Goal: Browse casually: Explore the website without a specific task or goal

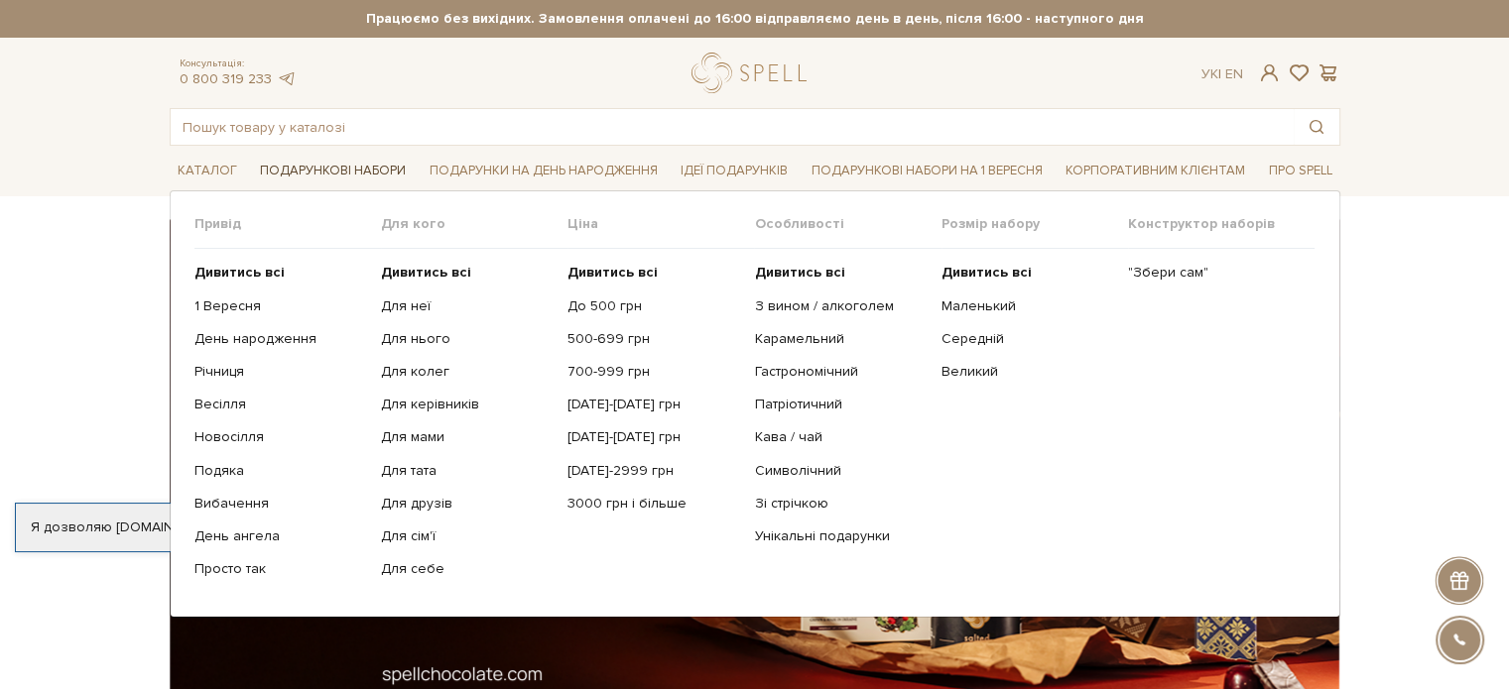
click at [325, 160] on link "Подарункові набори" at bounding box center [333, 171] width 162 height 31
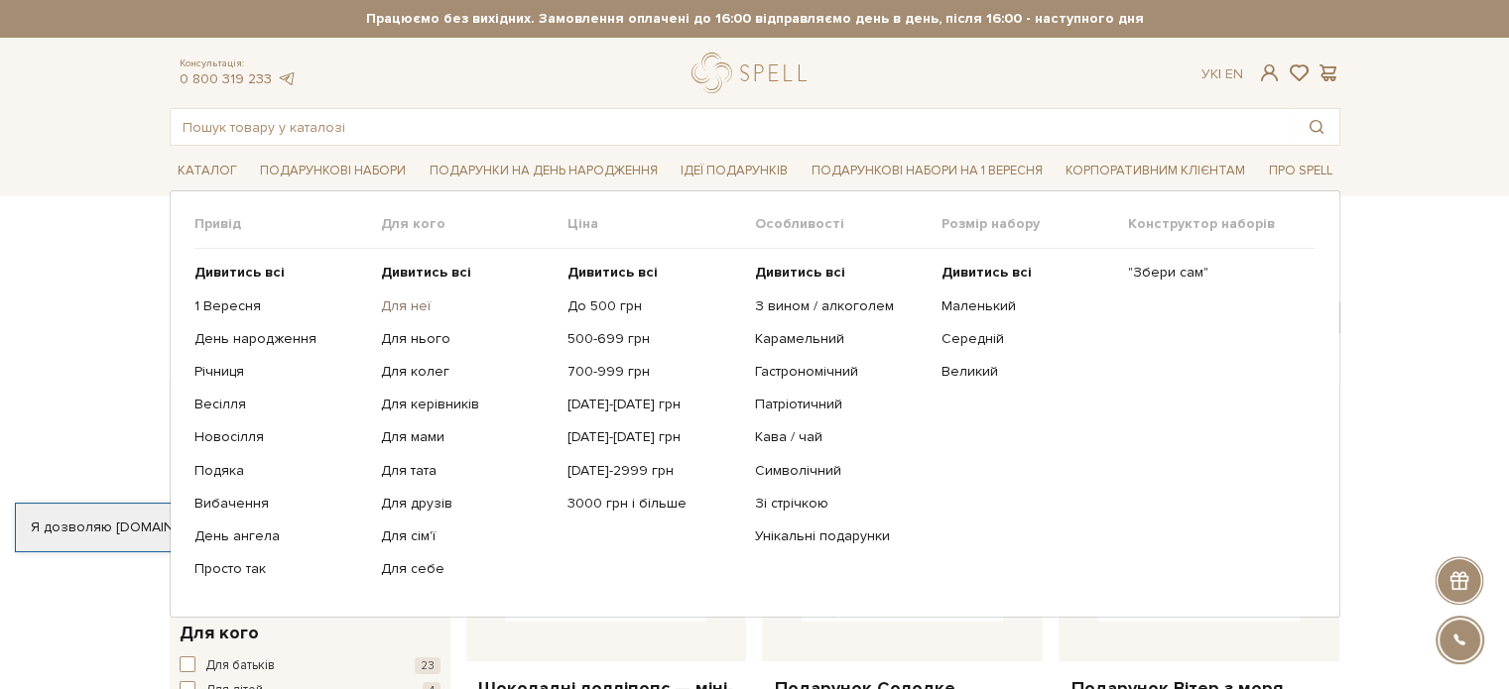
click at [412, 301] on link "Для неї" at bounding box center [467, 307] width 172 height 18
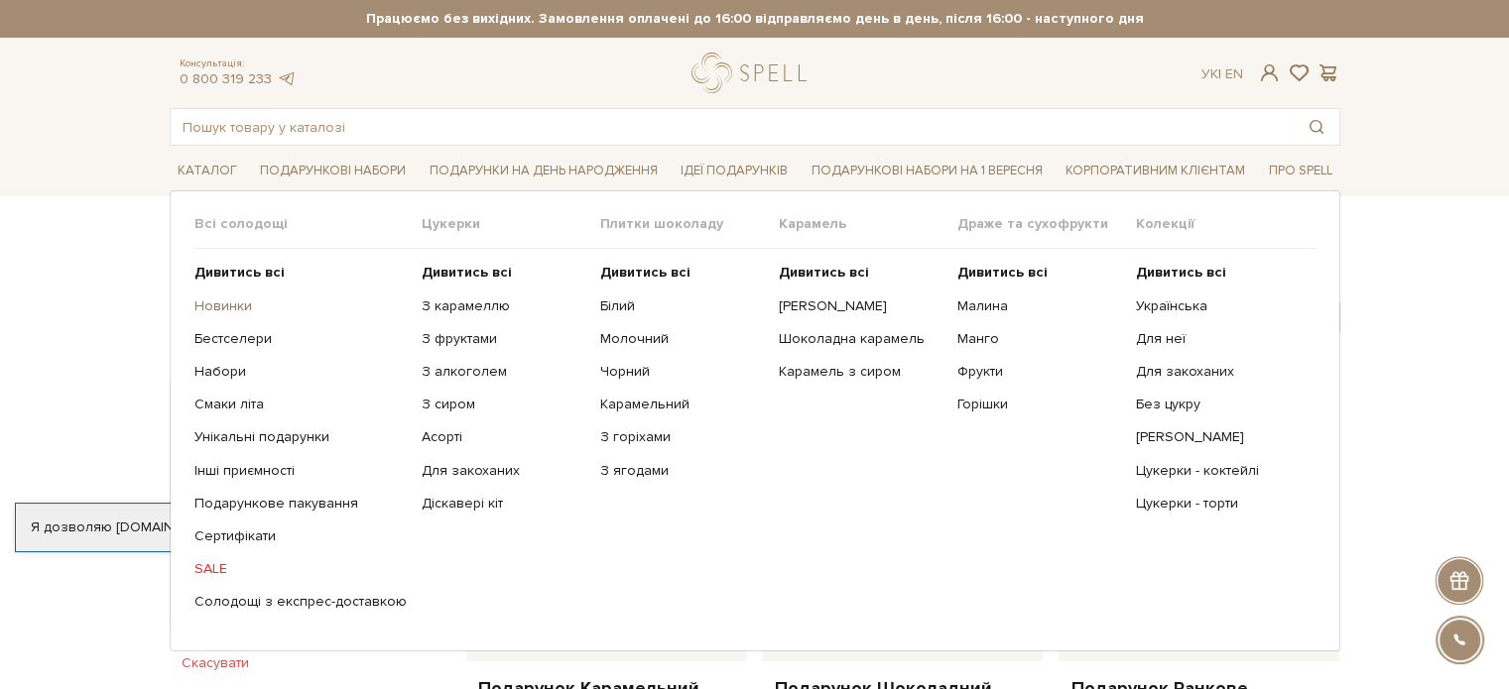
click at [210, 305] on link "Новинки" at bounding box center [300, 307] width 212 height 18
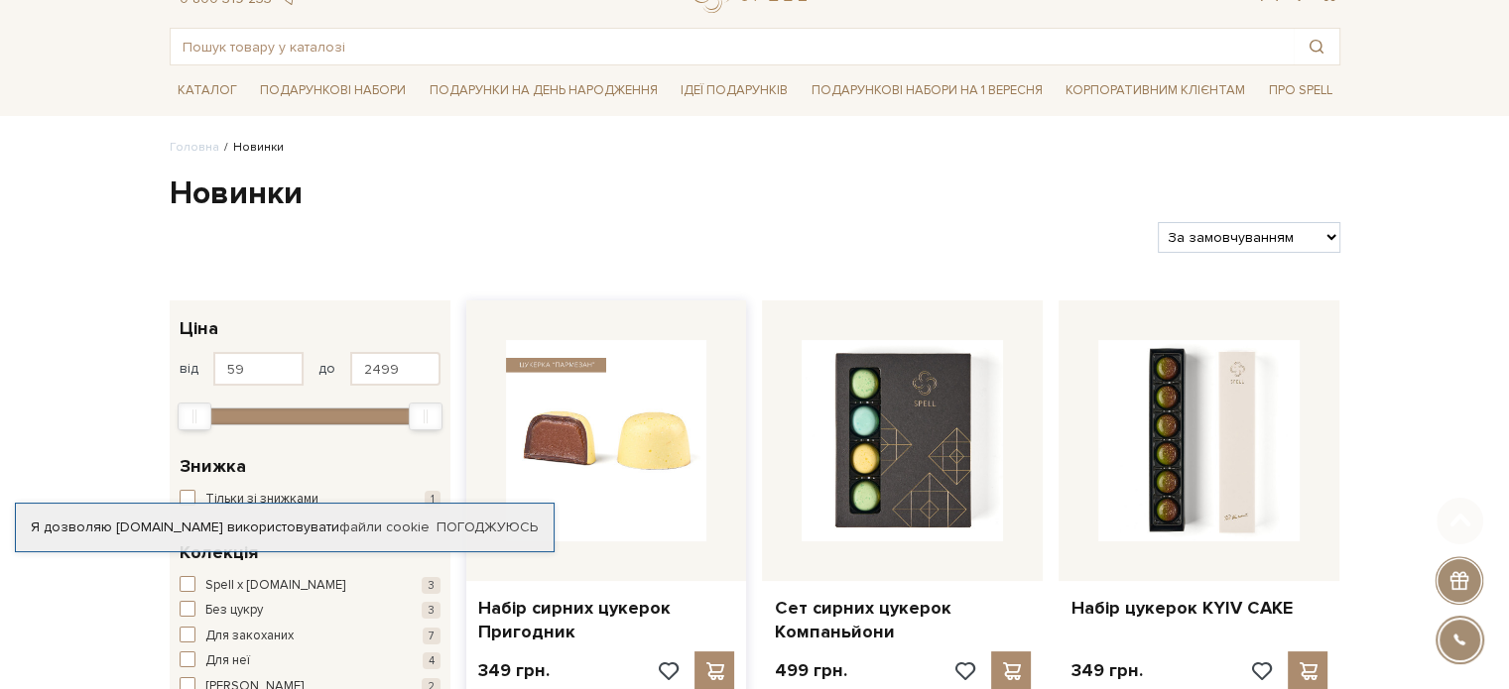
scroll to position [298, 0]
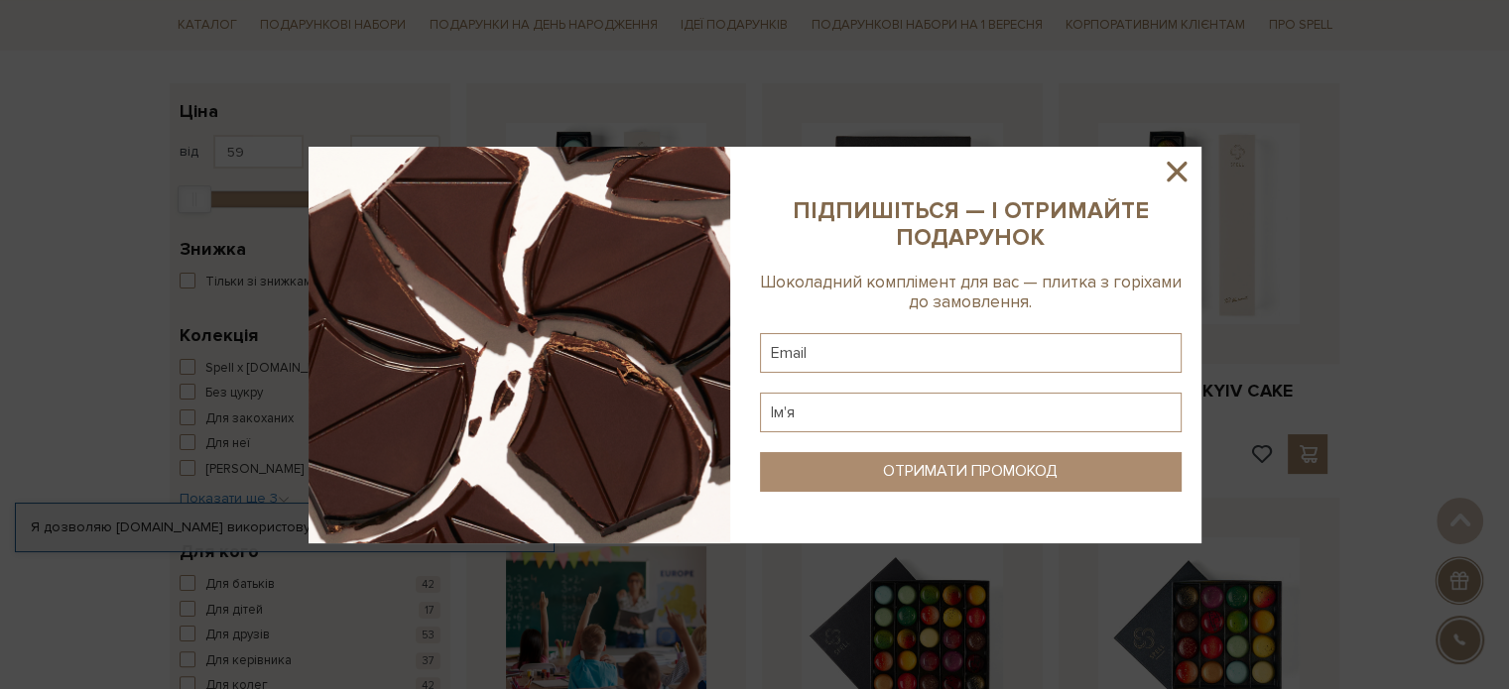
click at [1182, 166] on icon at bounding box center [1176, 172] width 20 height 20
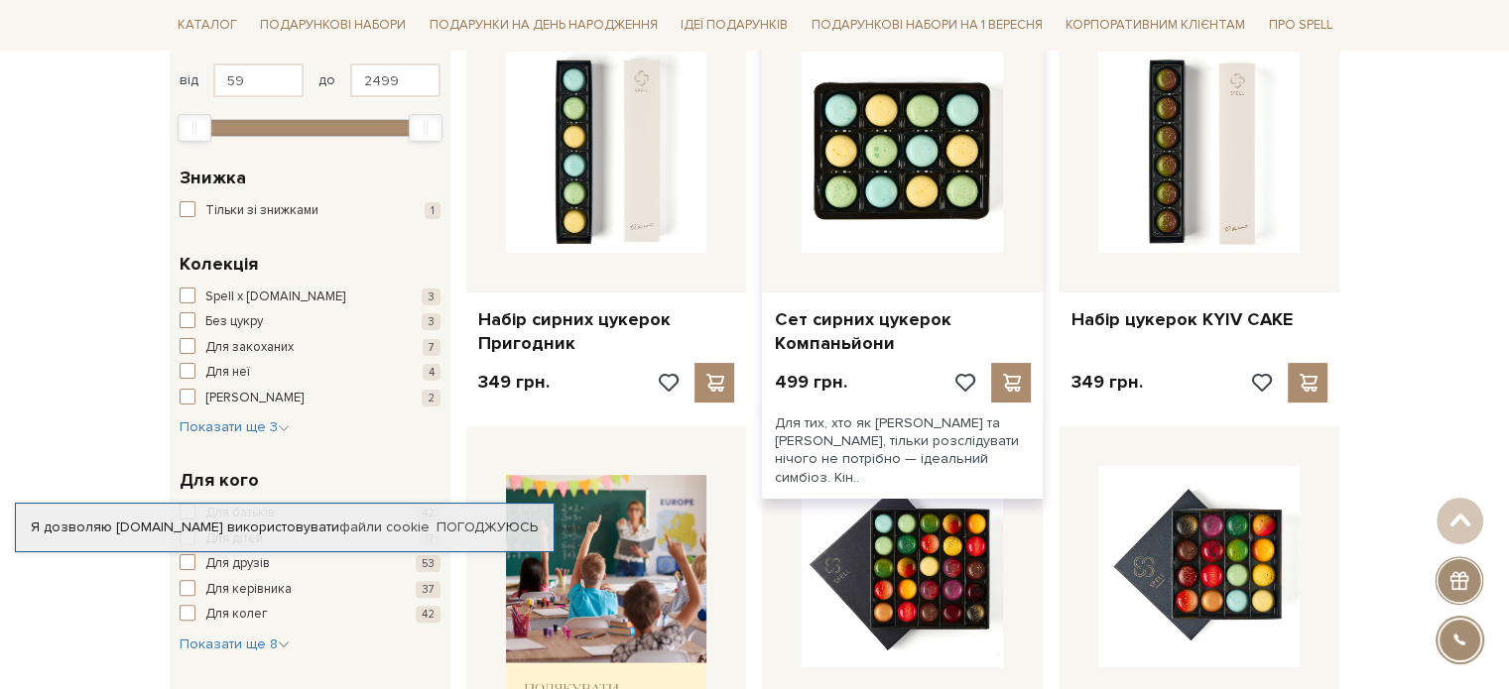
scroll to position [397, 0]
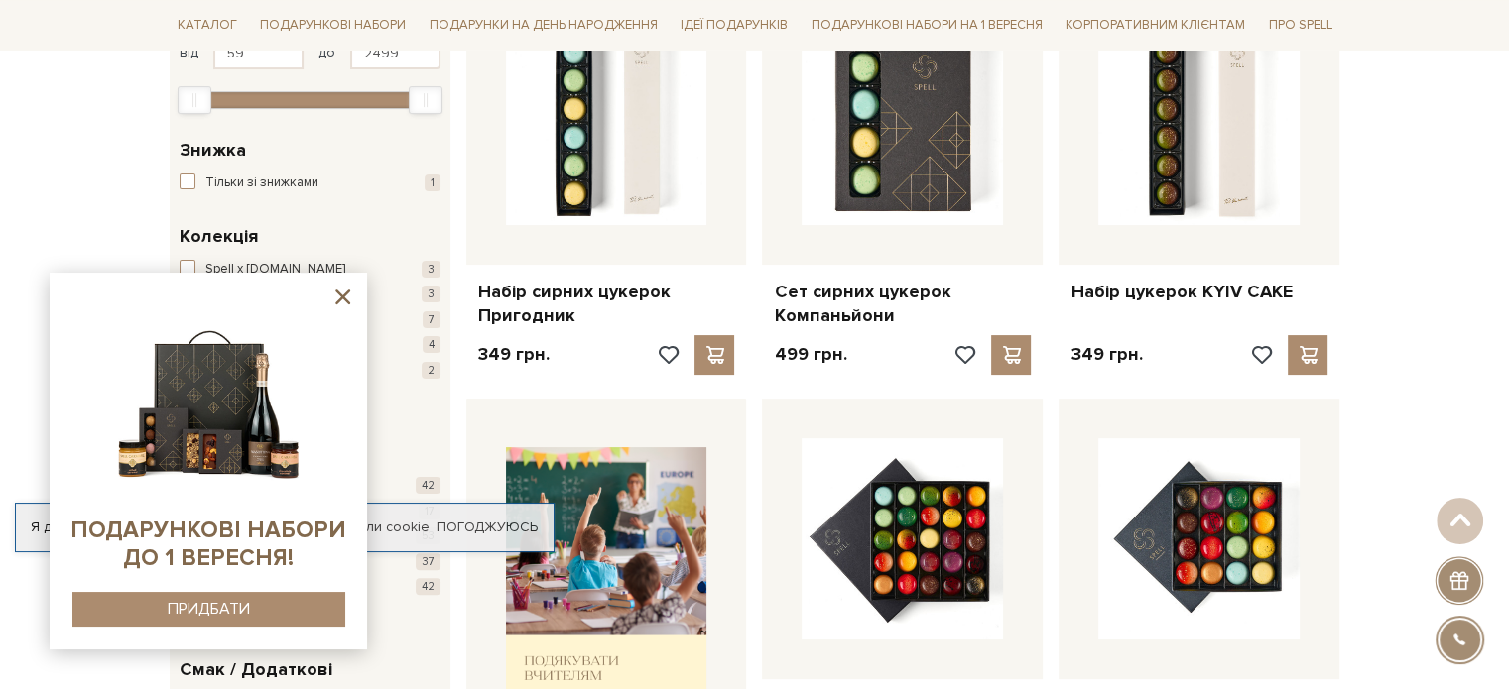
click at [337, 293] on icon at bounding box center [342, 297] width 15 height 15
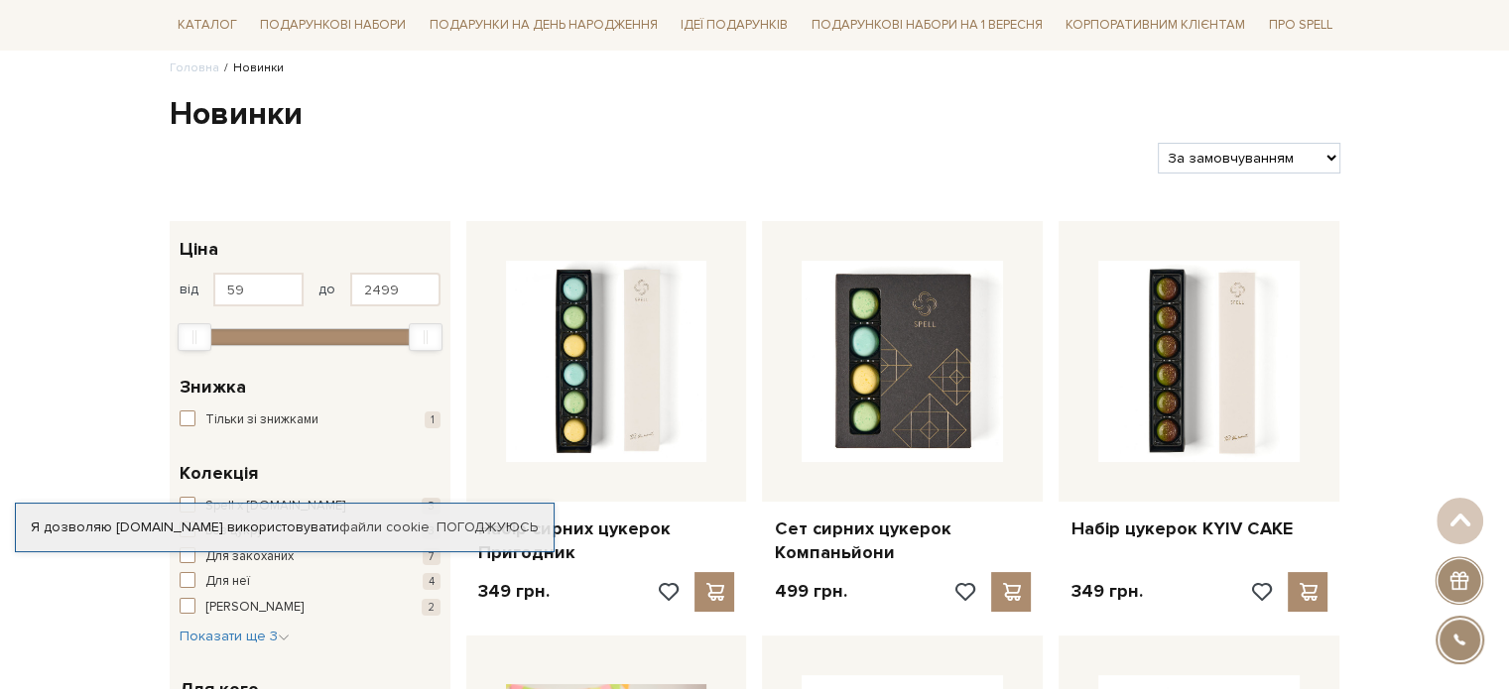
scroll to position [0, 0]
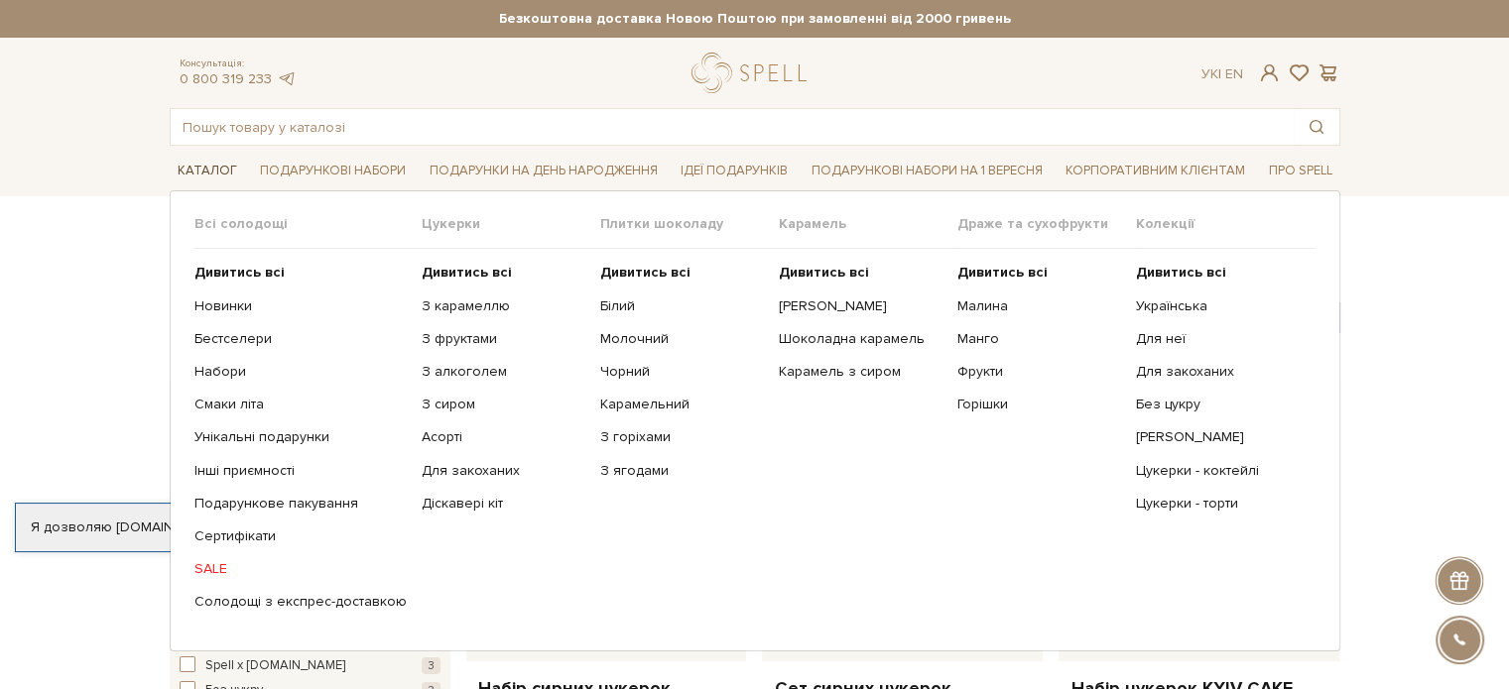
click at [210, 168] on link "Каталог" at bounding box center [207, 171] width 75 height 31
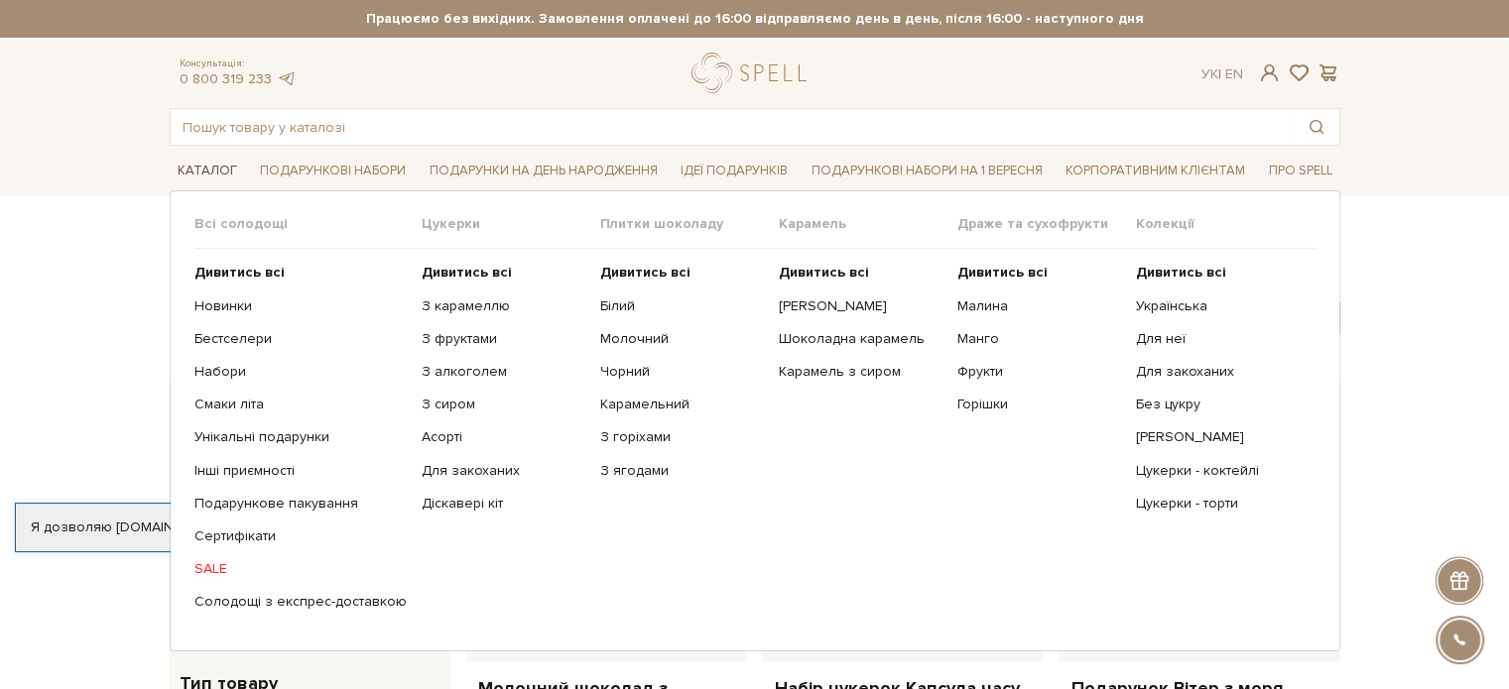
click at [214, 172] on link "Каталог" at bounding box center [207, 171] width 75 height 31
click at [211, 306] on link "Новинки" at bounding box center [300, 307] width 212 height 18
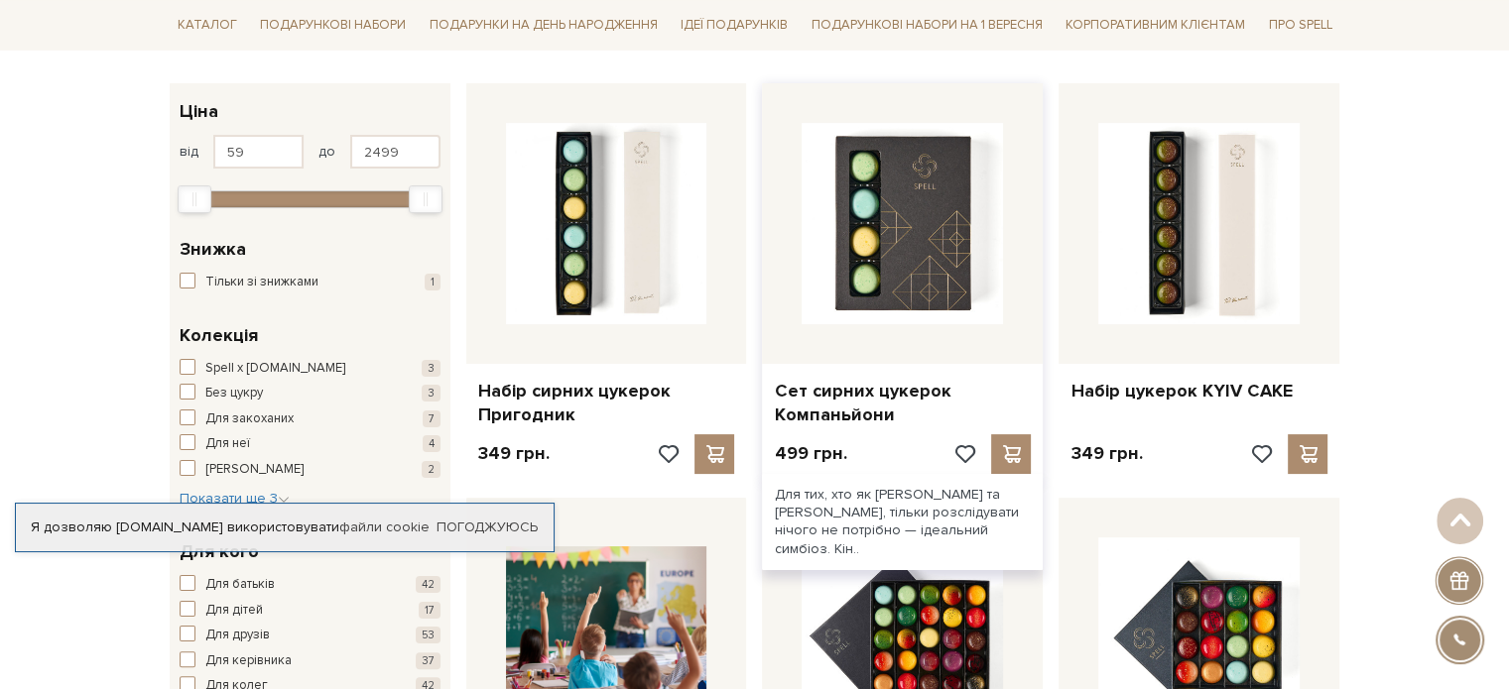
scroll to position [397, 0]
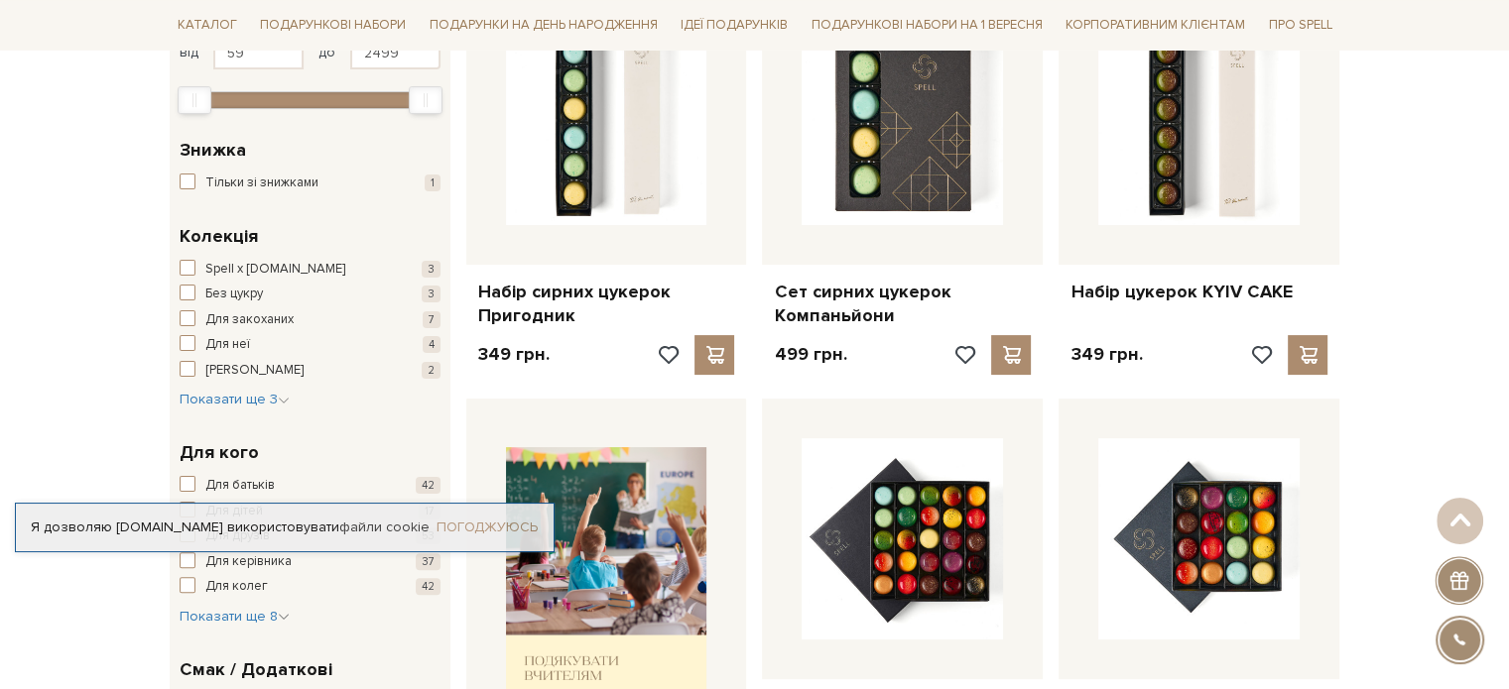
click at [445, 532] on link "Погоджуюсь" at bounding box center [486, 528] width 101 height 18
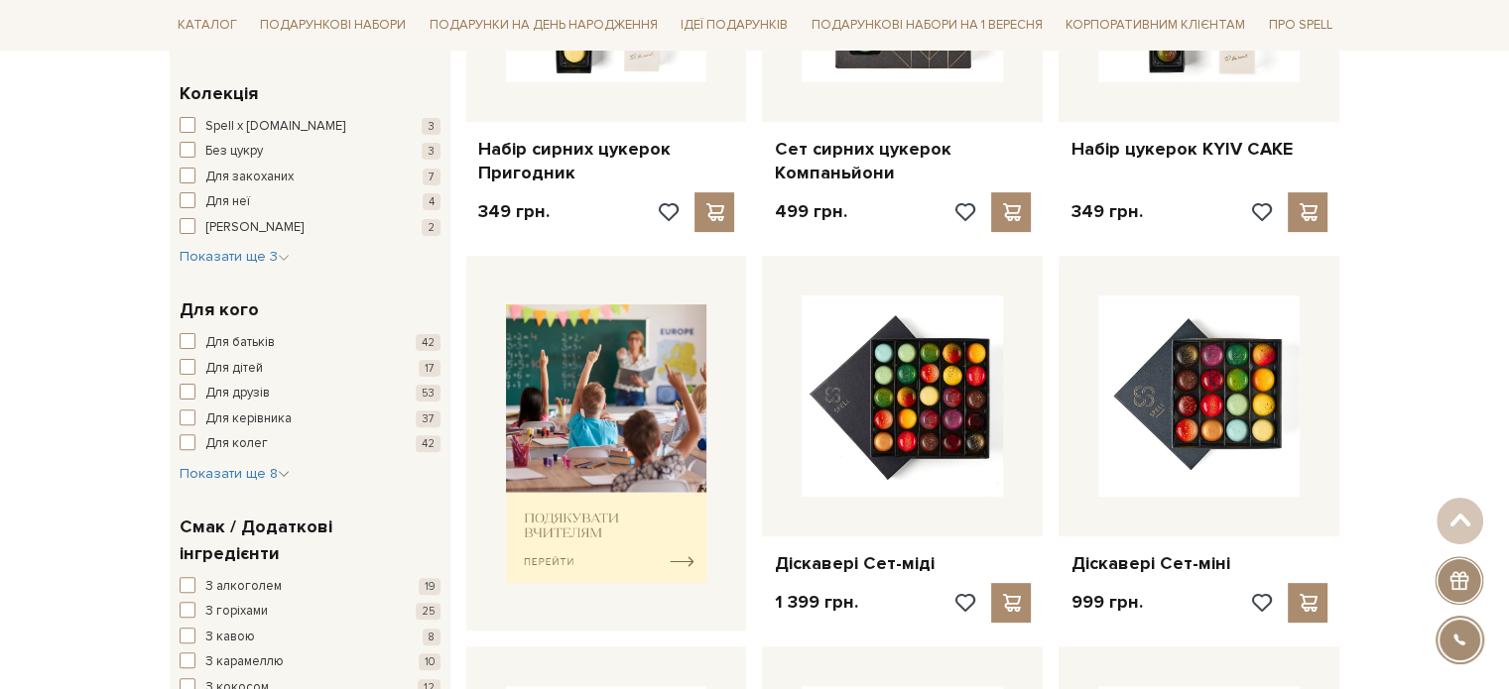
scroll to position [595, 0]
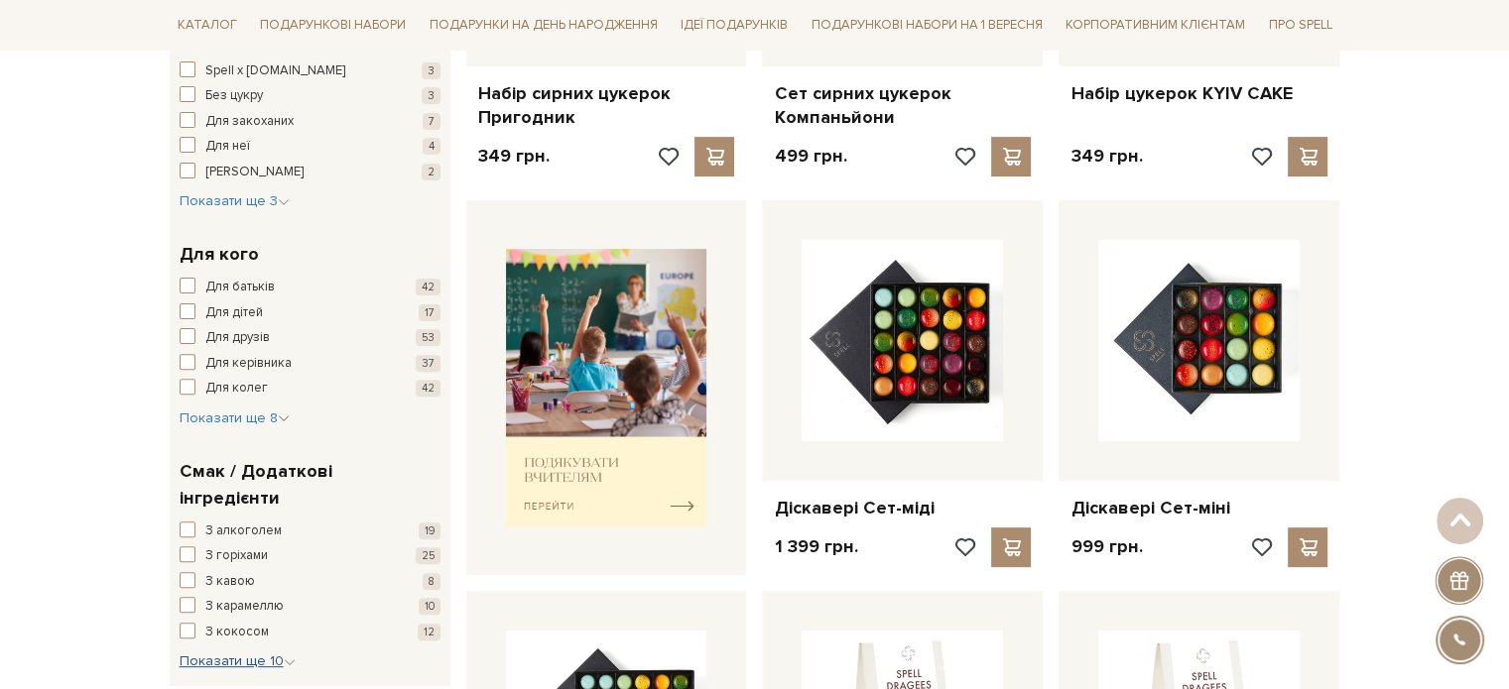
click at [251, 653] on span "Показати ще 10" at bounding box center [238, 661] width 116 height 17
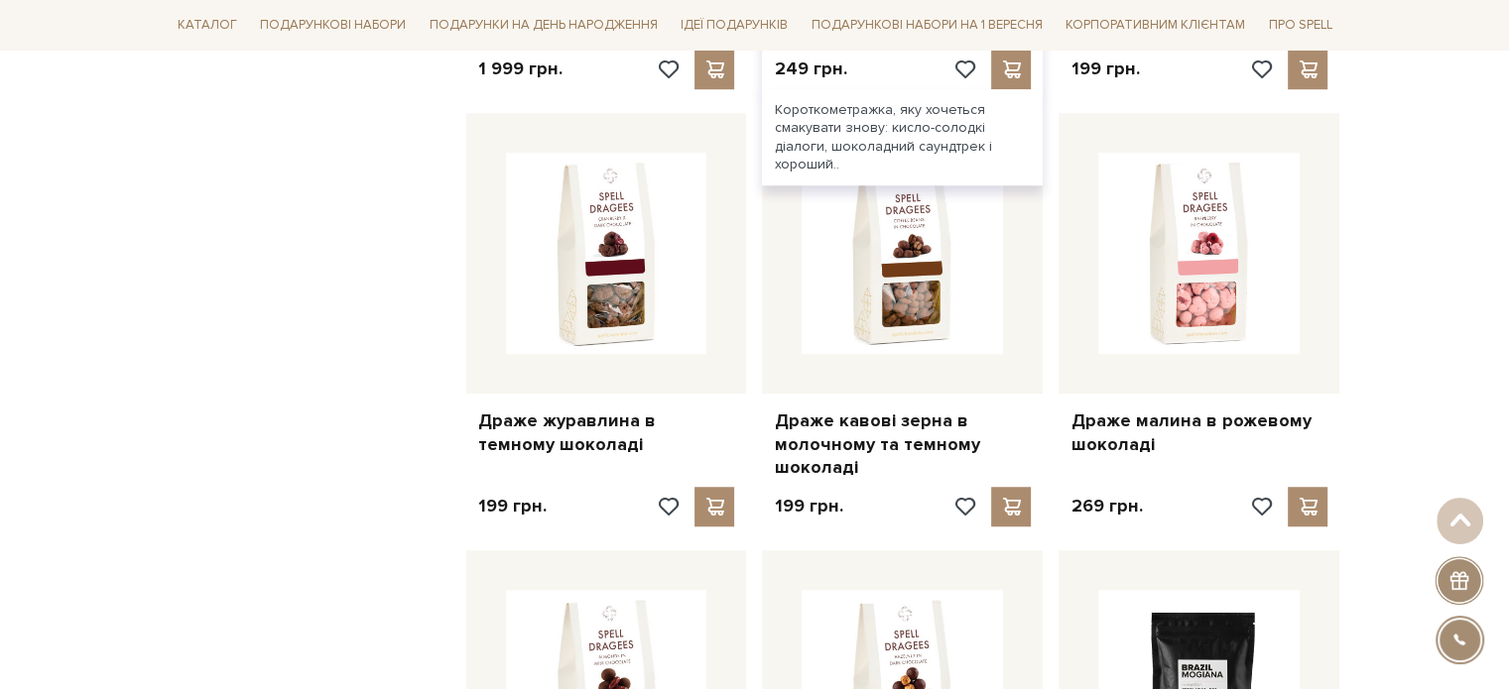
scroll to position [1587, 0]
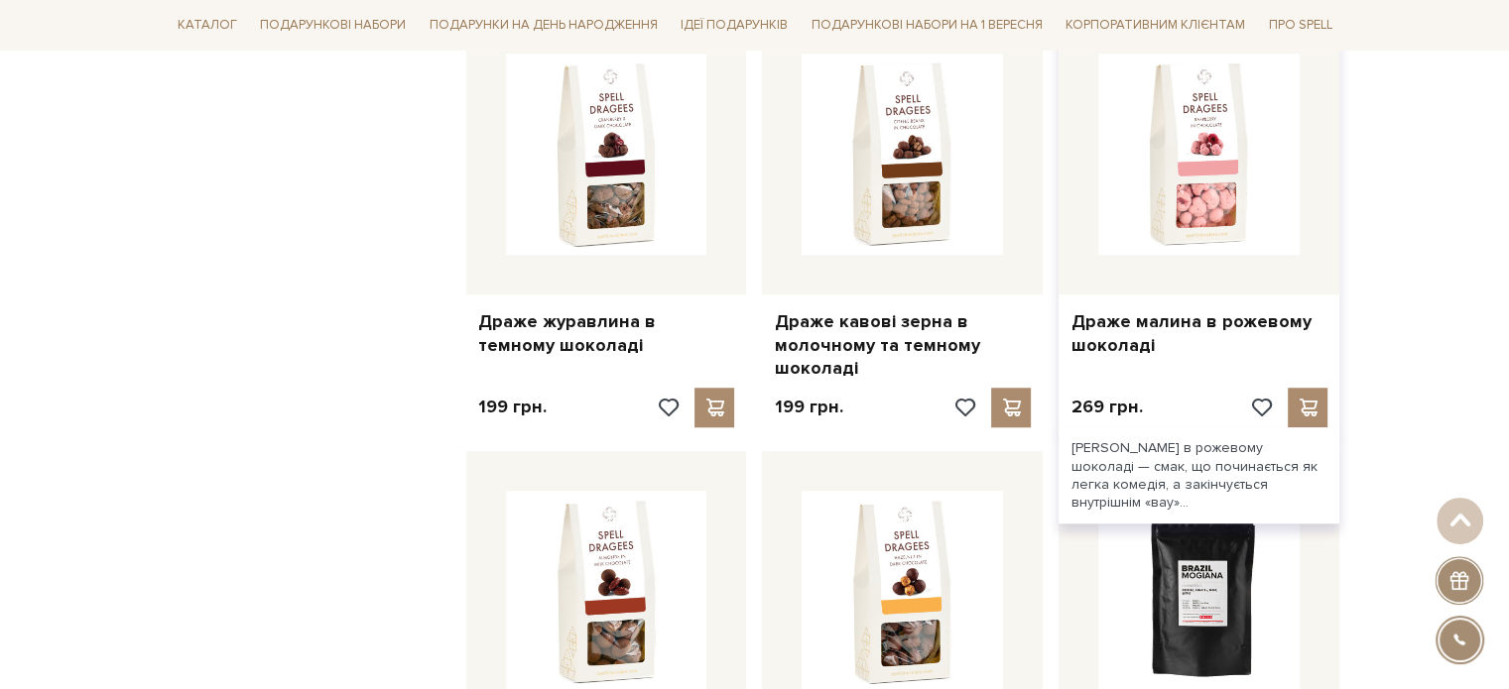
click at [1228, 300] on div "Драже малина в рожевому шоколаді" at bounding box center [1198, 330] width 281 height 70
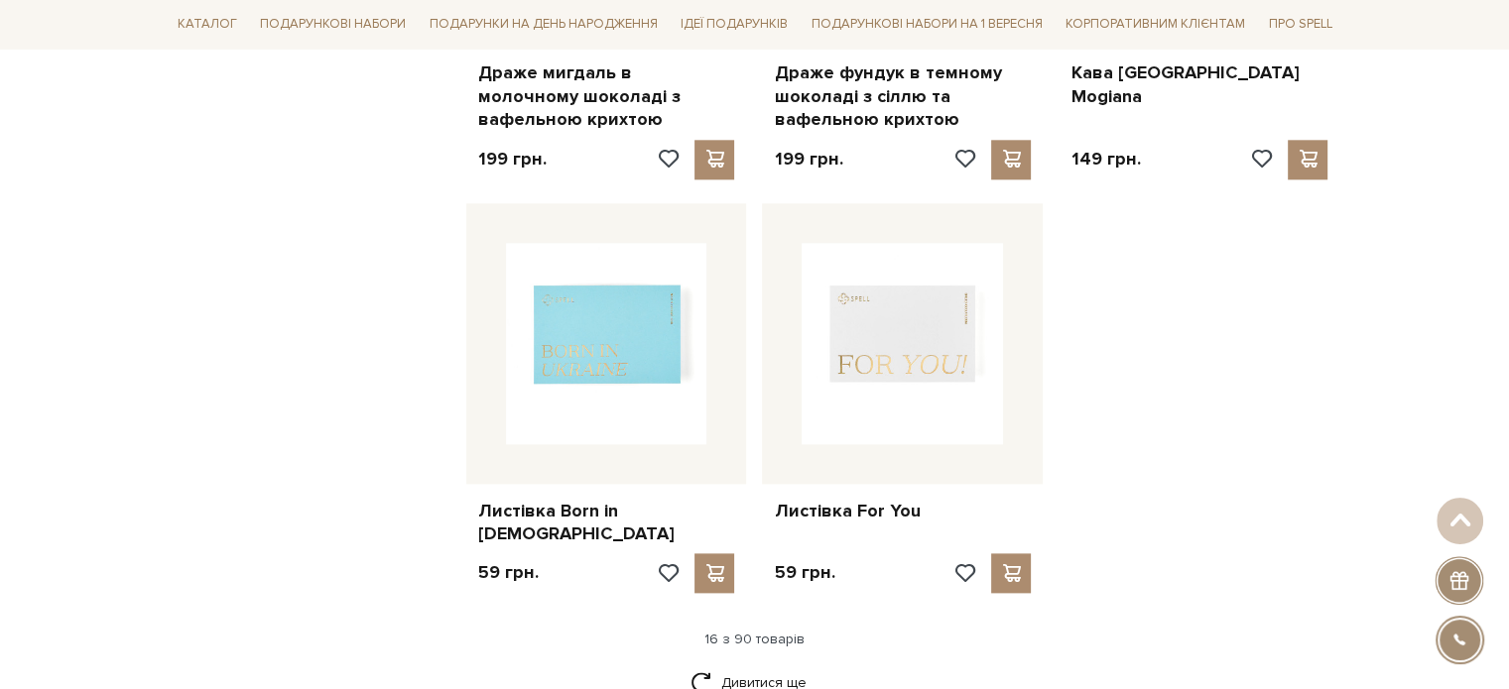
scroll to position [2281, 0]
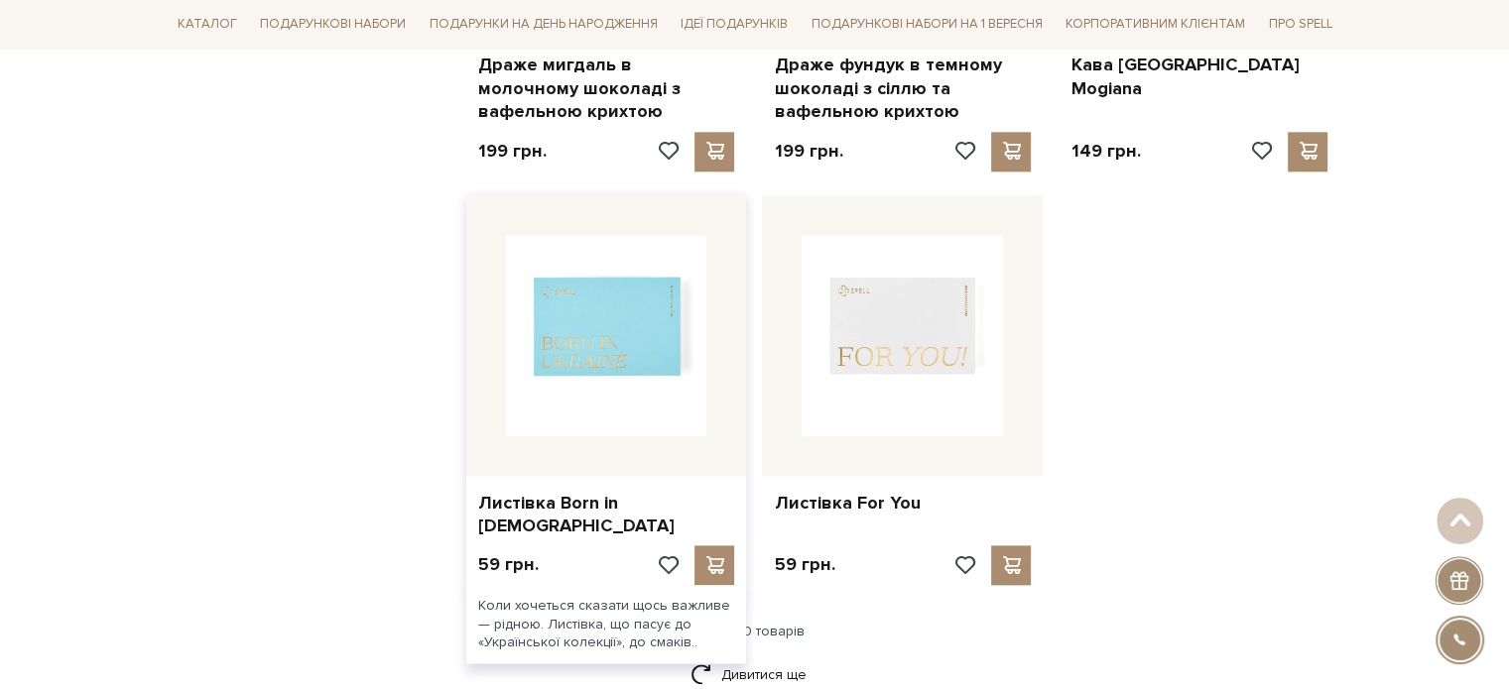
click at [607, 419] on img at bounding box center [606, 335] width 201 height 201
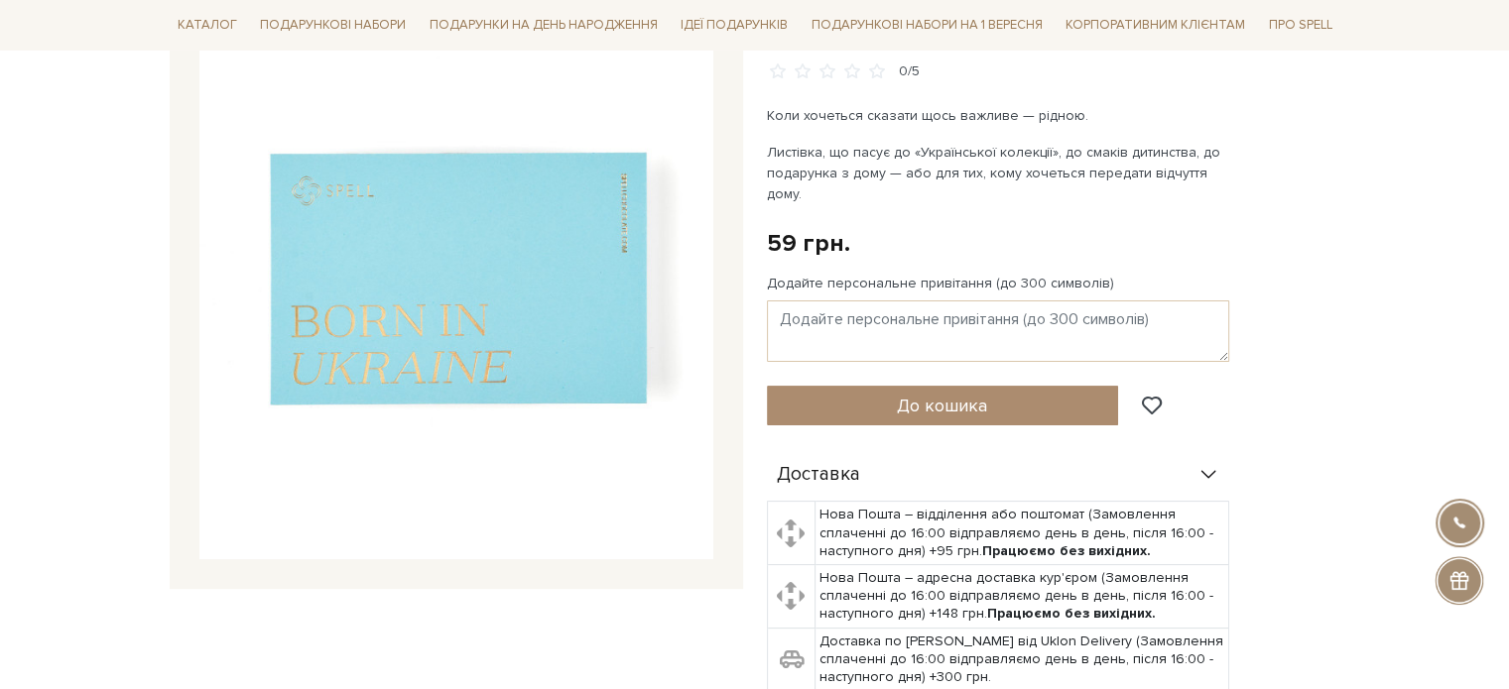
scroll to position [99, 0]
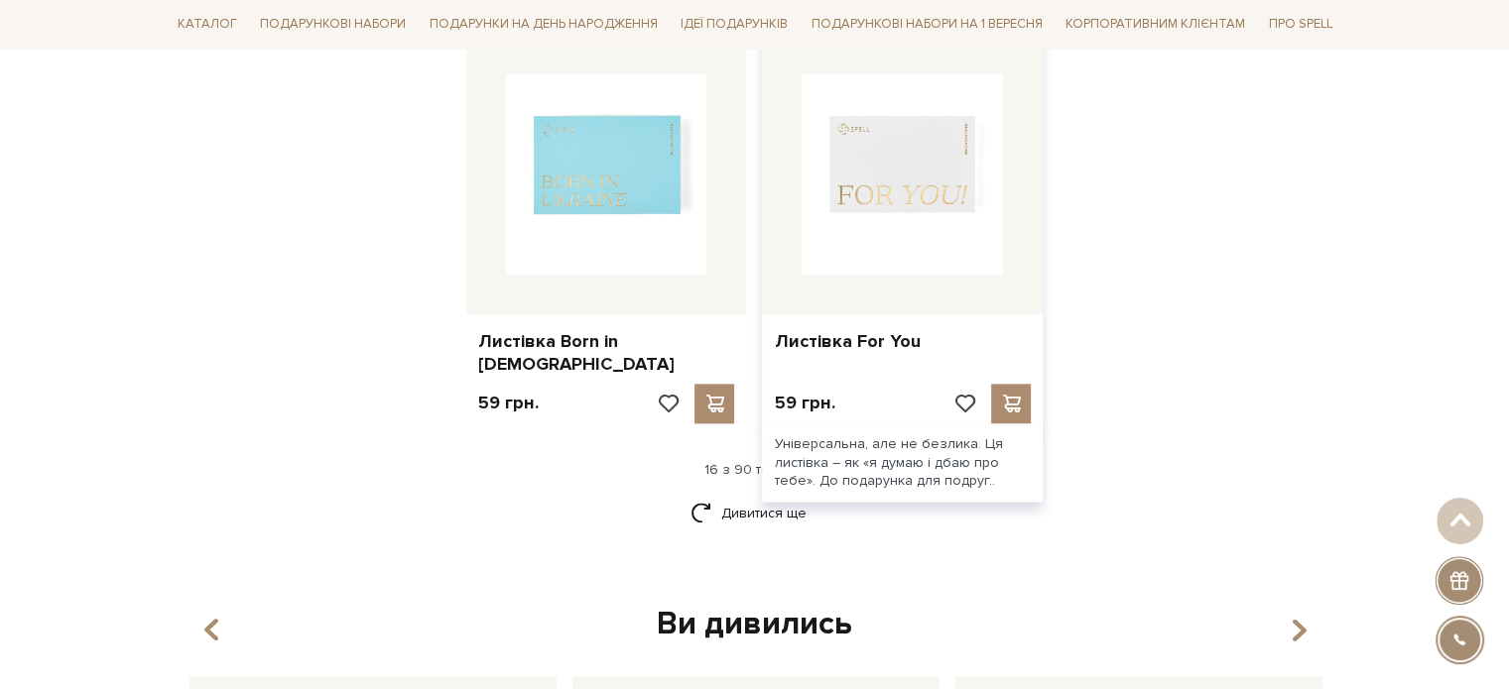
scroll to position [2480, 0]
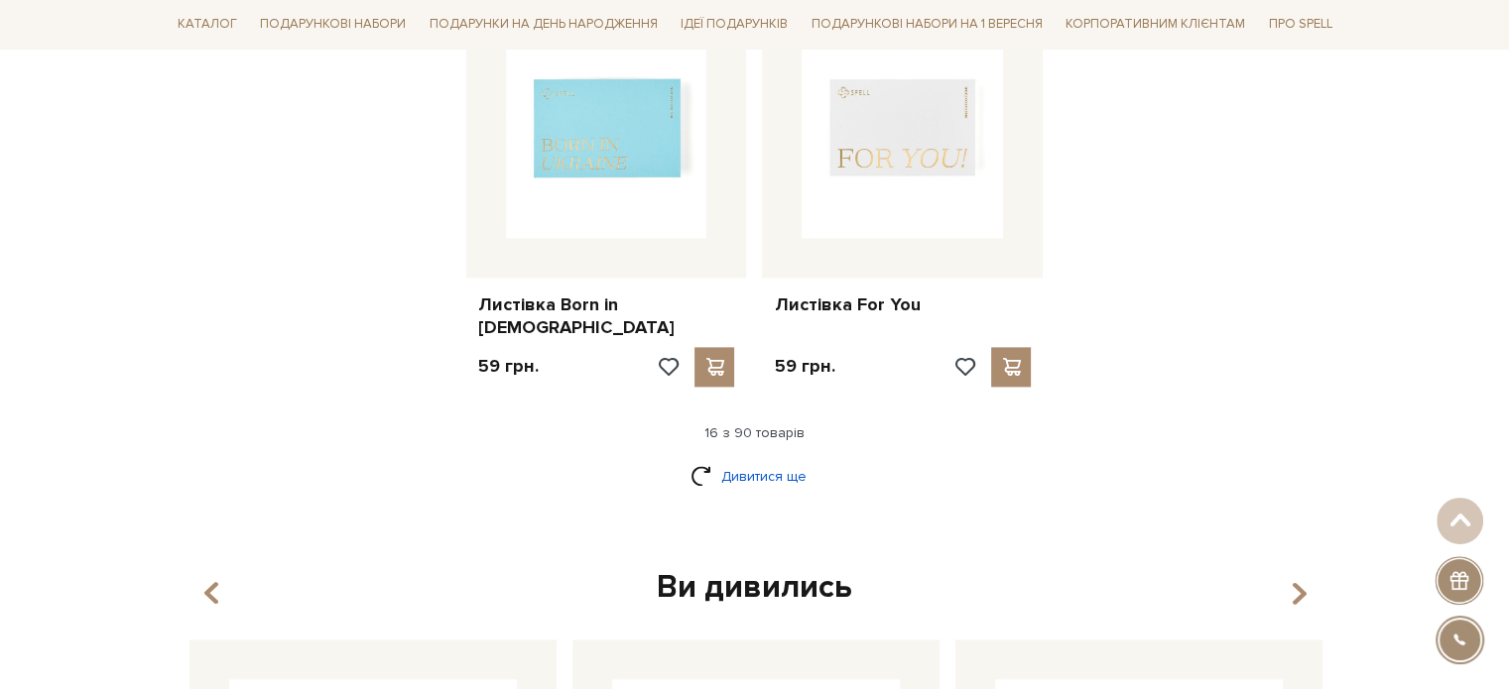
click at [758, 459] on link "Дивитися ще" at bounding box center [754, 476] width 129 height 35
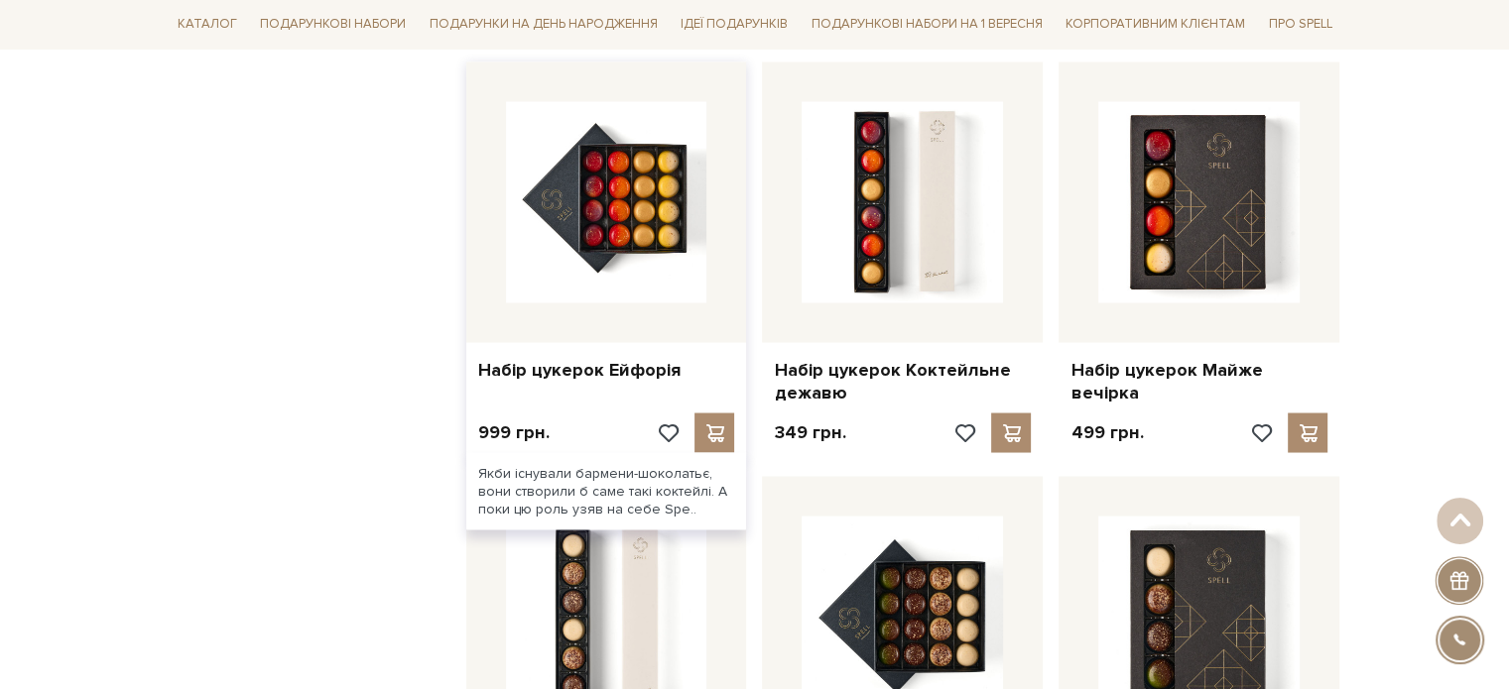
scroll to position [3670, 0]
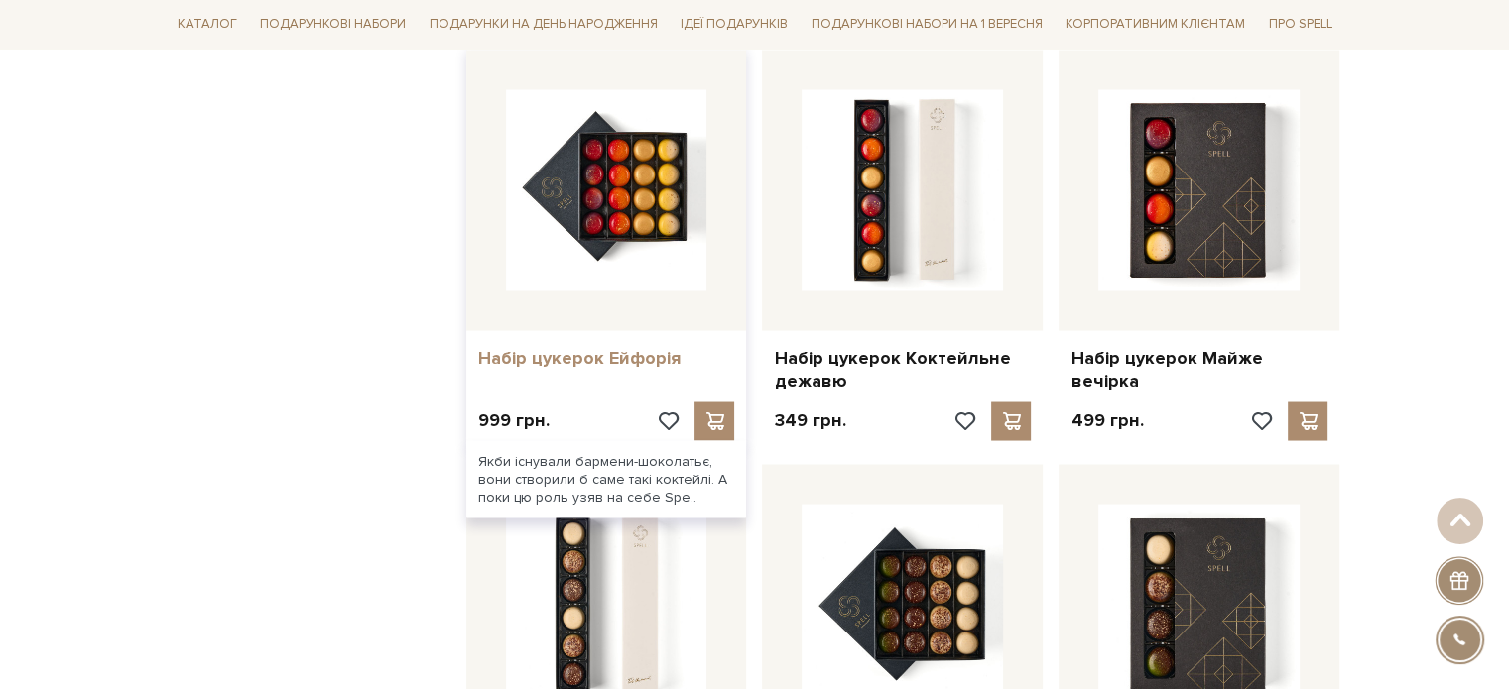
click at [544, 346] on link "Набір цукерок Ейфорія" at bounding box center [606, 357] width 257 height 23
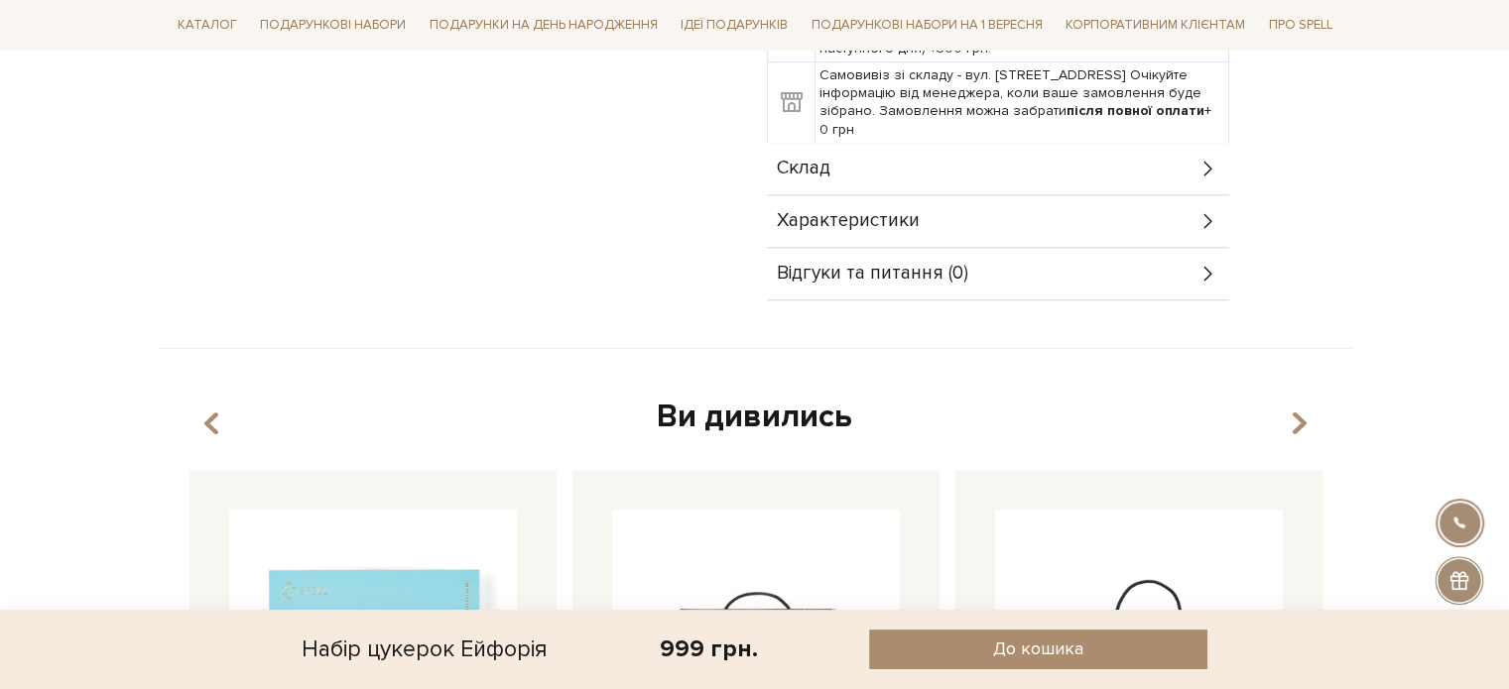
scroll to position [893, 0]
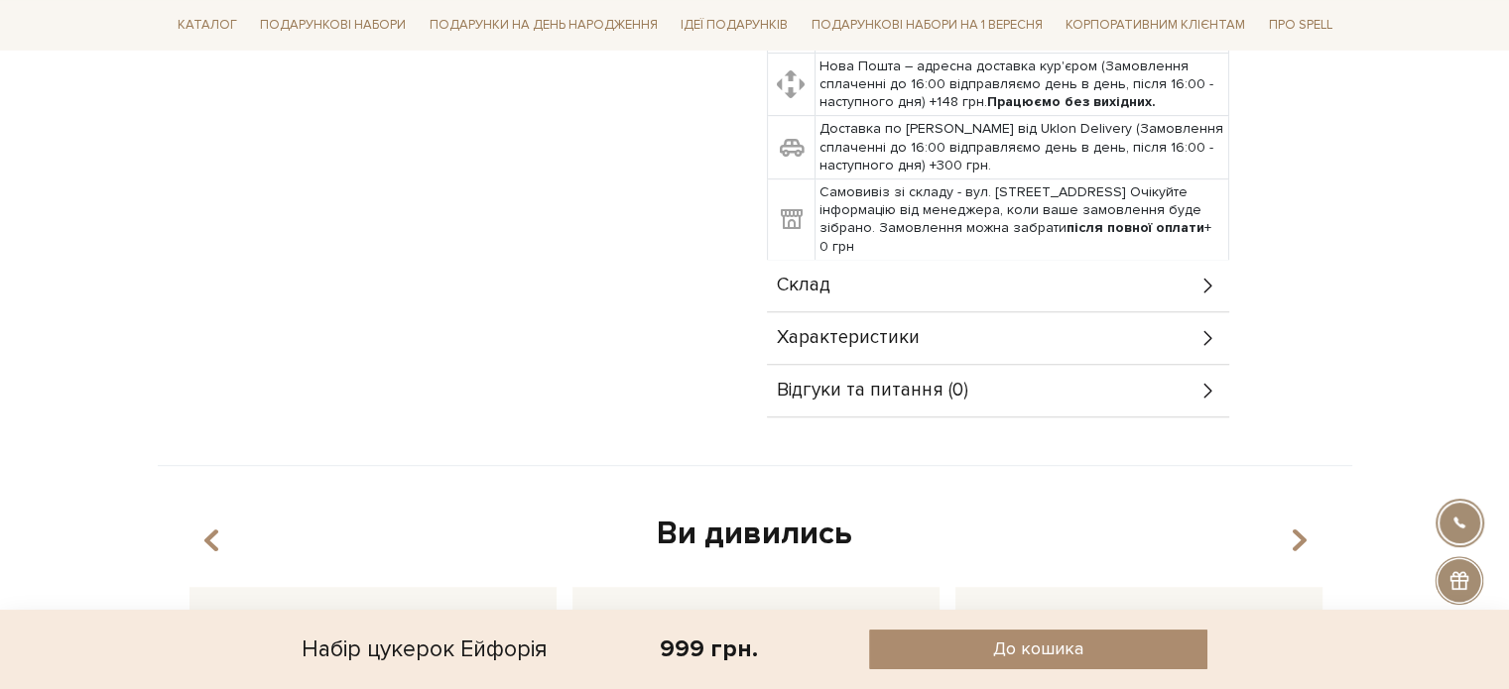
click at [920, 312] on div "Характеристики" at bounding box center [998, 338] width 462 height 52
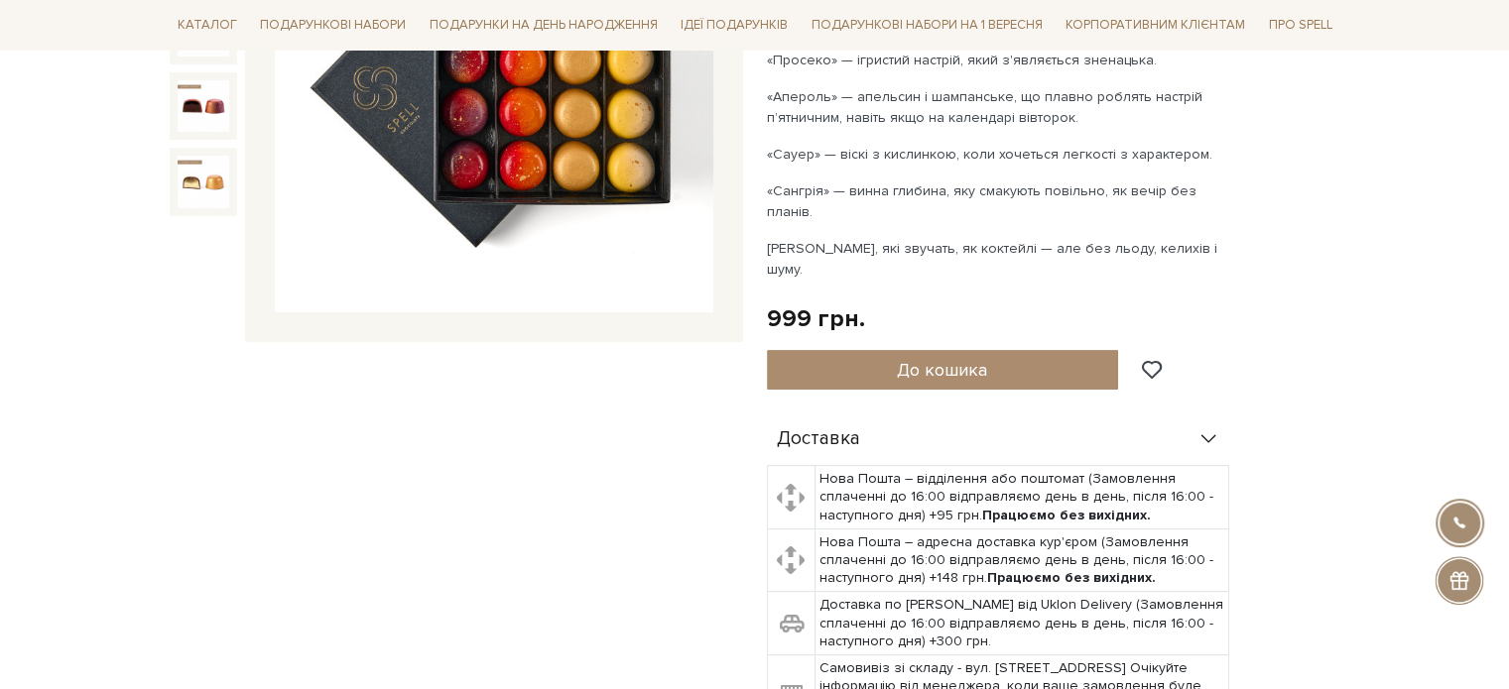
scroll to position [298, 0]
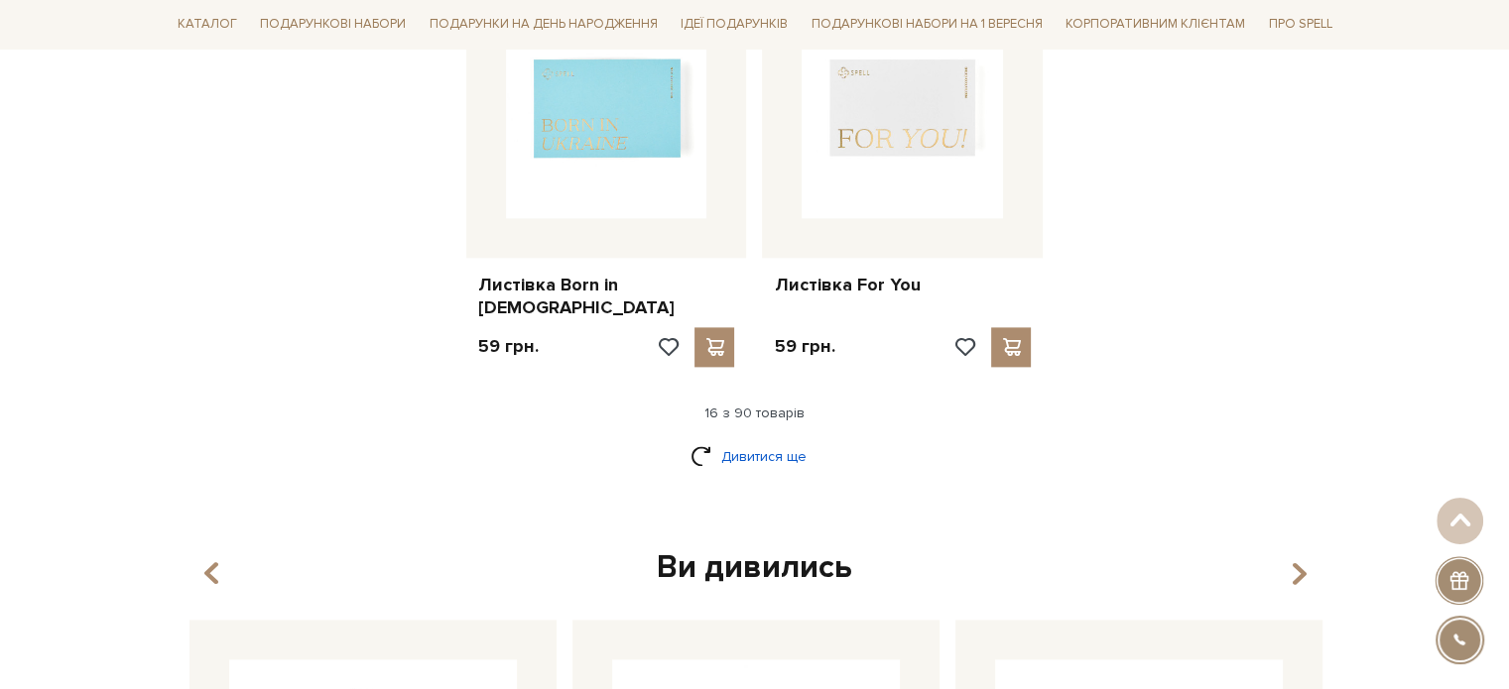
scroll to position [2579, 0]
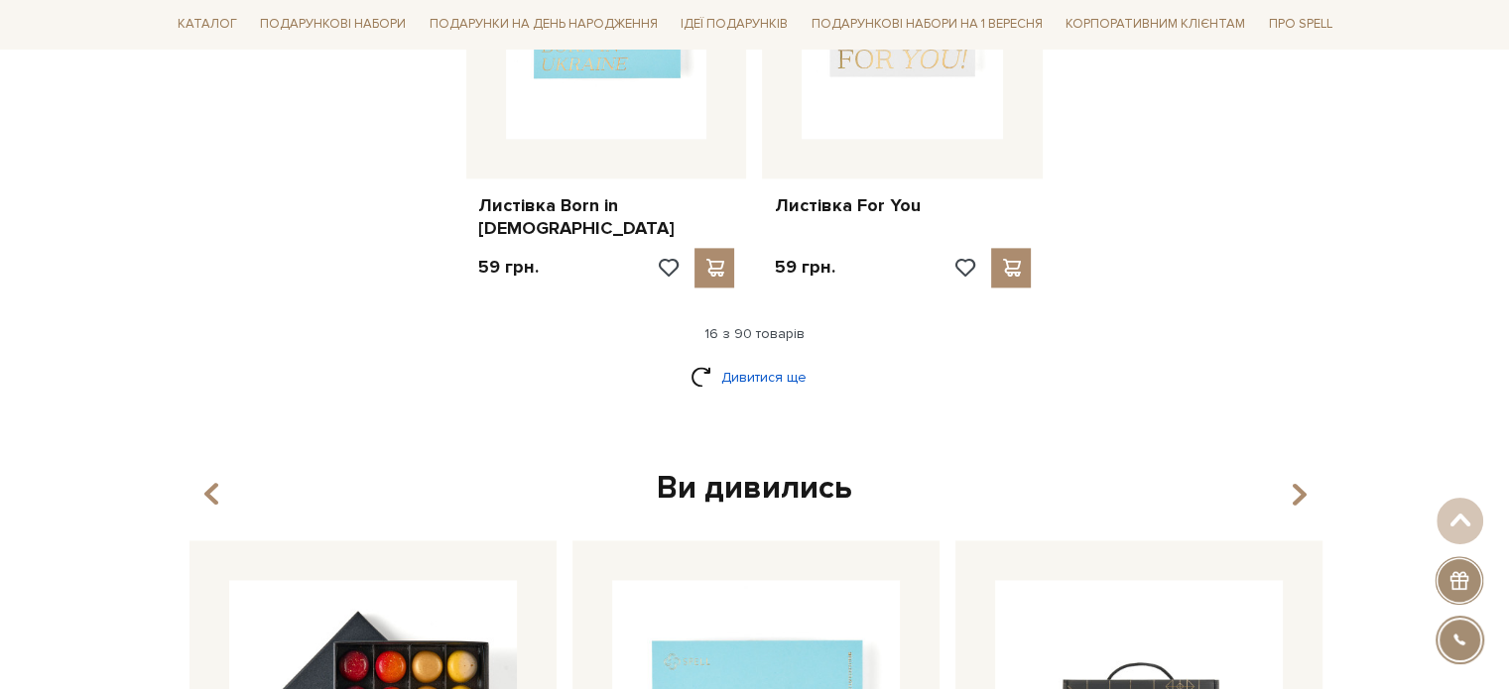
click at [781, 360] on link "Дивитися ще" at bounding box center [754, 377] width 129 height 35
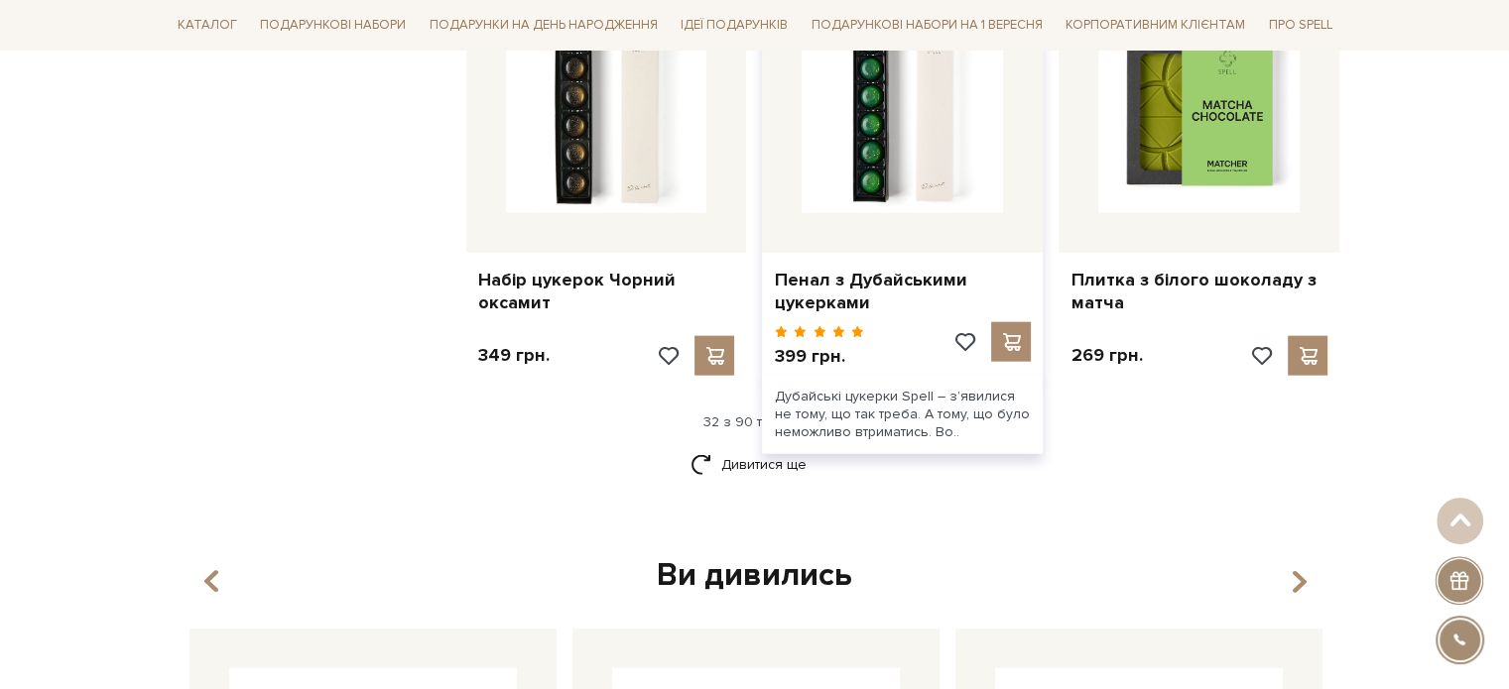
scroll to position [4662, 0]
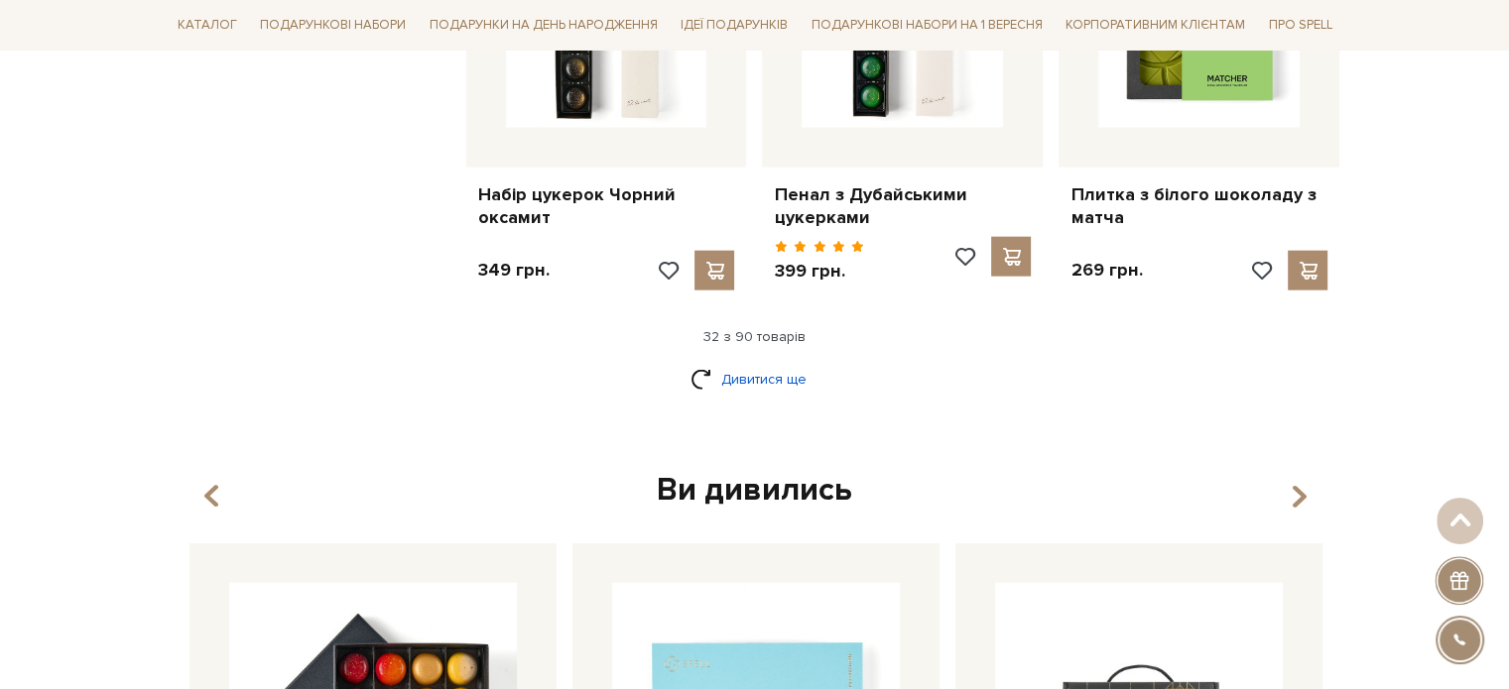
click at [768, 362] on link "Дивитися ще" at bounding box center [754, 379] width 129 height 35
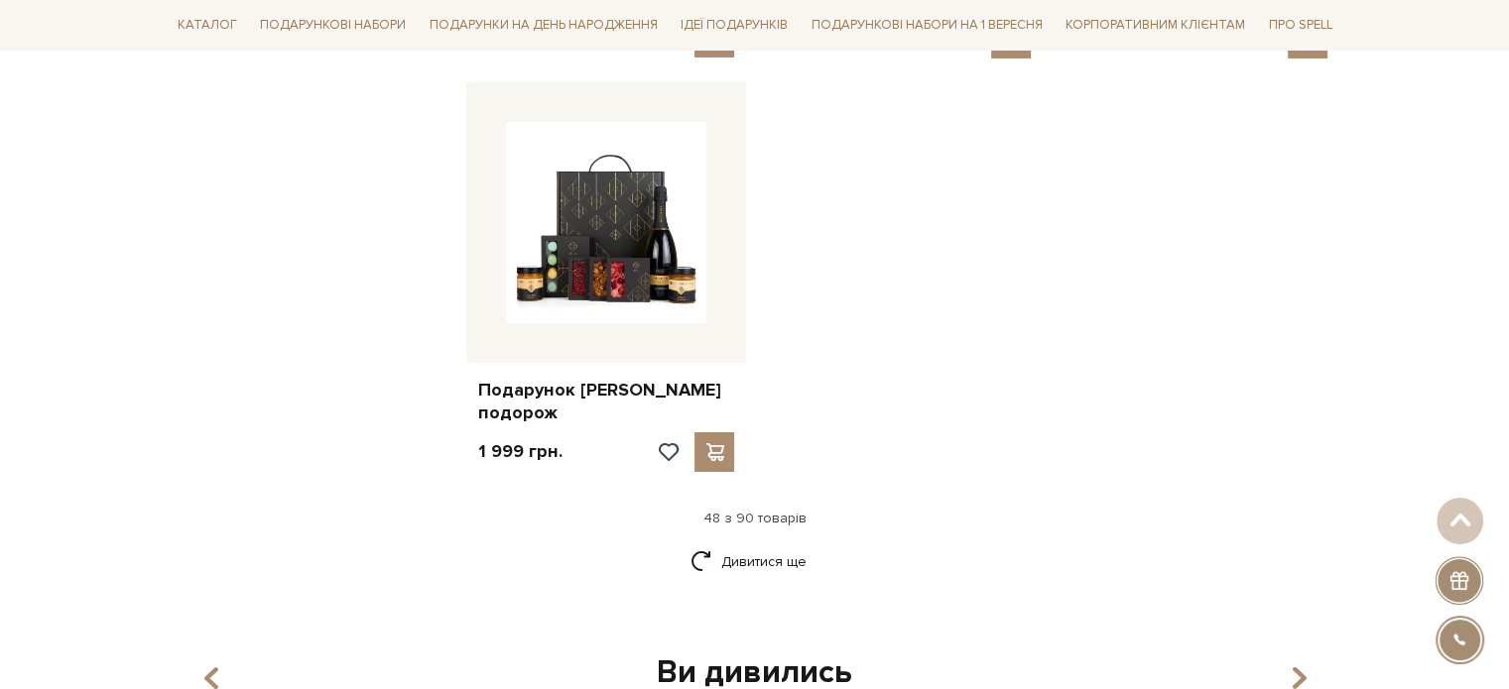
scroll to position [7042, 0]
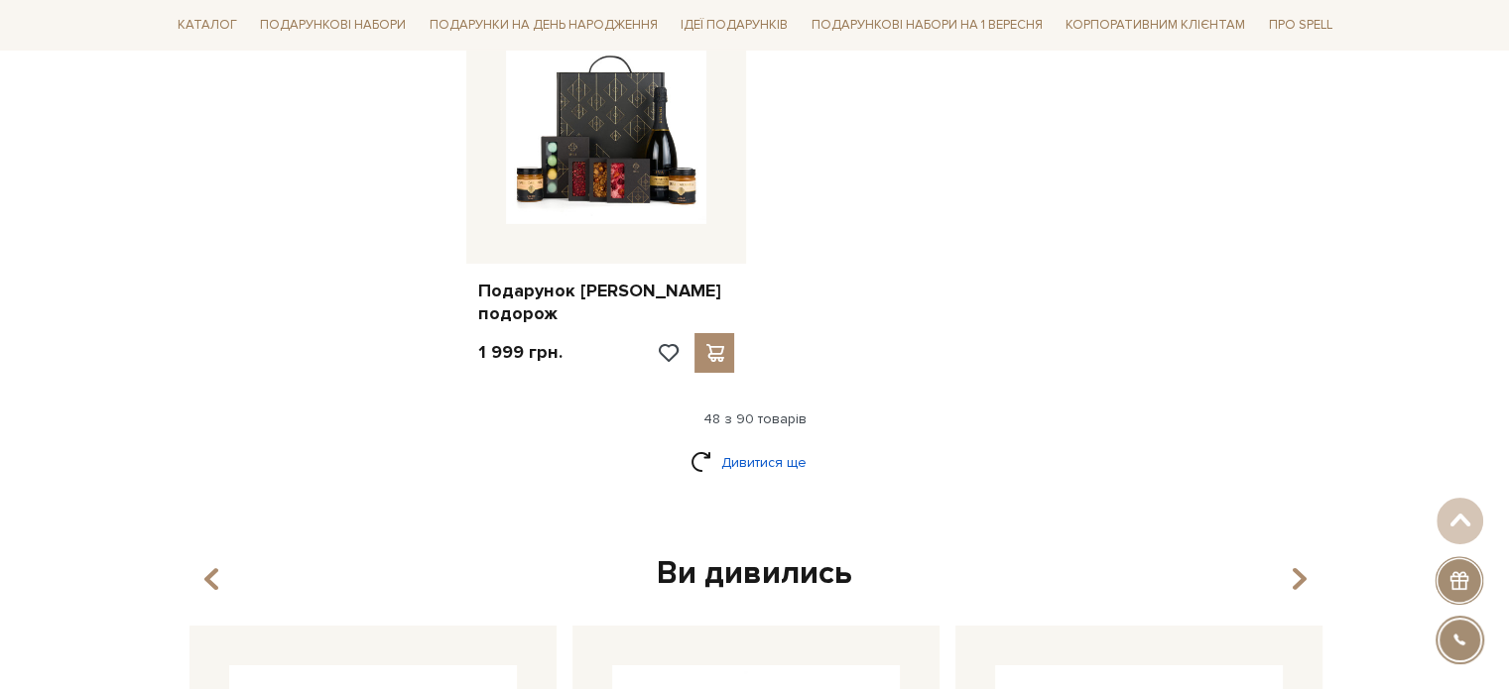
click at [754, 445] on link "Дивитися ще" at bounding box center [754, 462] width 129 height 35
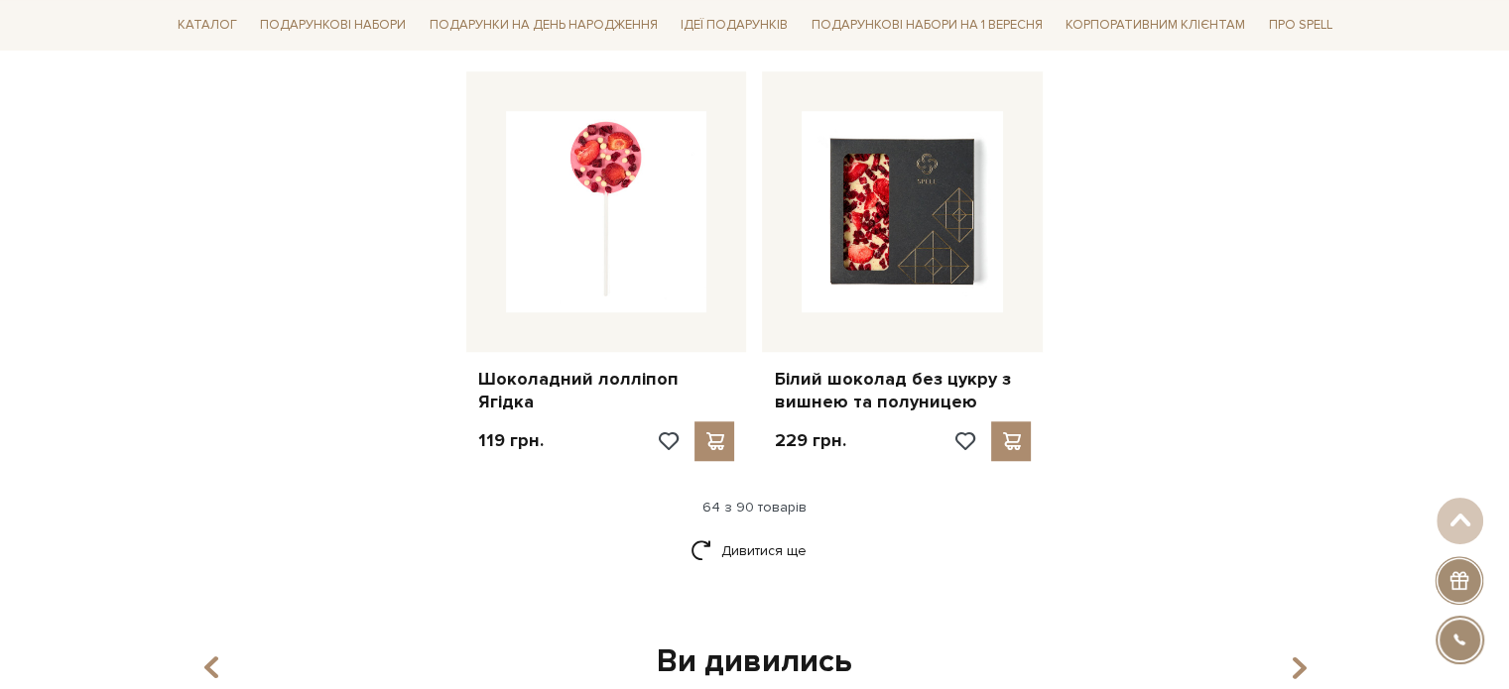
scroll to position [9225, 0]
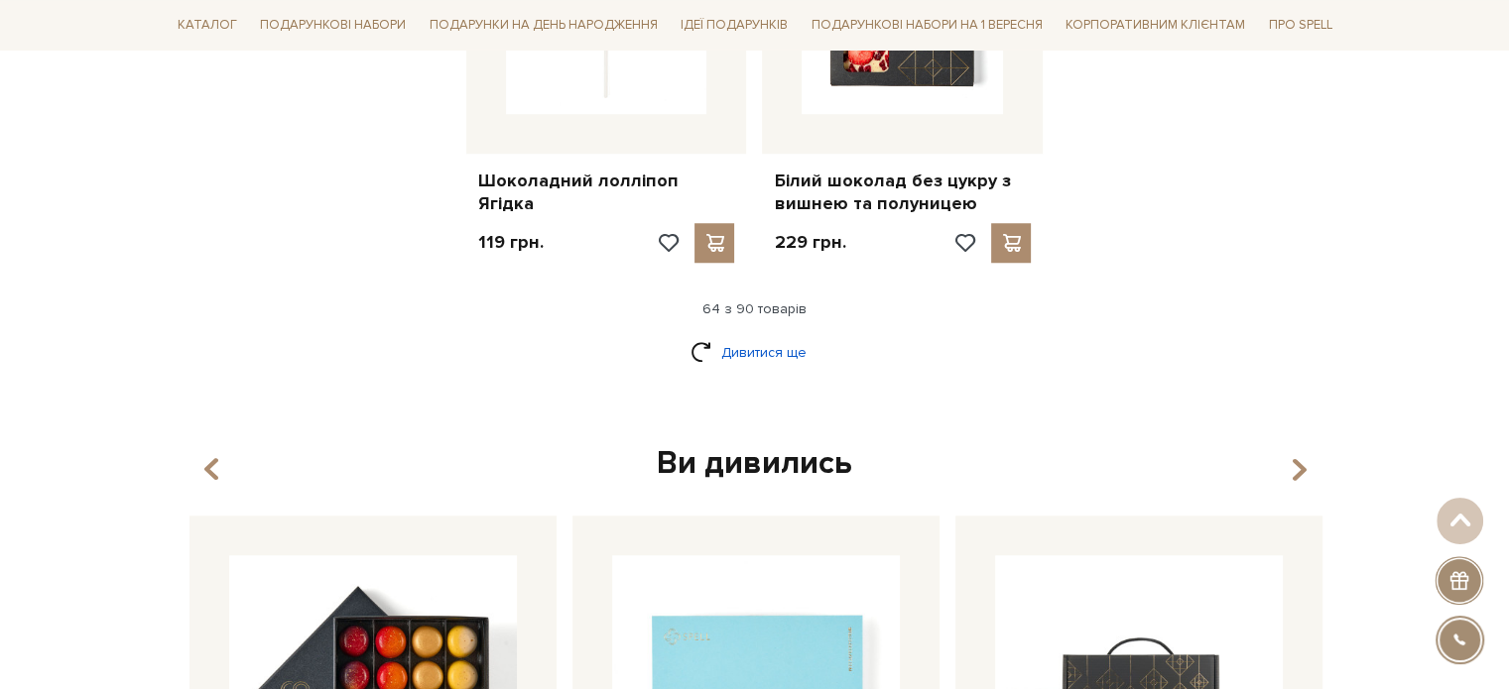
click at [747, 335] on link "Дивитися ще" at bounding box center [754, 352] width 129 height 35
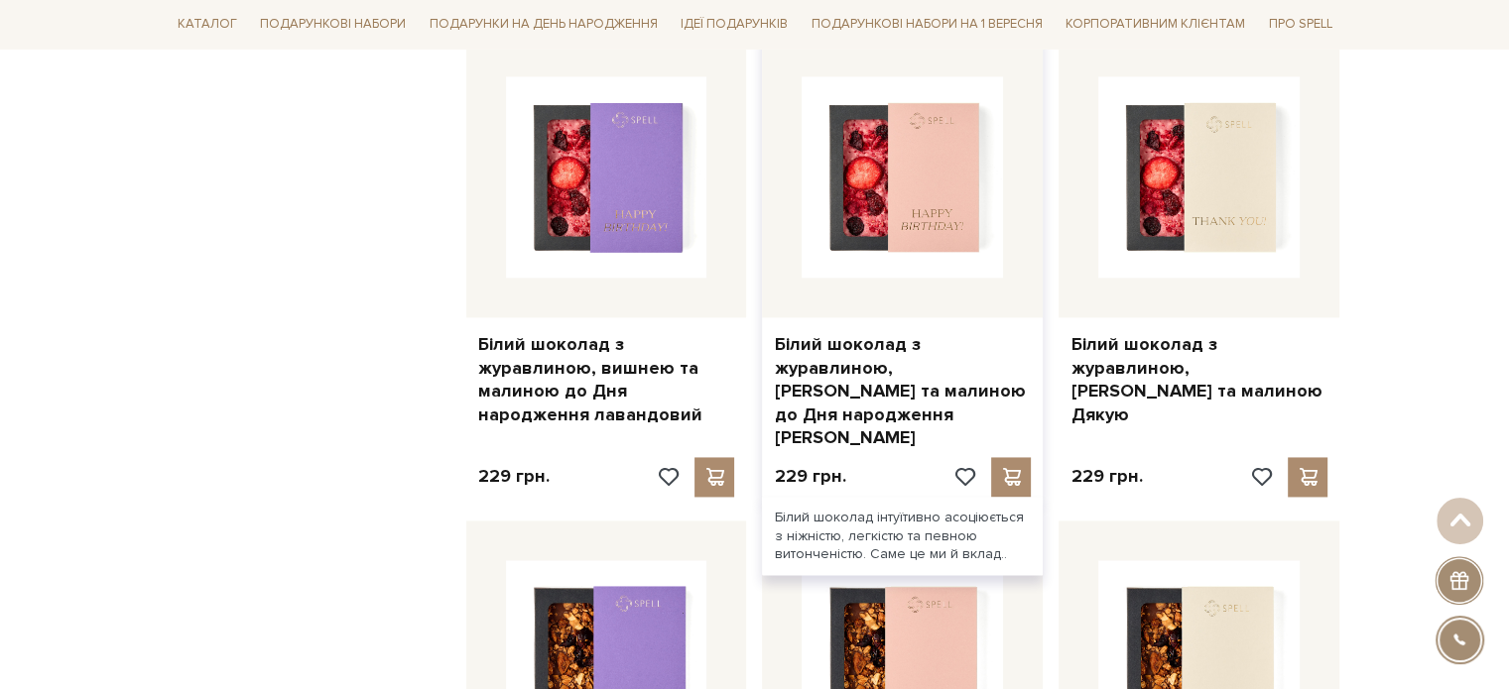
scroll to position [10316, 0]
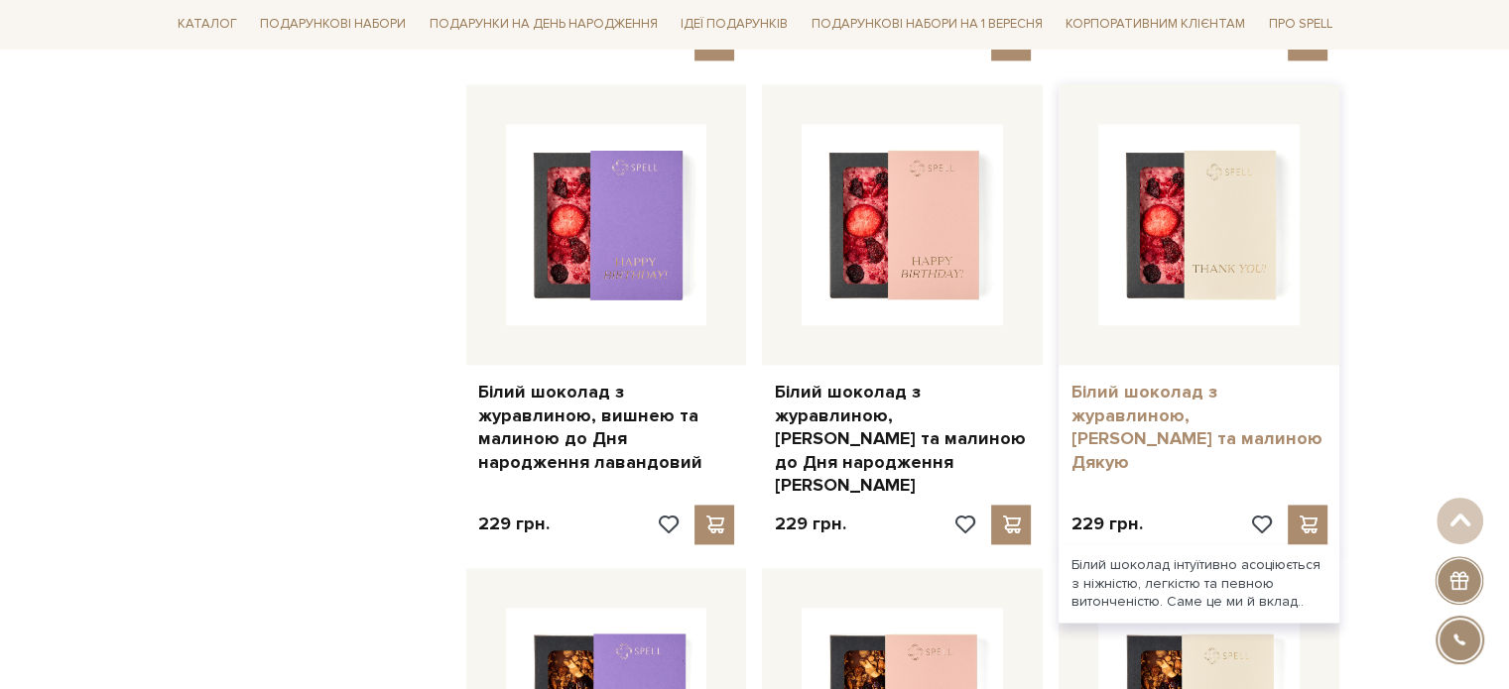
click at [1150, 381] on link "Білий шоколад з журавлиною, [PERSON_NAME] та малиною Дякую" at bounding box center [1198, 427] width 257 height 93
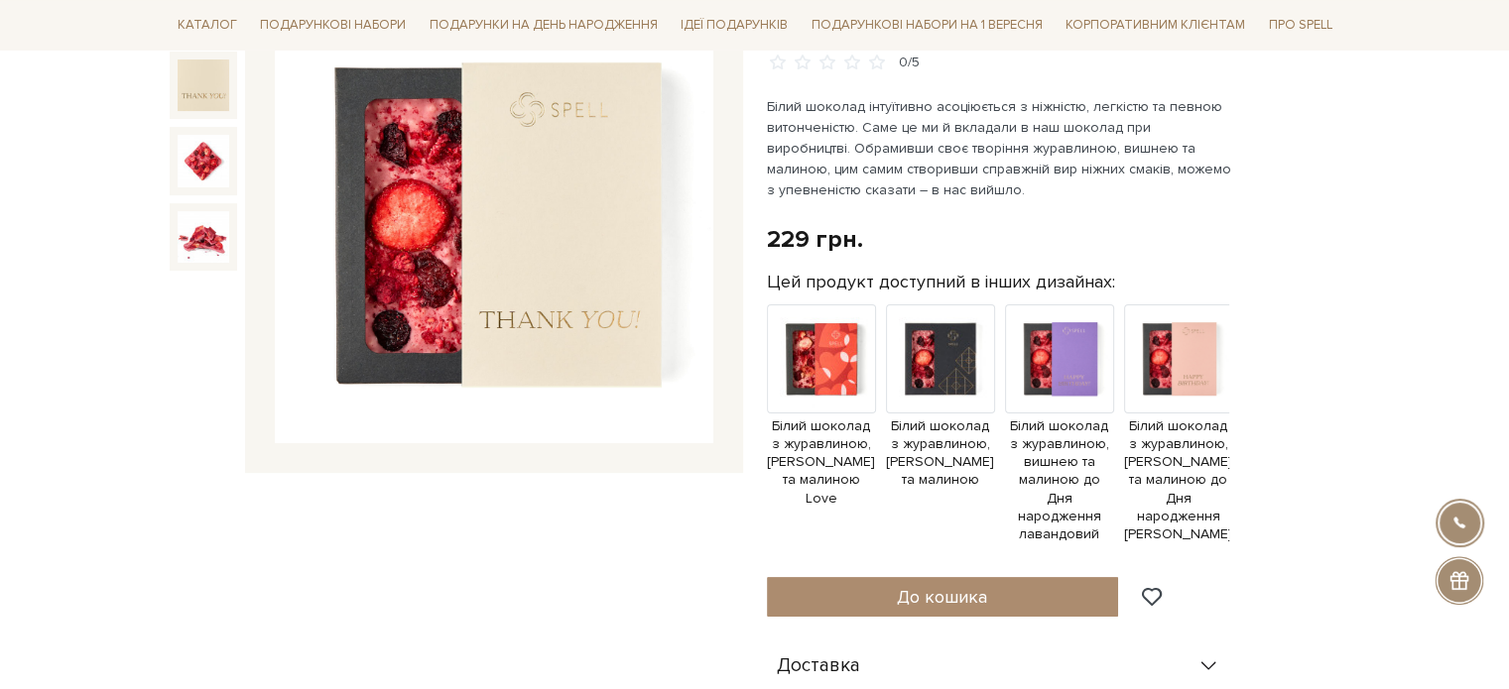
scroll to position [298, 0]
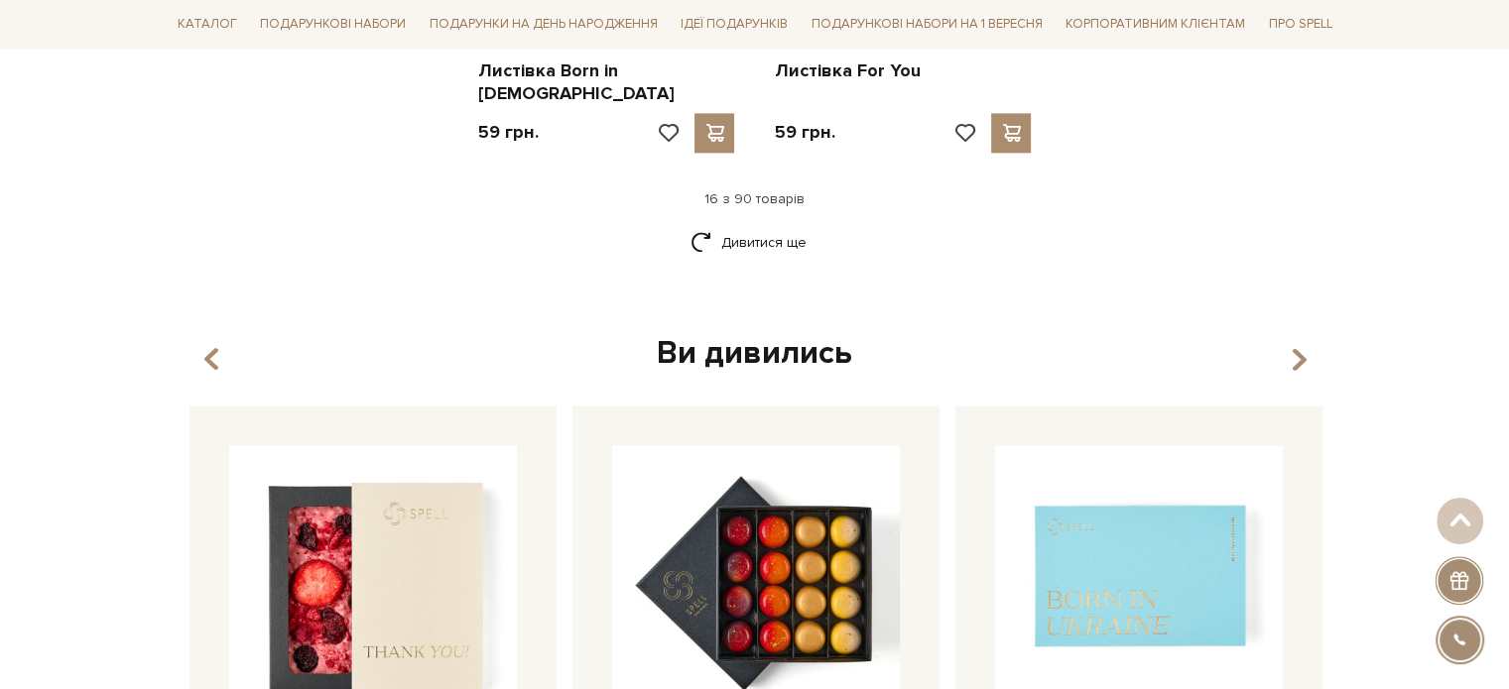
scroll to position [2620, 0]
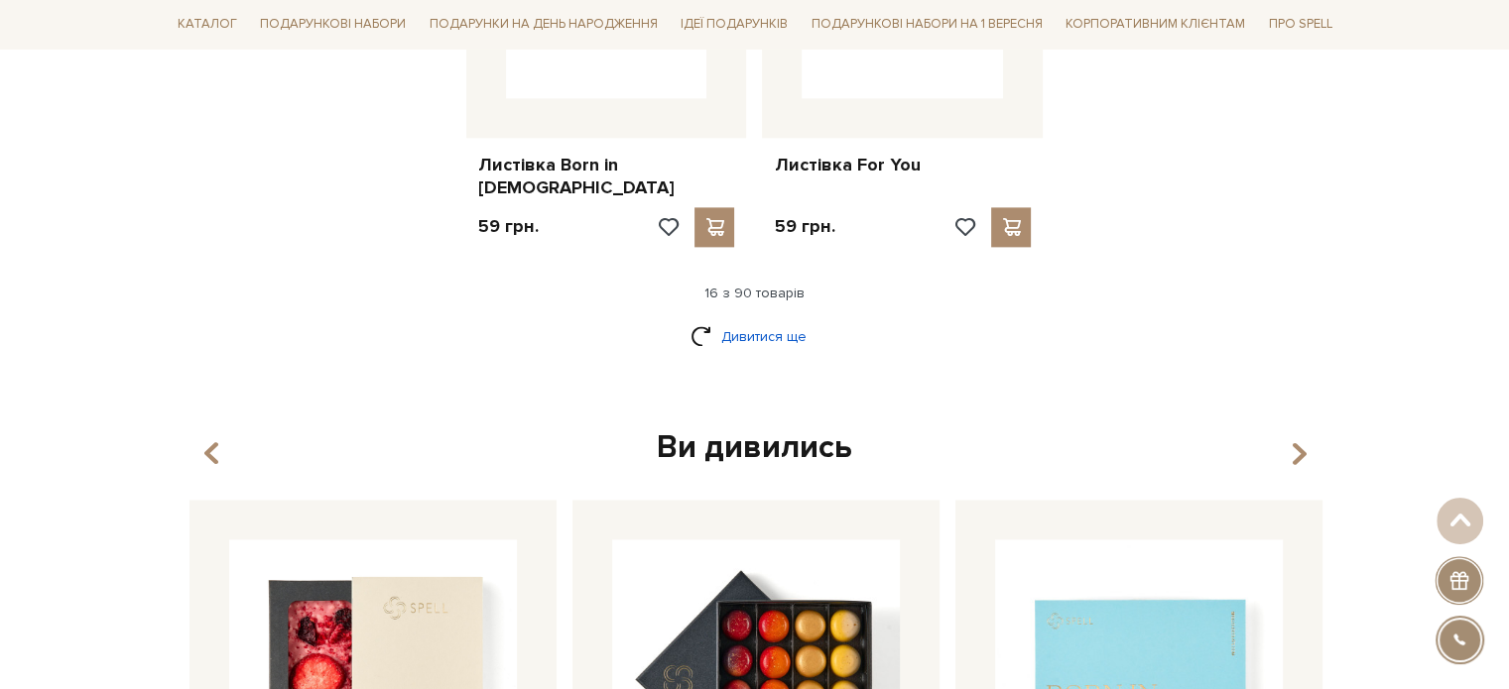
click at [740, 319] on link "Дивитися ще" at bounding box center [754, 336] width 129 height 35
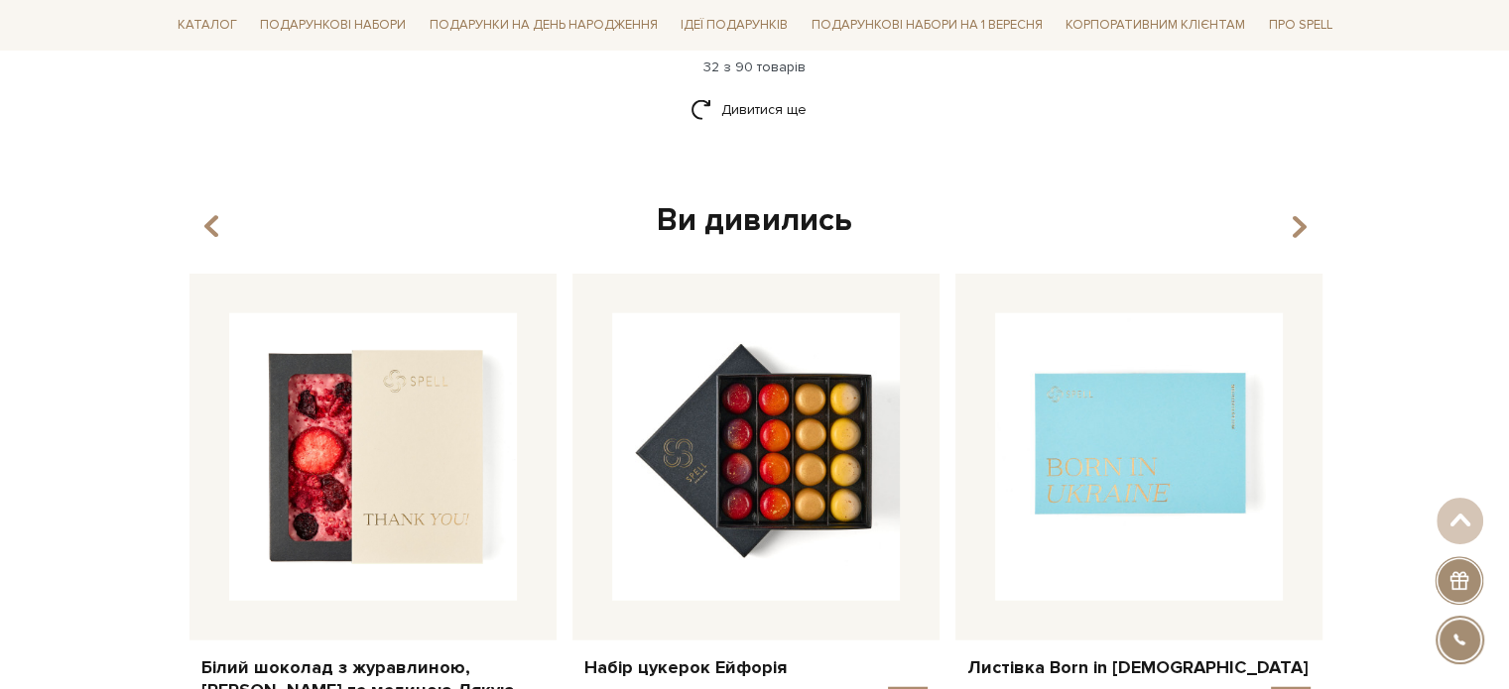
scroll to position [4703, 0]
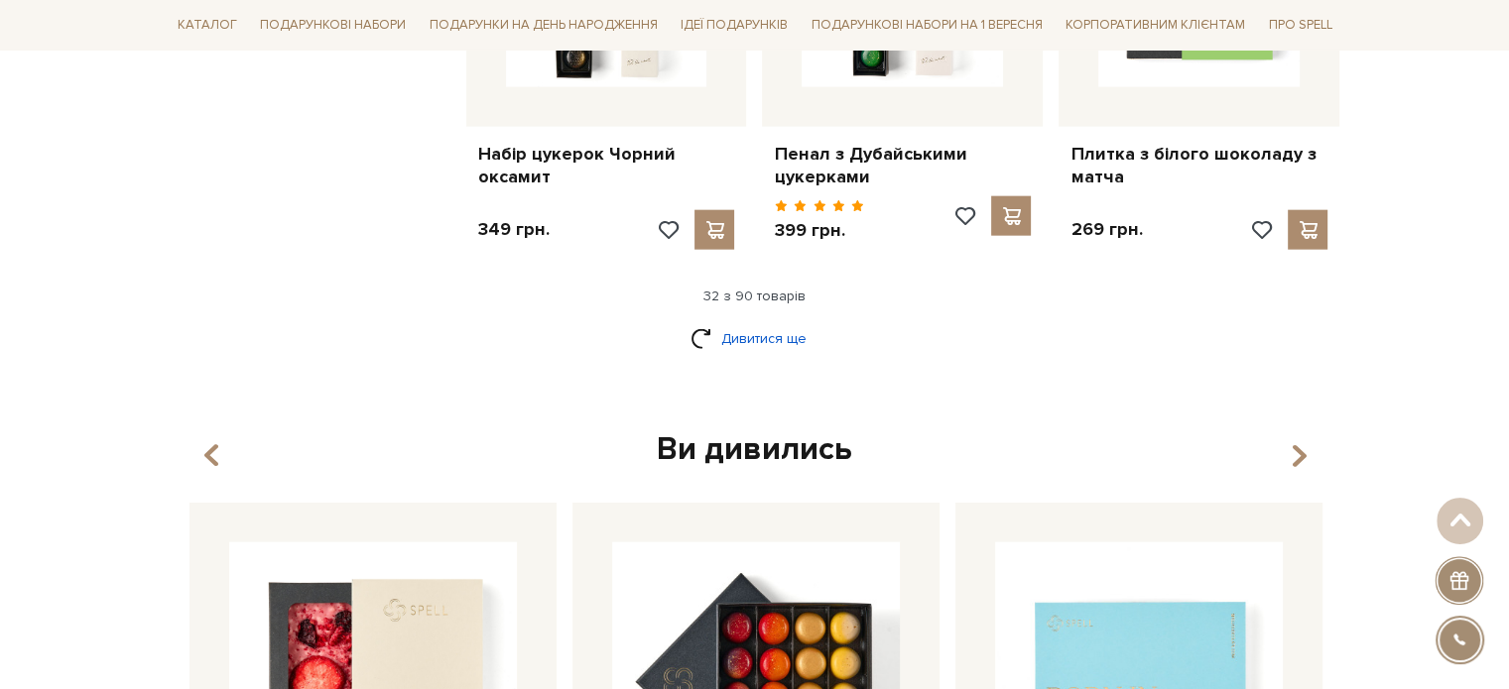
click at [750, 321] on link "Дивитися ще" at bounding box center [754, 338] width 129 height 35
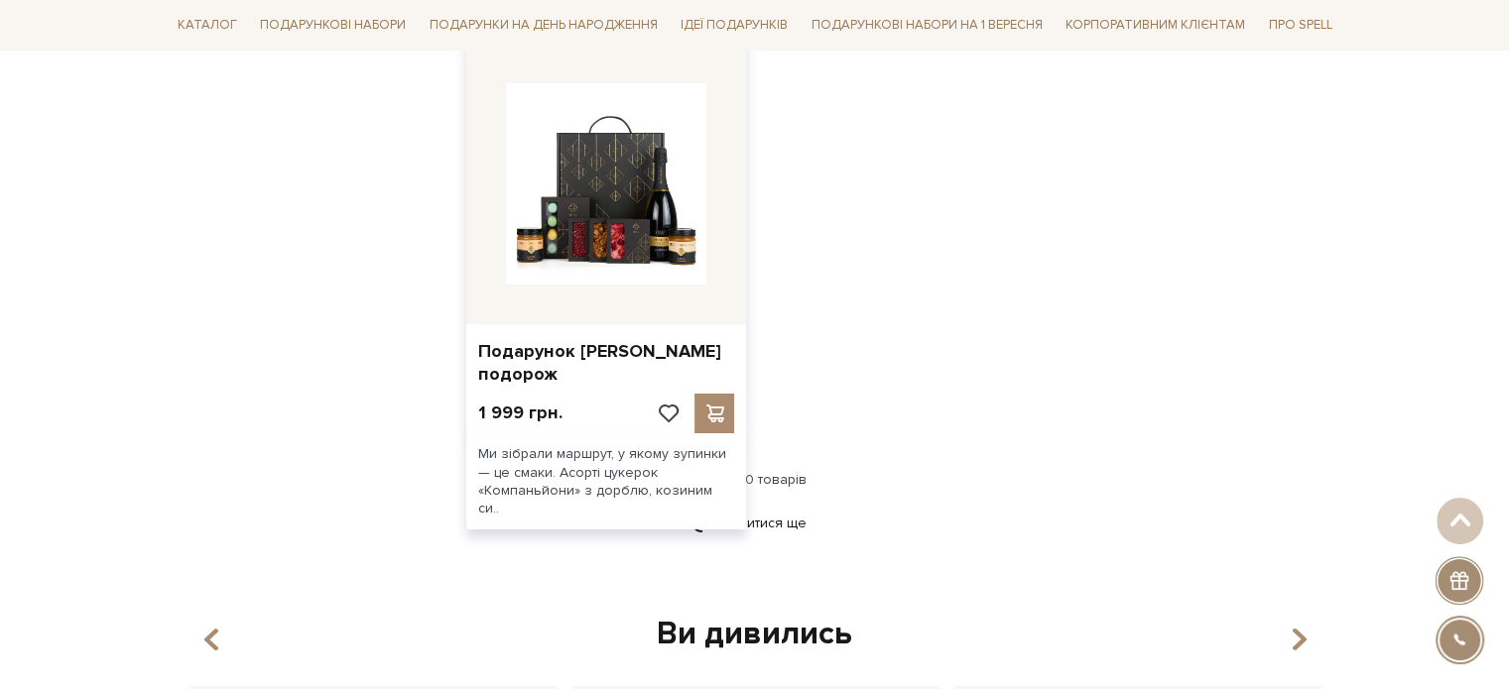
scroll to position [6984, 0]
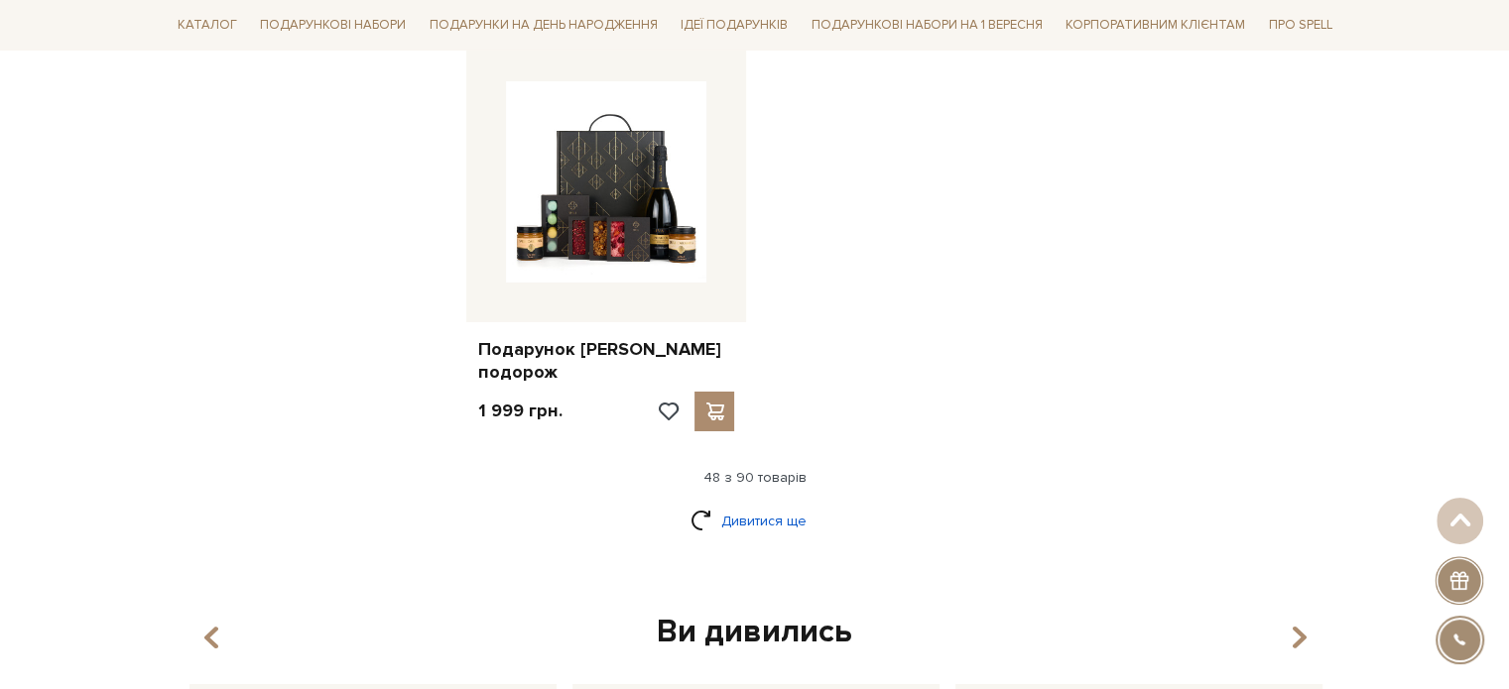
click at [752, 504] on link "Дивитися ще" at bounding box center [754, 521] width 129 height 35
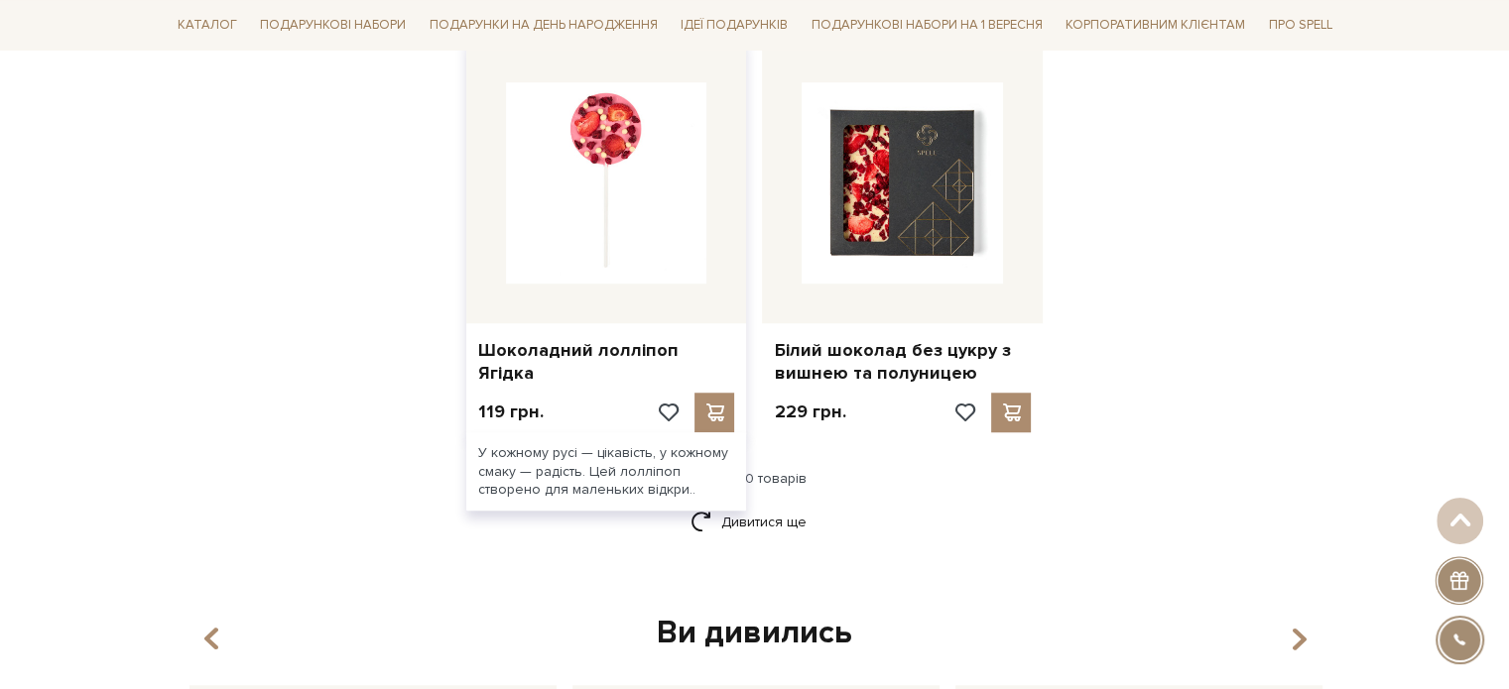
scroll to position [9067, 0]
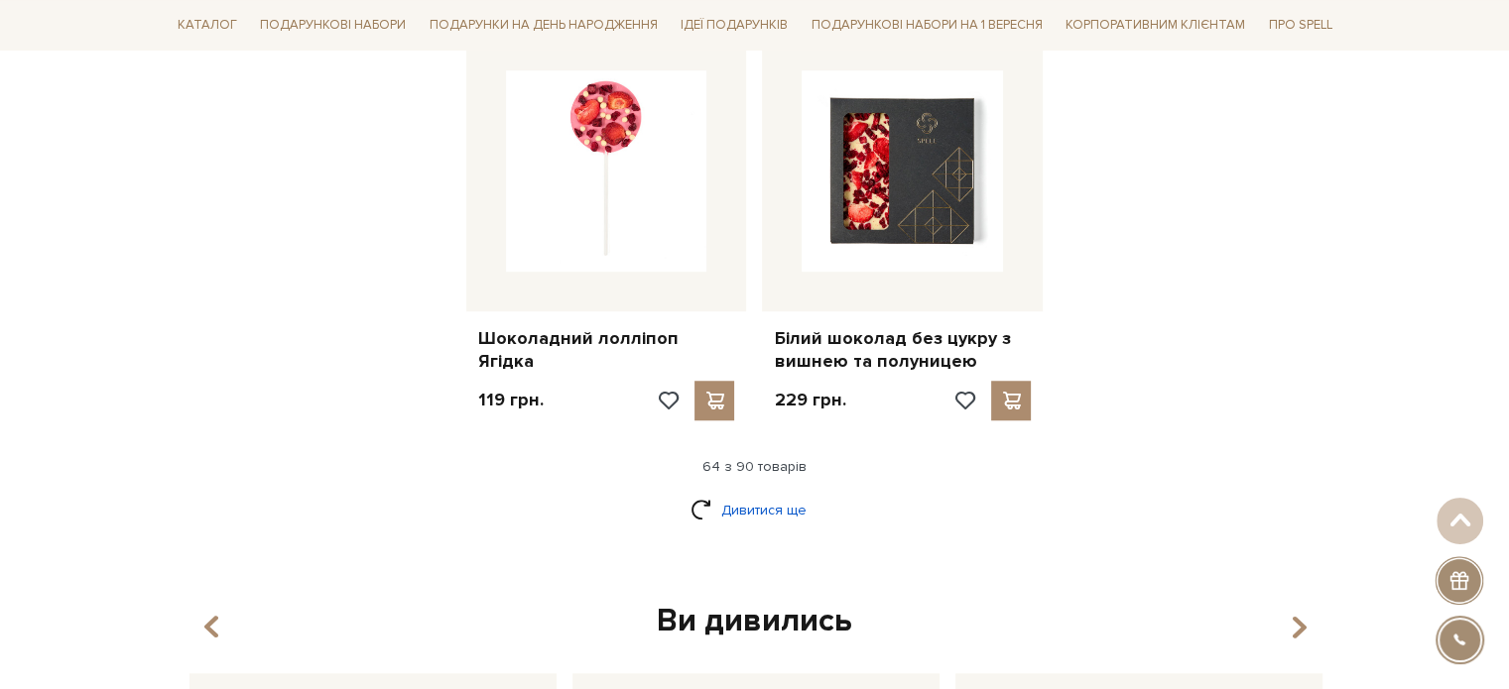
click at [714, 493] on link "Дивитися ще" at bounding box center [754, 510] width 129 height 35
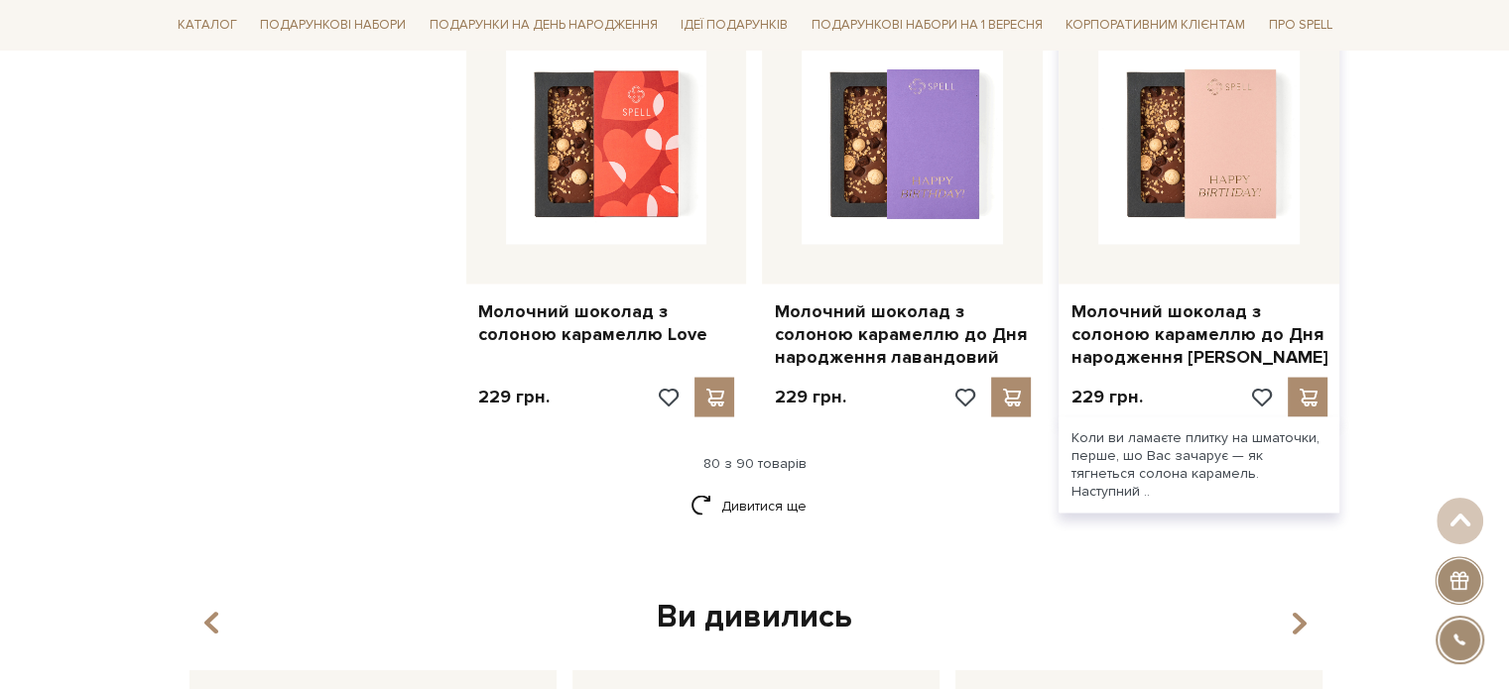
scroll to position [11348, 0]
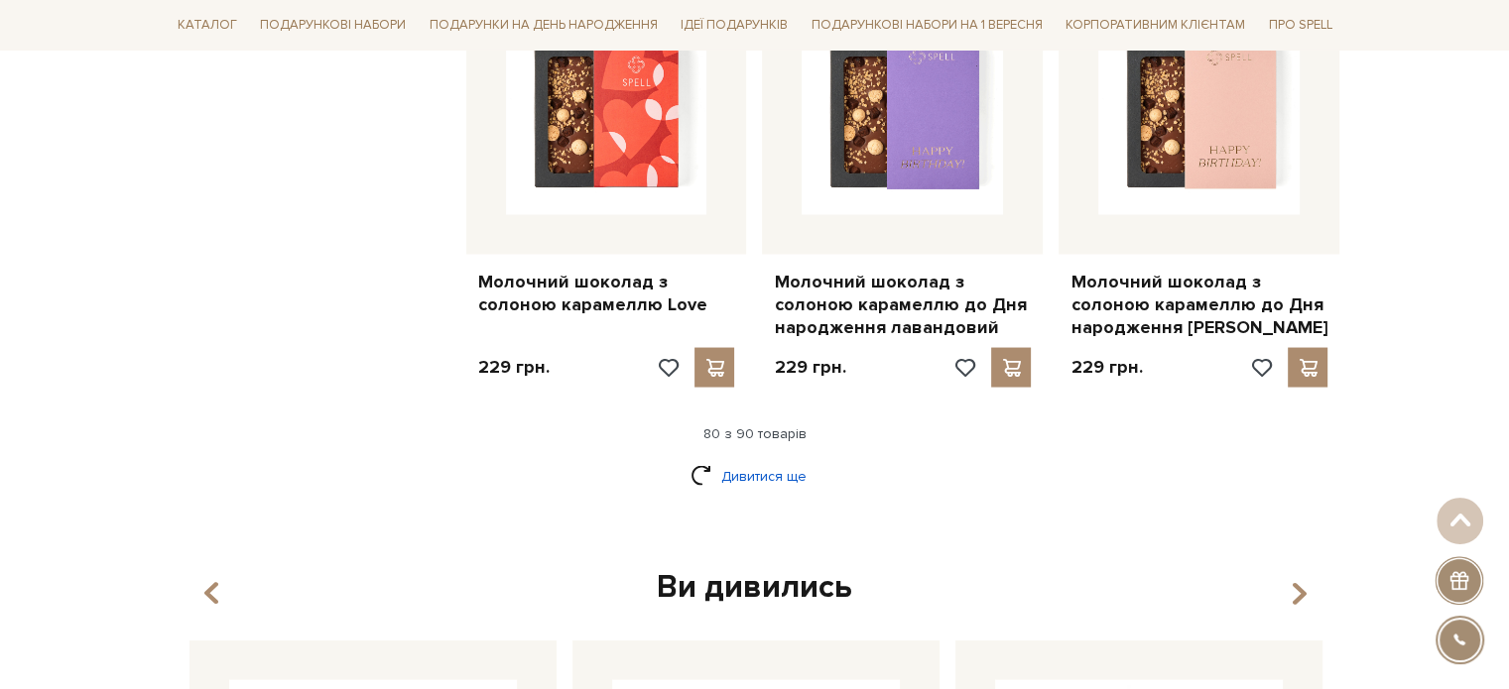
click at [770, 459] on link "Дивитися ще" at bounding box center [754, 476] width 129 height 35
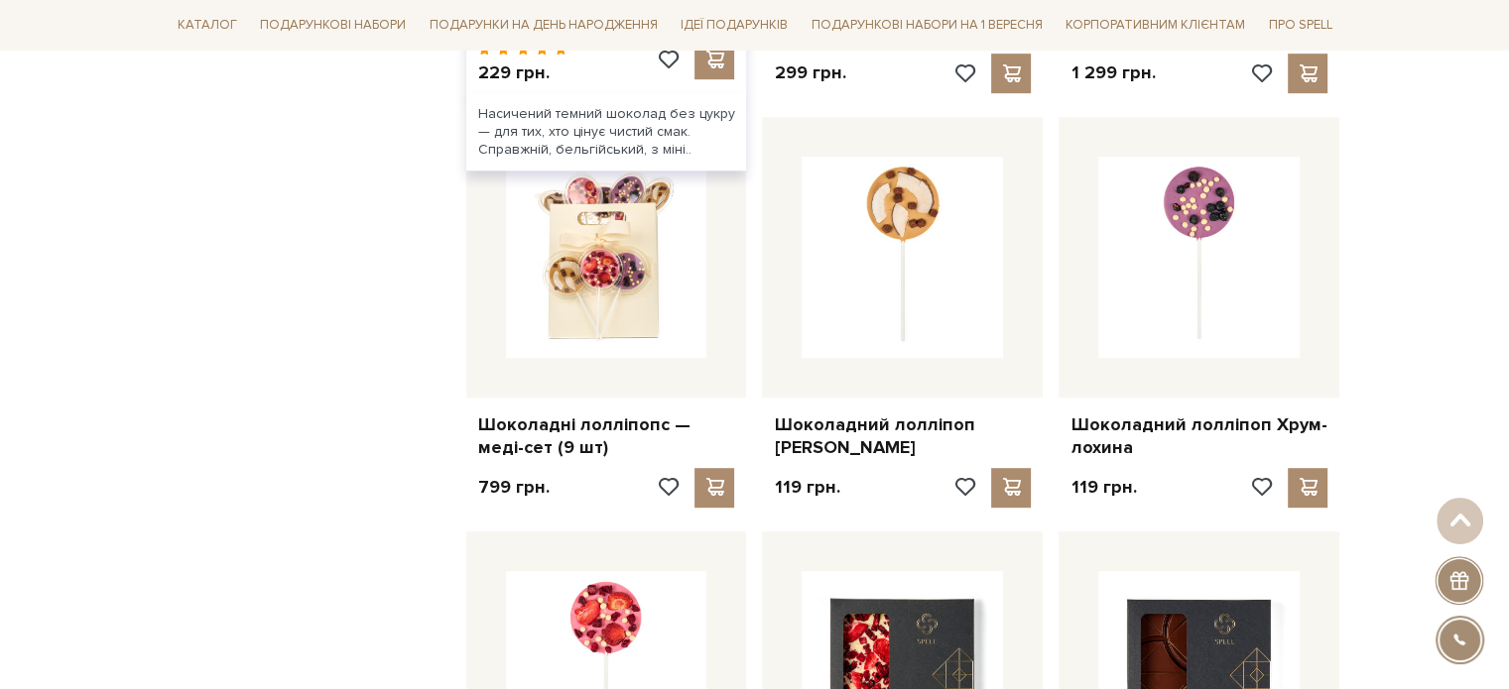
scroll to position [7976, 0]
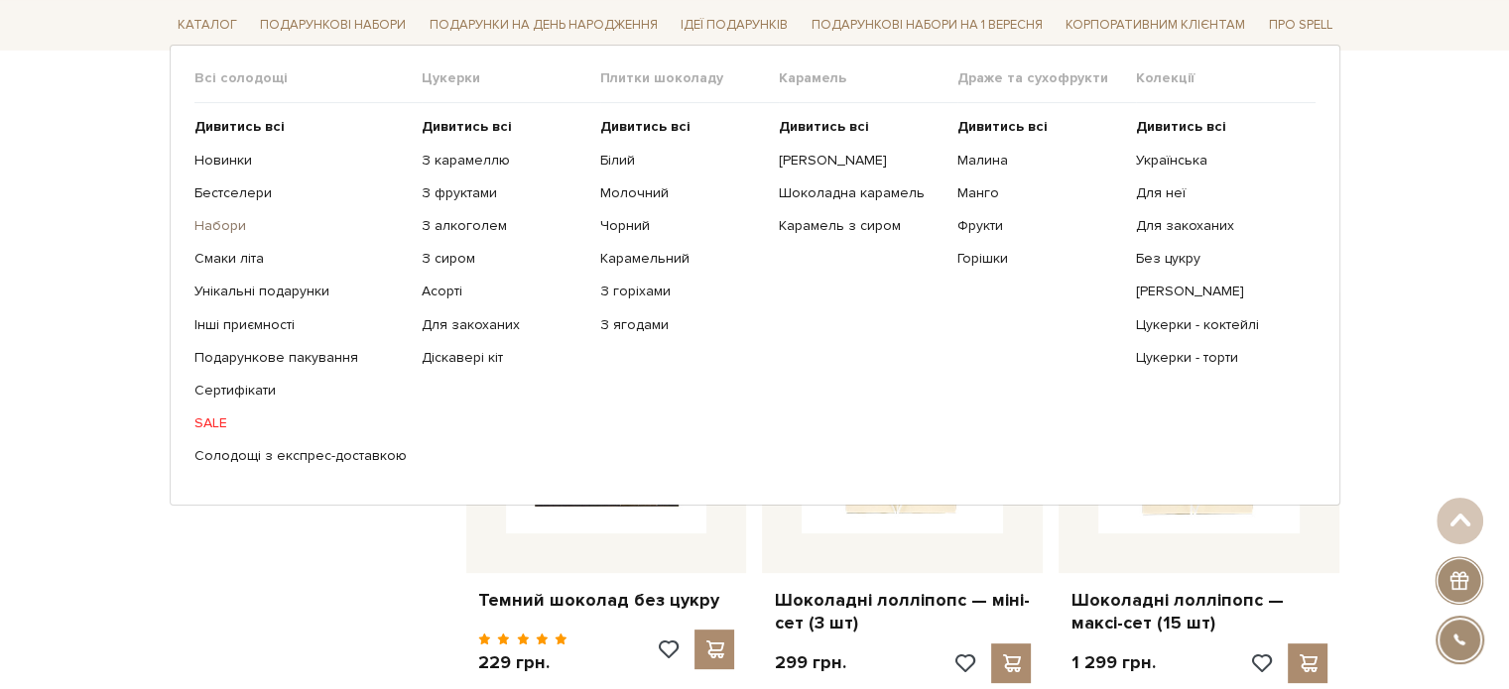
click at [212, 219] on link "Набори" at bounding box center [300, 226] width 212 height 18
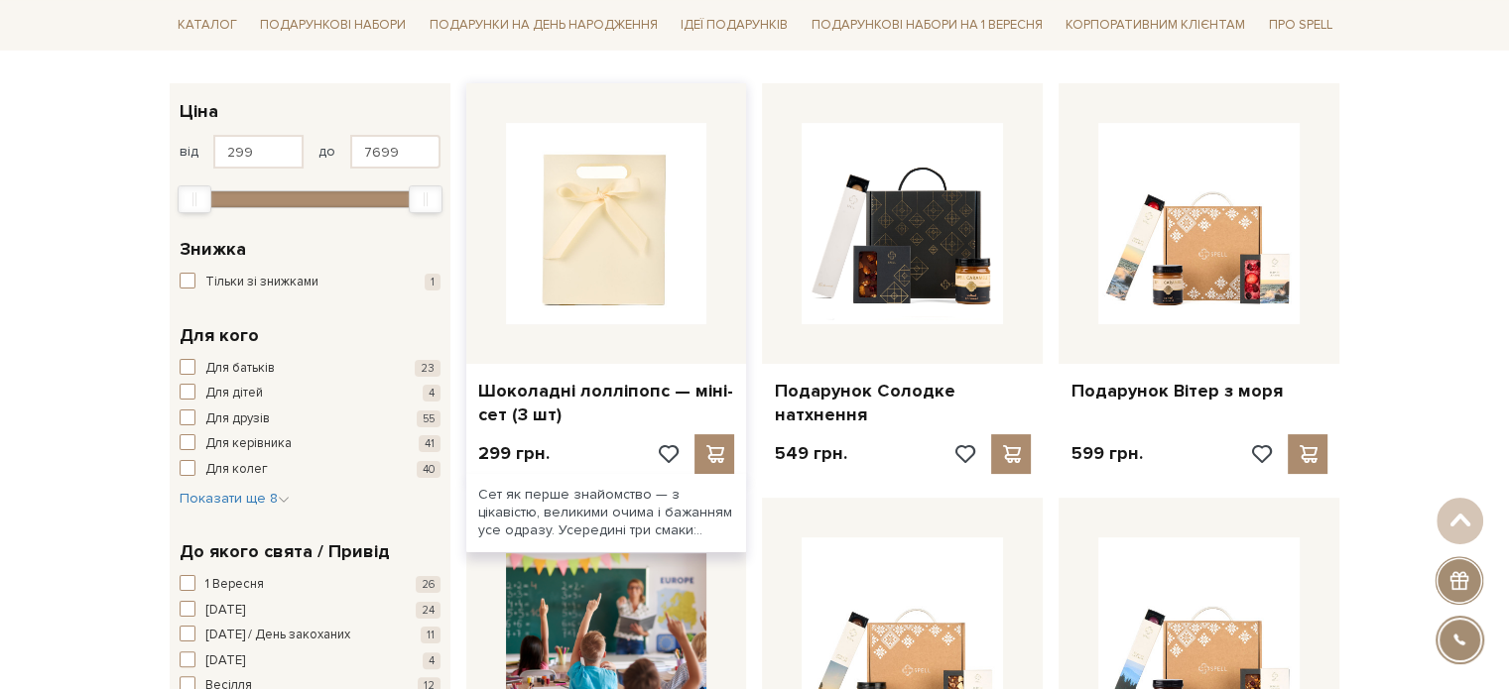
scroll to position [397, 0]
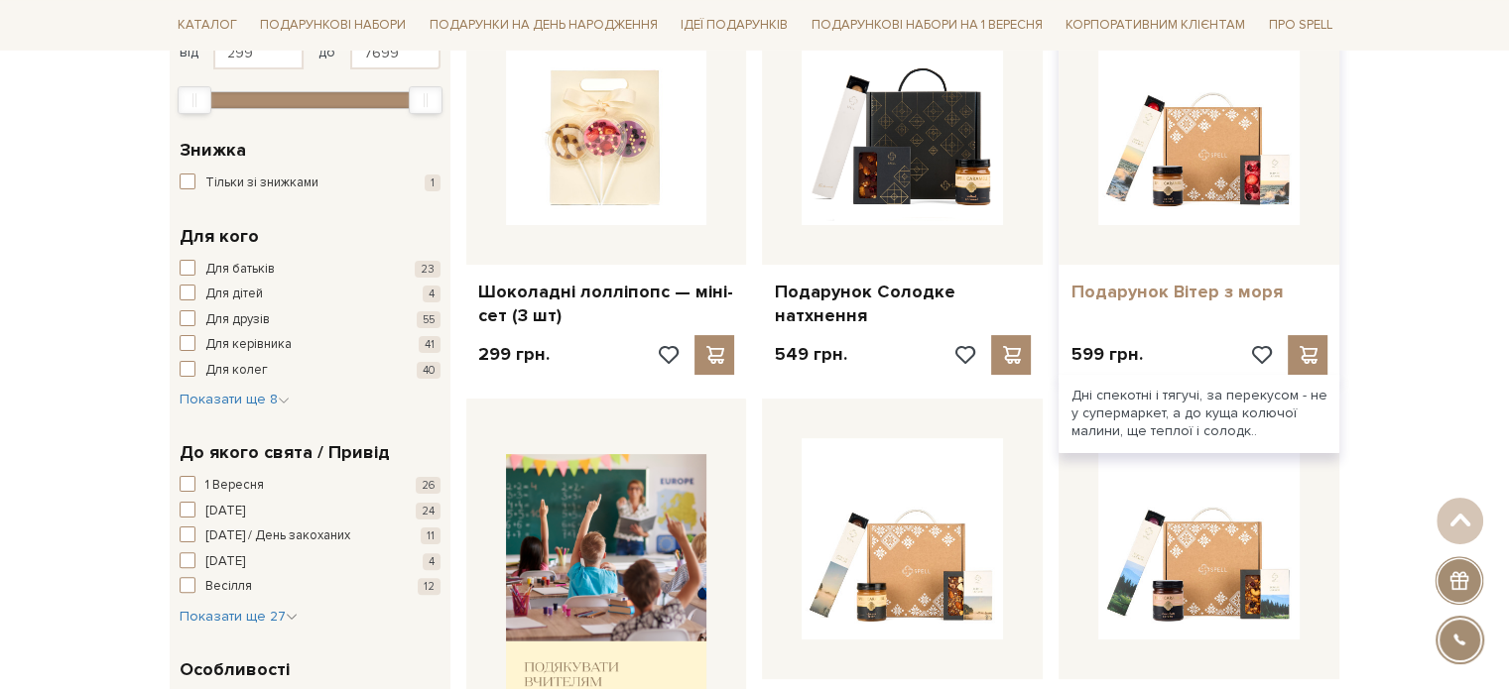
click at [1136, 293] on link "Подарунок Вітер з моря" at bounding box center [1198, 292] width 257 height 23
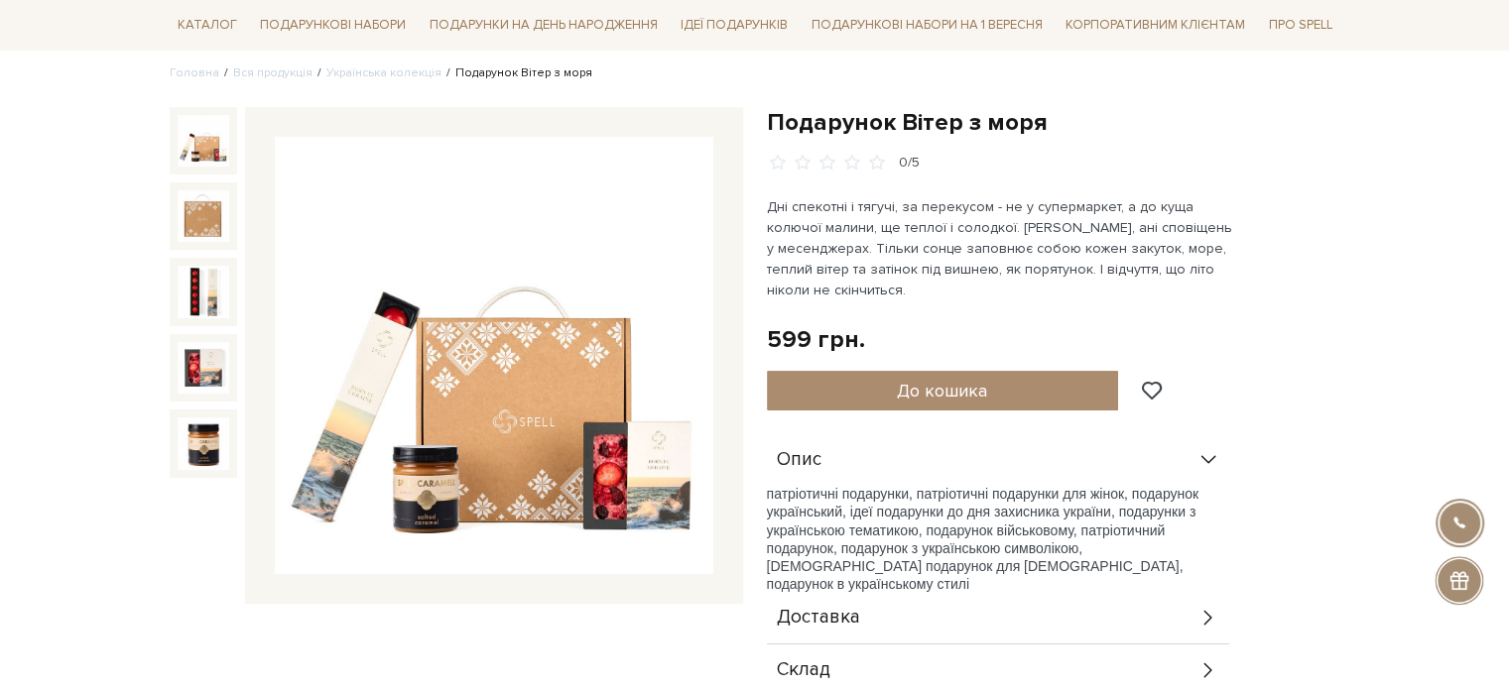
scroll to position [298, 0]
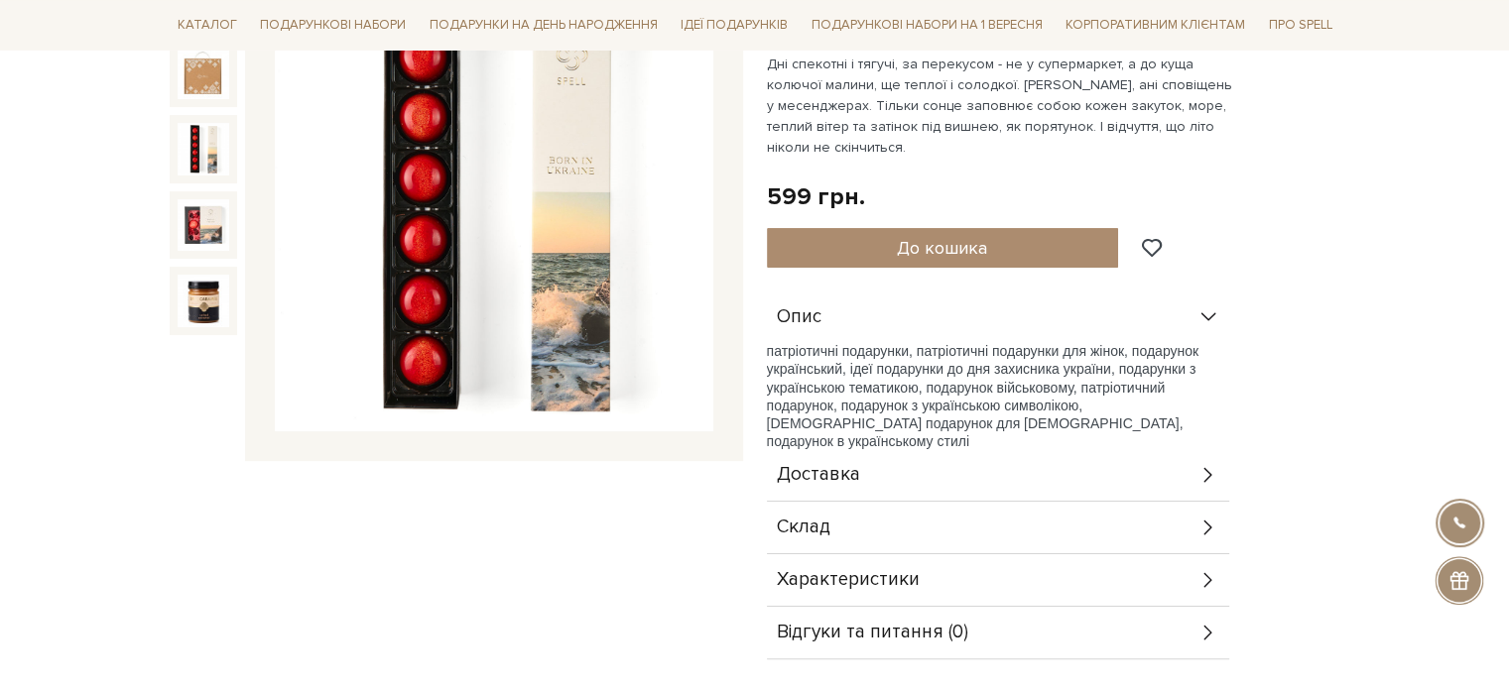
click at [188, 141] on img at bounding box center [204, 149] width 52 height 52
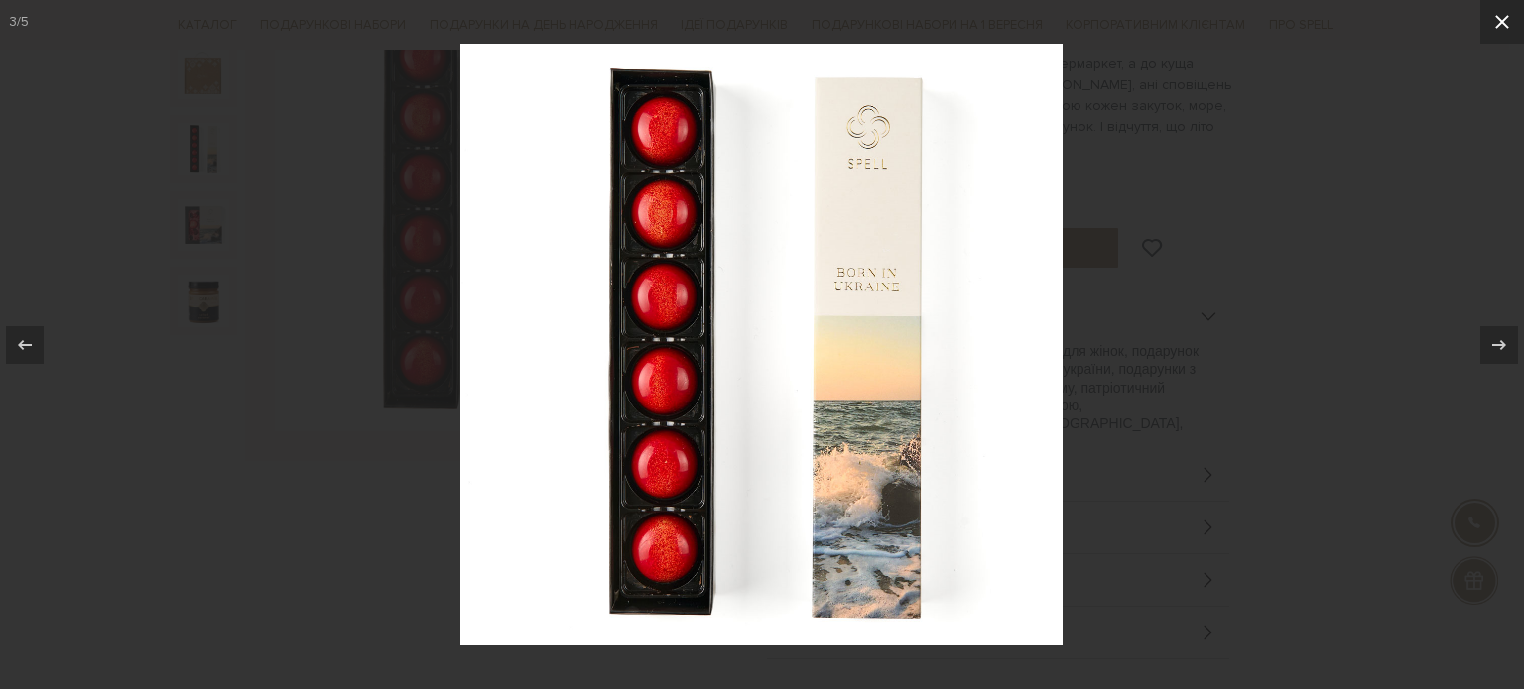
click at [1505, 27] on icon at bounding box center [1502, 22] width 24 height 24
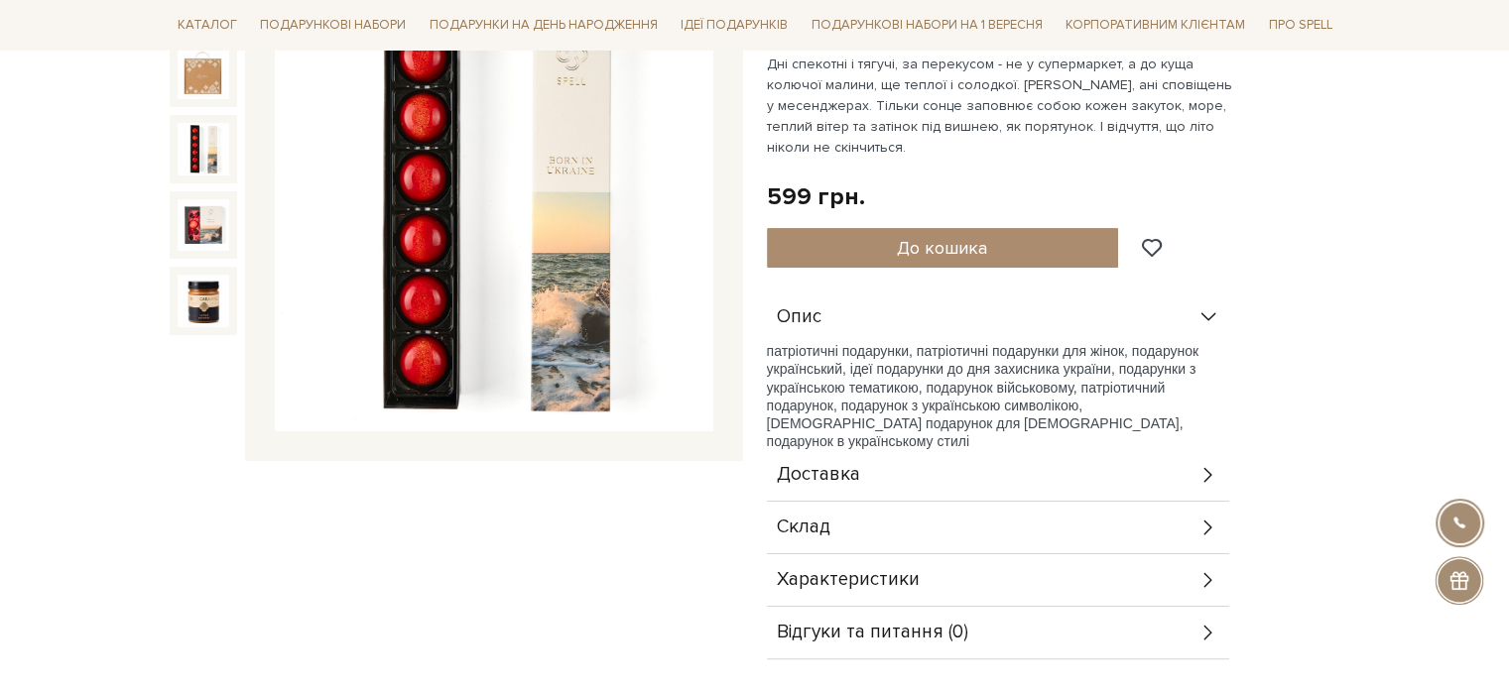
scroll to position [397, 0]
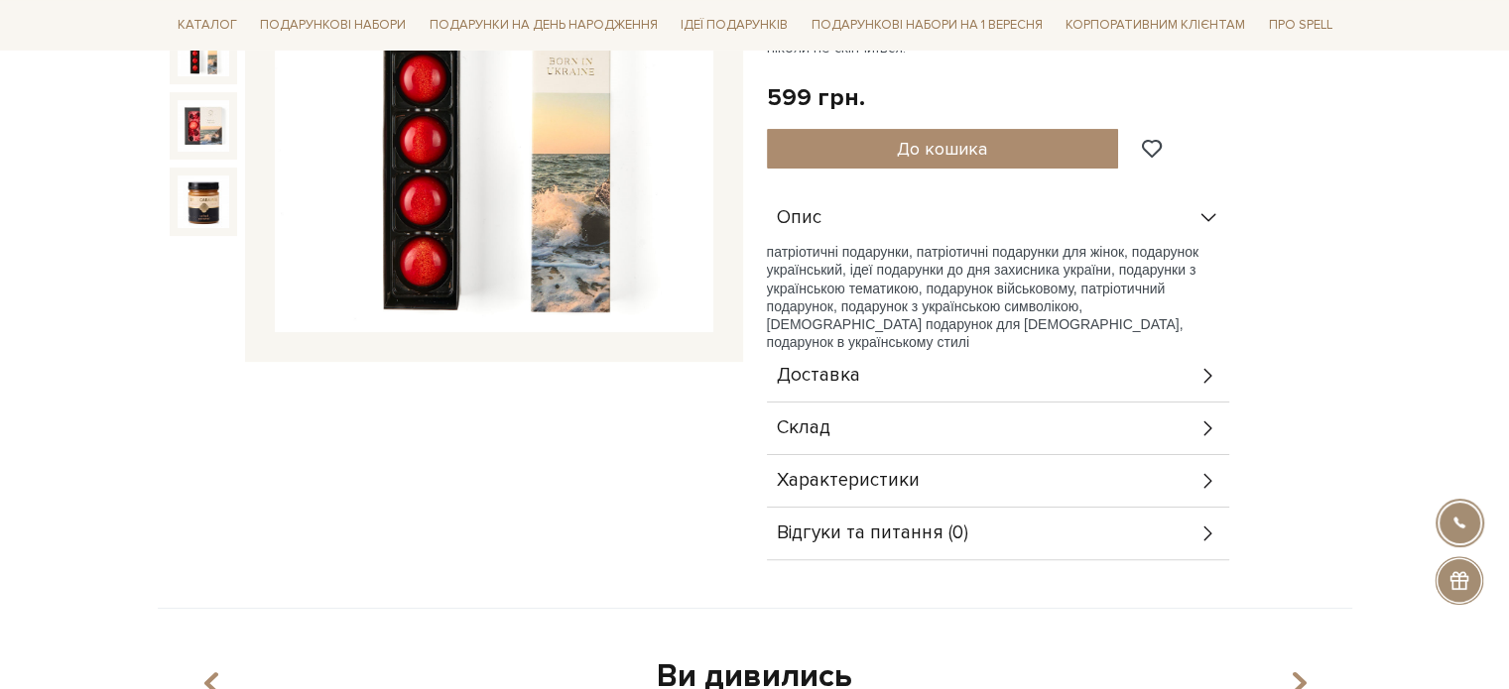
click at [810, 472] on span "Характеристики" at bounding box center [848, 481] width 143 height 18
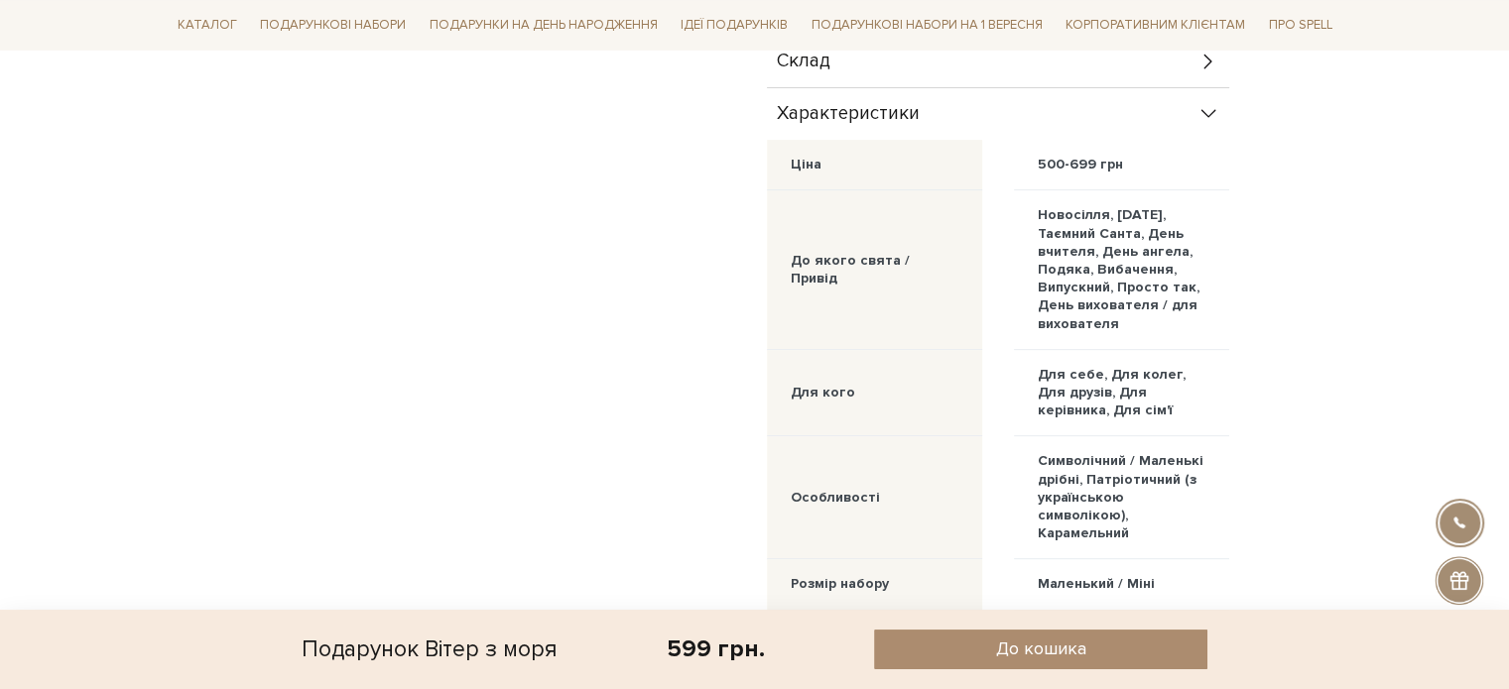
scroll to position [595, 0]
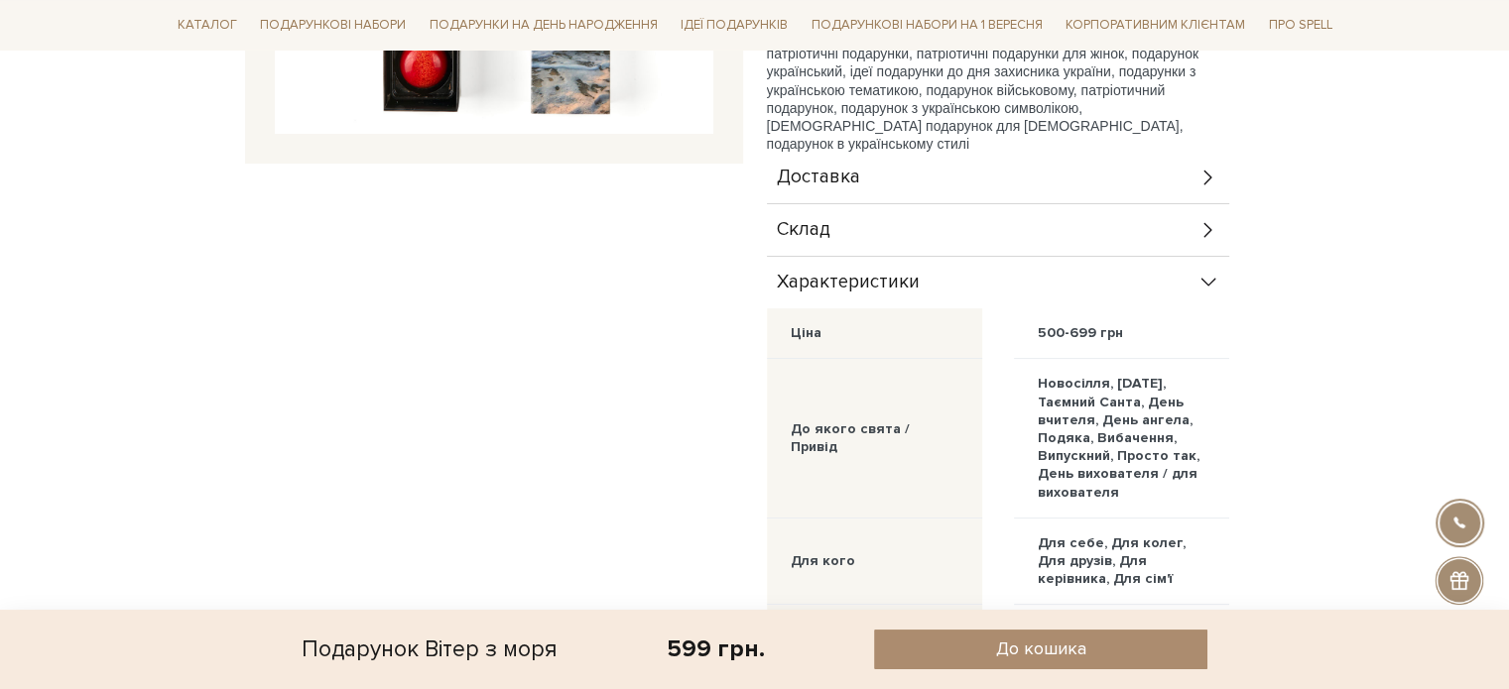
click at [848, 236] on div "Склад" at bounding box center [998, 230] width 462 height 52
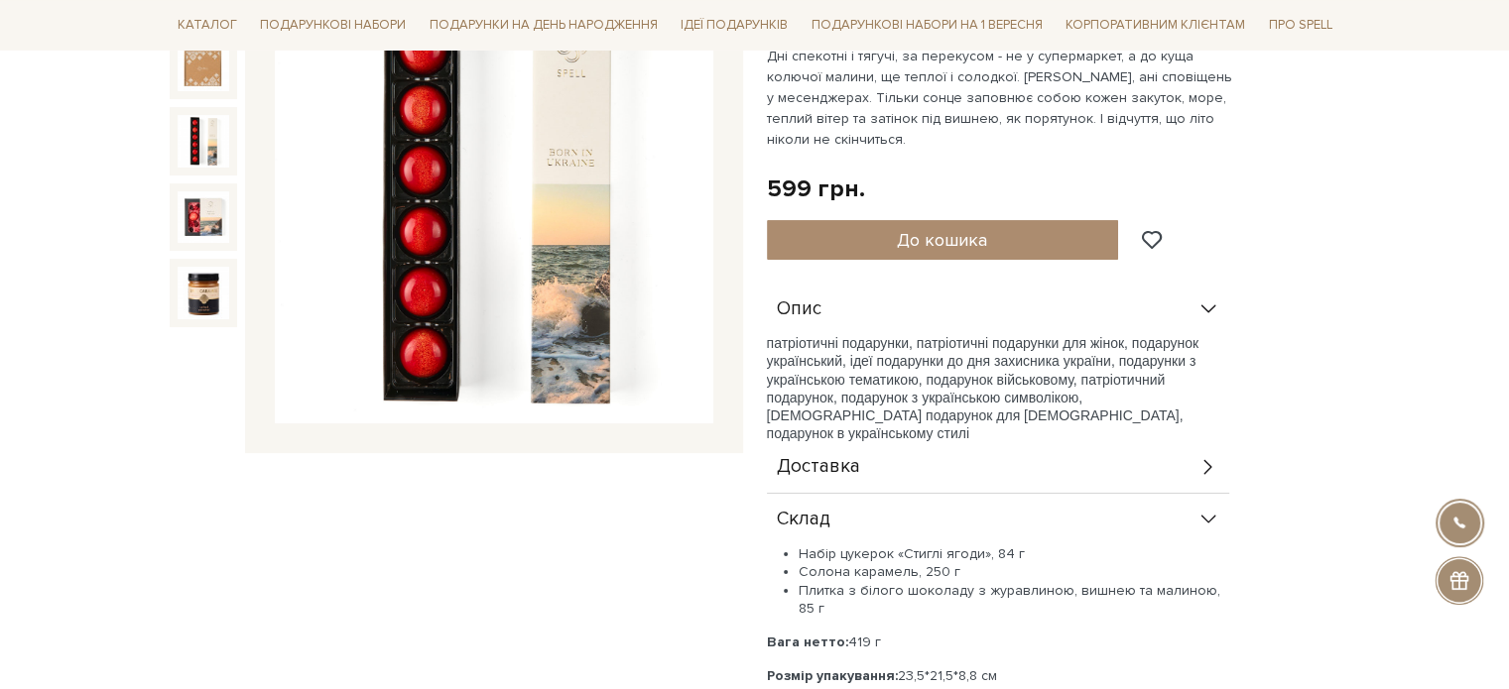
scroll to position [198, 0]
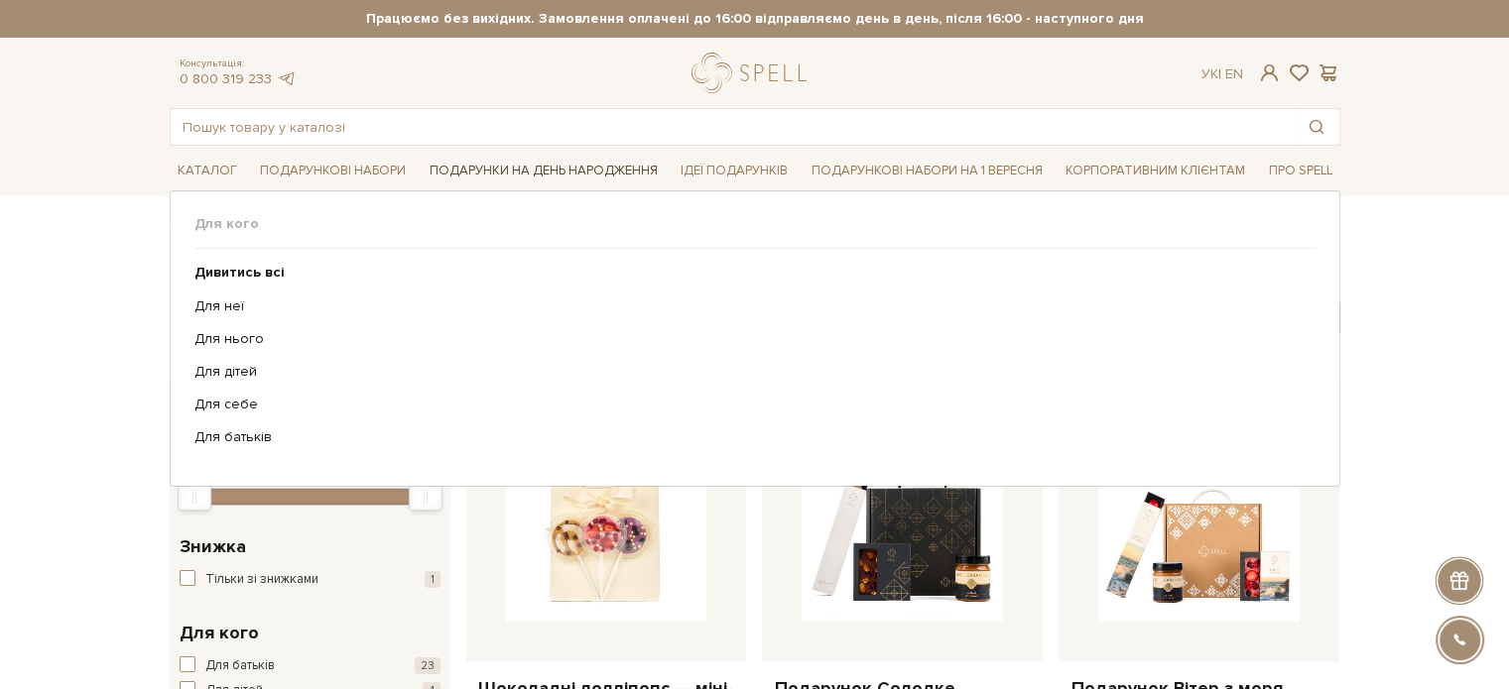
click at [456, 174] on link "Подарунки на День народження" at bounding box center [544, 171] width 244 height 31
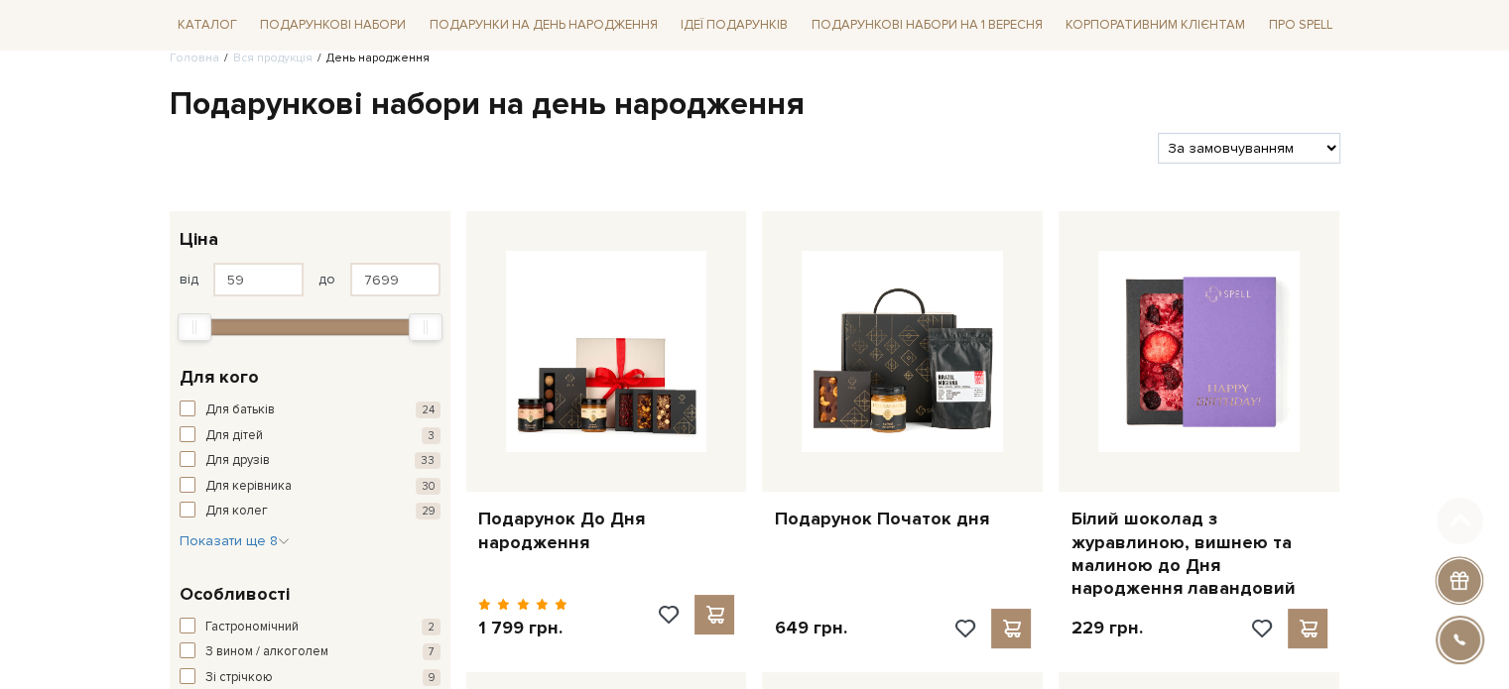
scroll to position [198, 0]
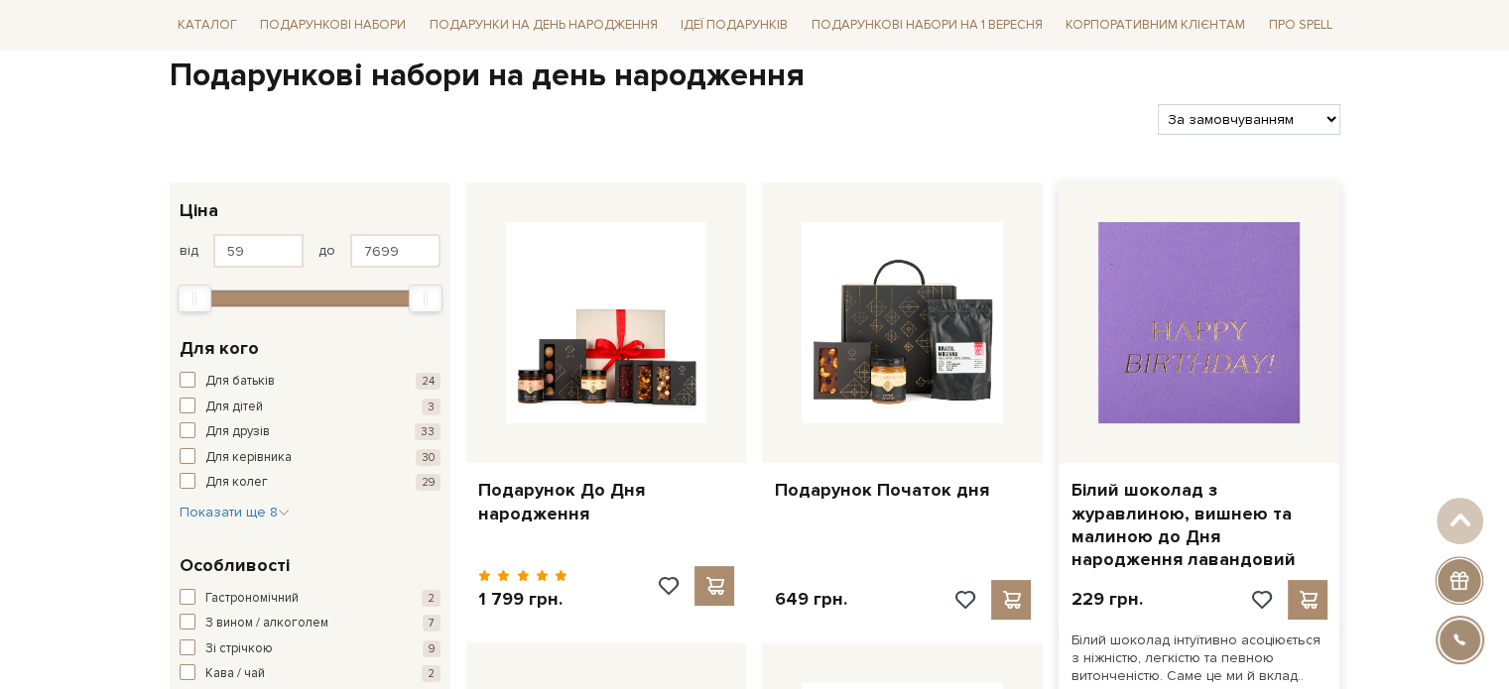
click at [1226, 306] on img at bounding box center [1198, 322] width 201 height 201
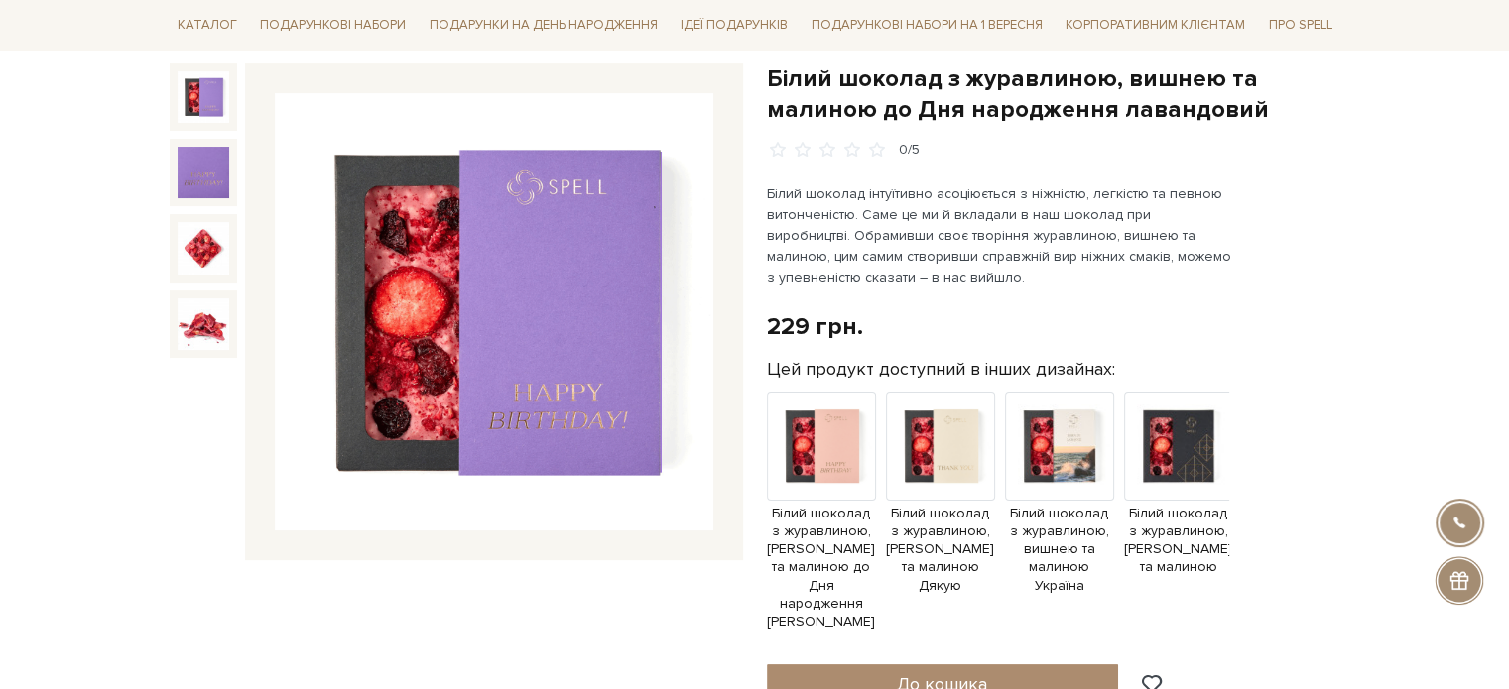
scroll to position [99, 0]
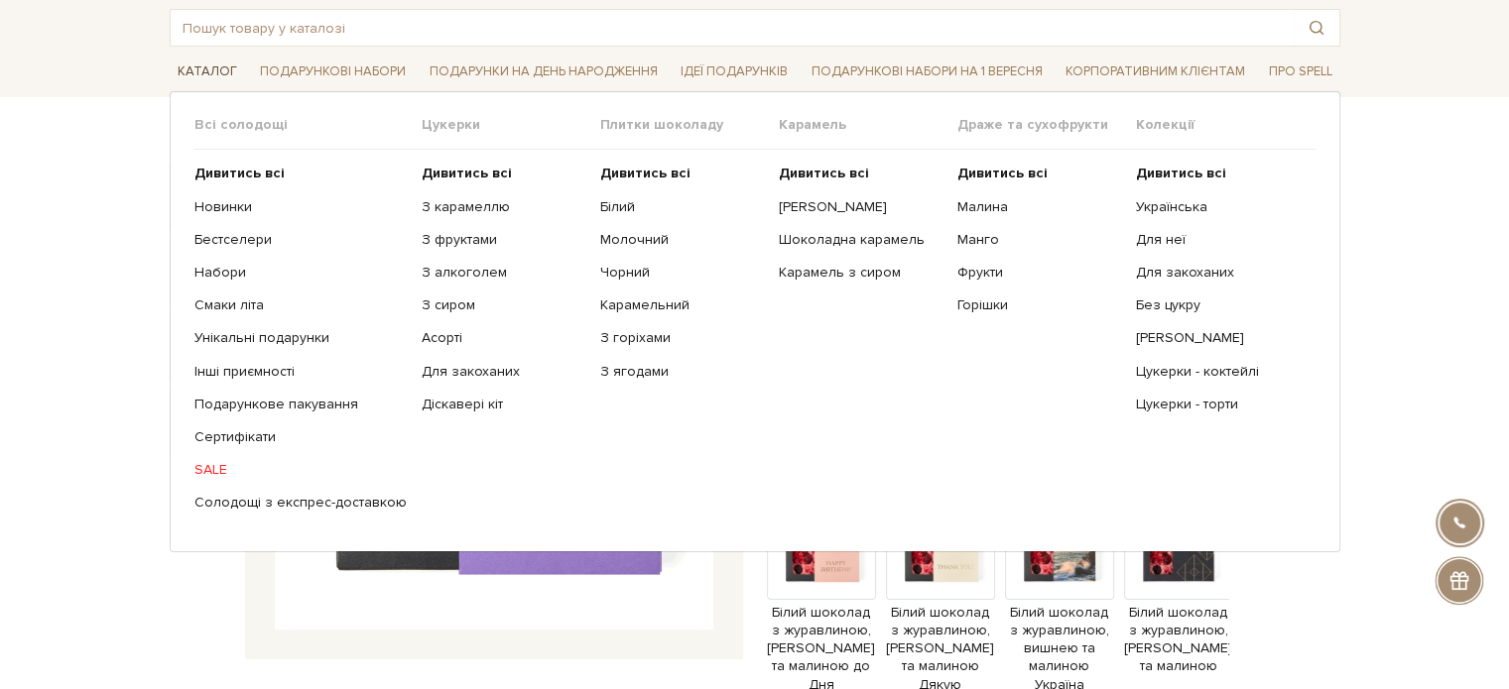
click at [179, 74] on link "Каталог" at bounding box center [207, 72] width 75 height 31
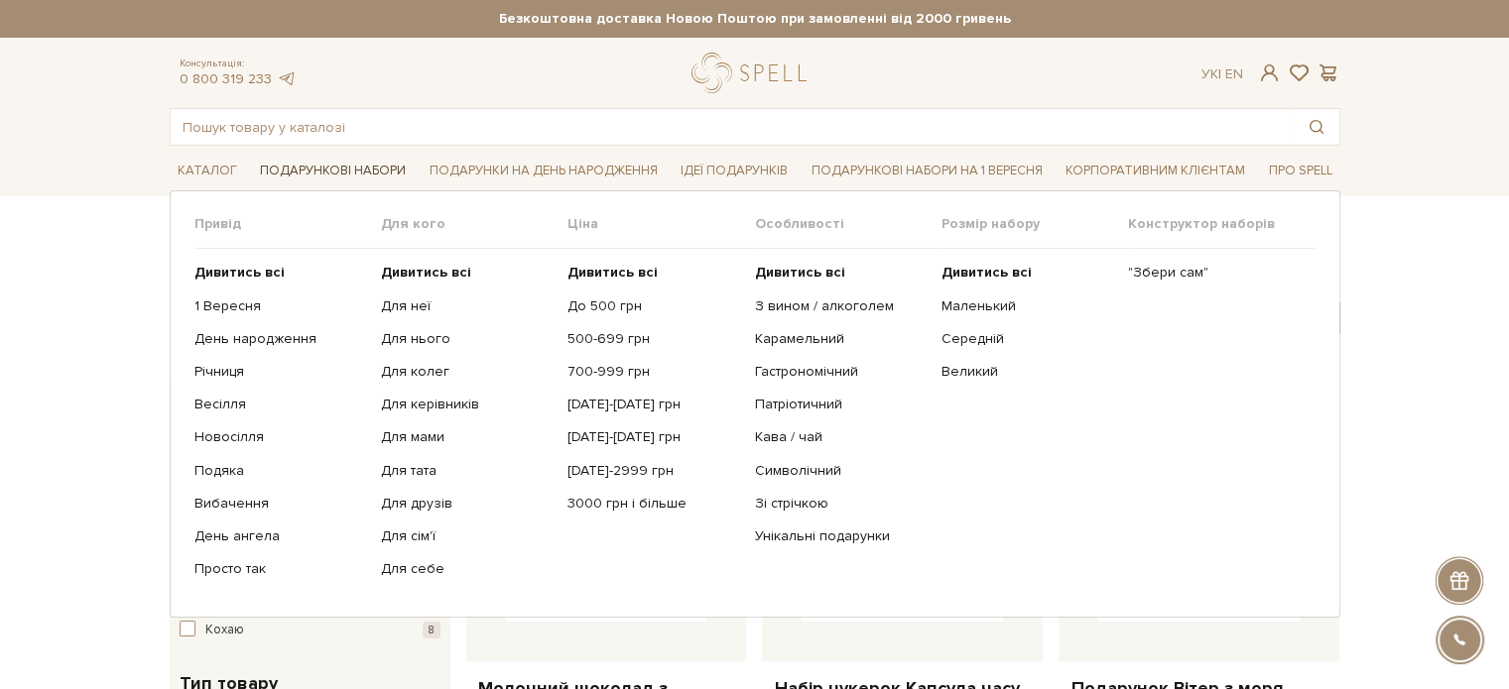
click at [284, 159] on link "Подарункові набори" at bounding box center [333, 171] width 162 height 31
click at [301, 163] on link "Подарункові набори" at bounding box center [333, 171] width 162 height 31
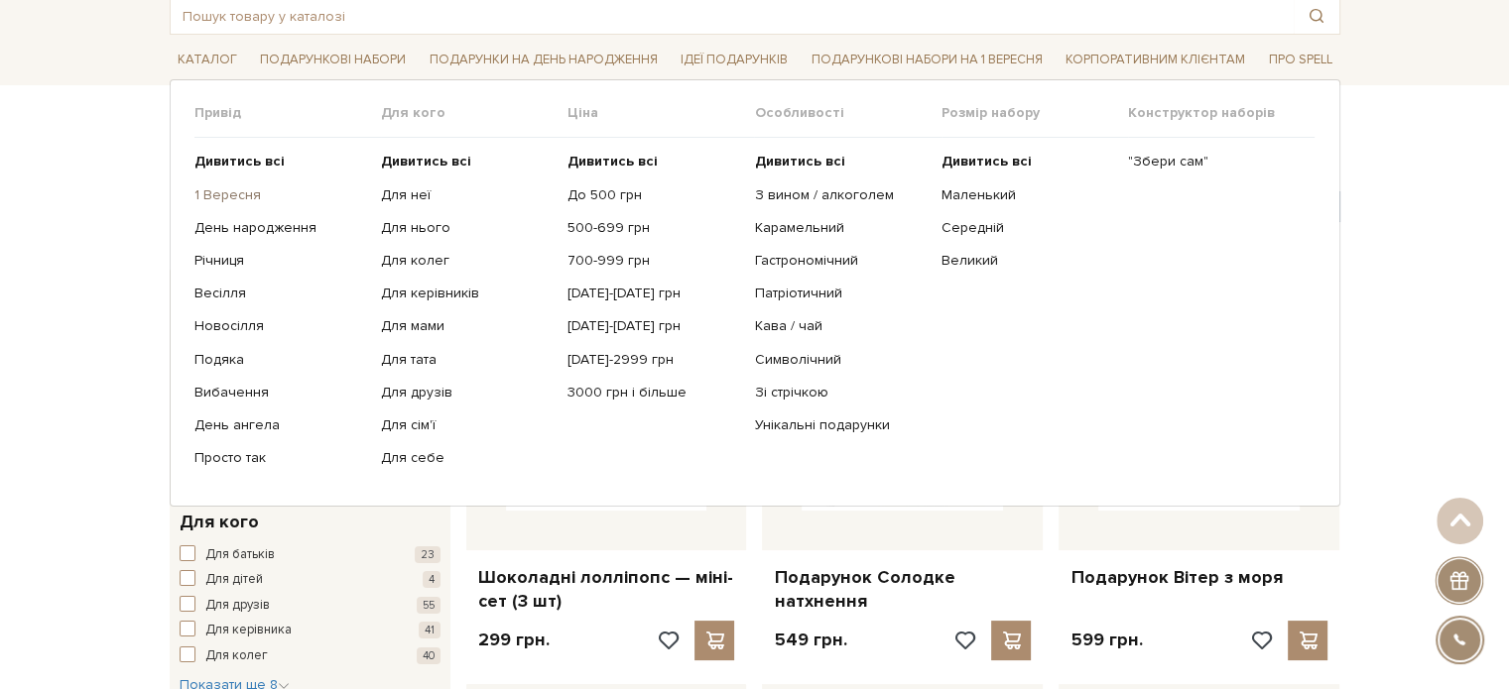
scroll to position [99, 0]
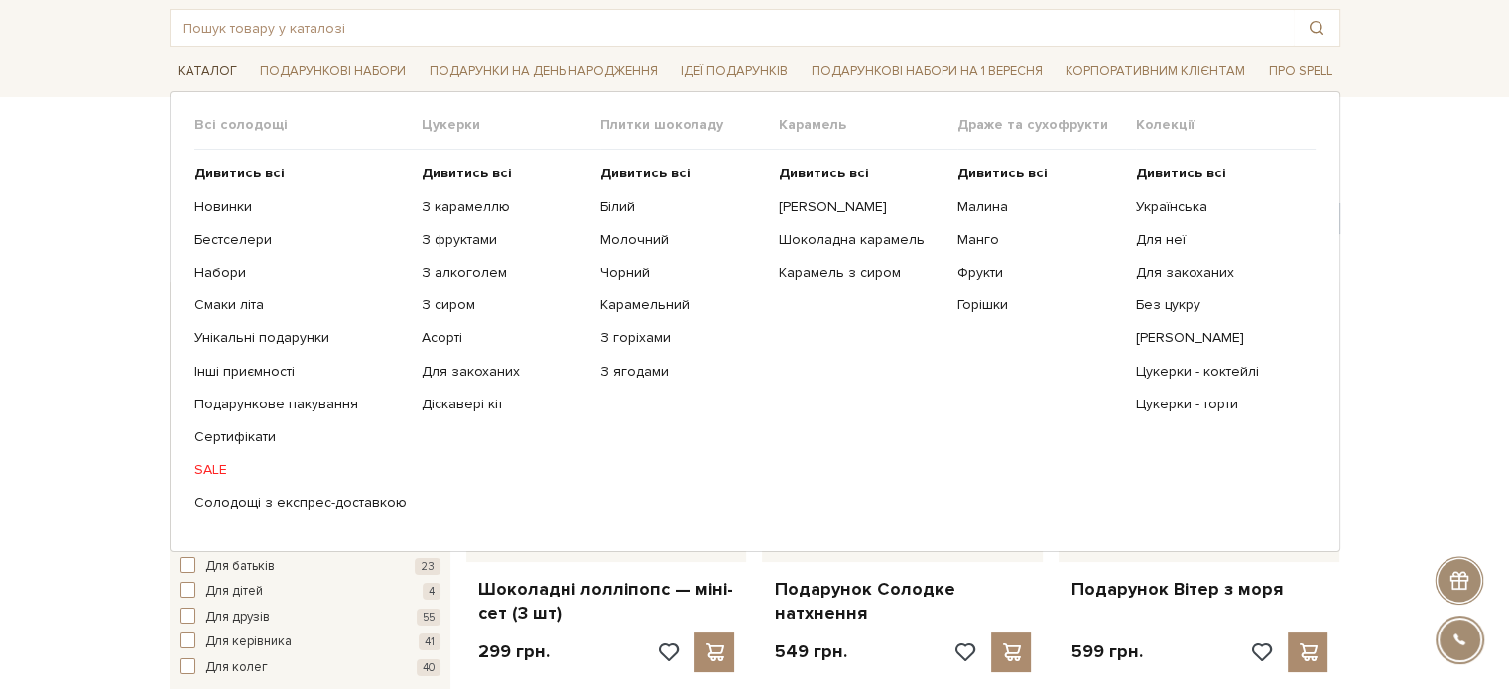
click at [217, 69] on link "Каталог" at bounding box center [207, 72] width 75 height 31
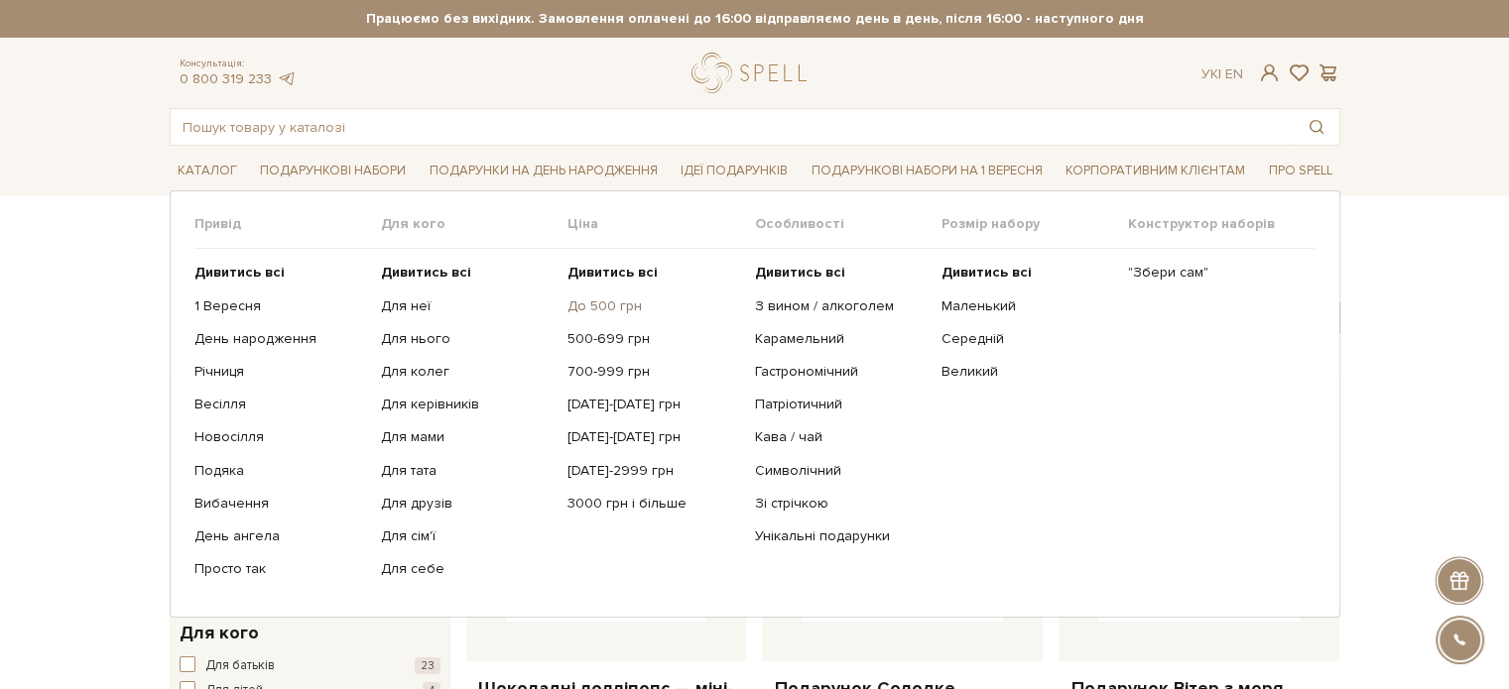
click at [631, 306] on link "До 500 грн" at bounding box center [653, 307] width 172 height 18
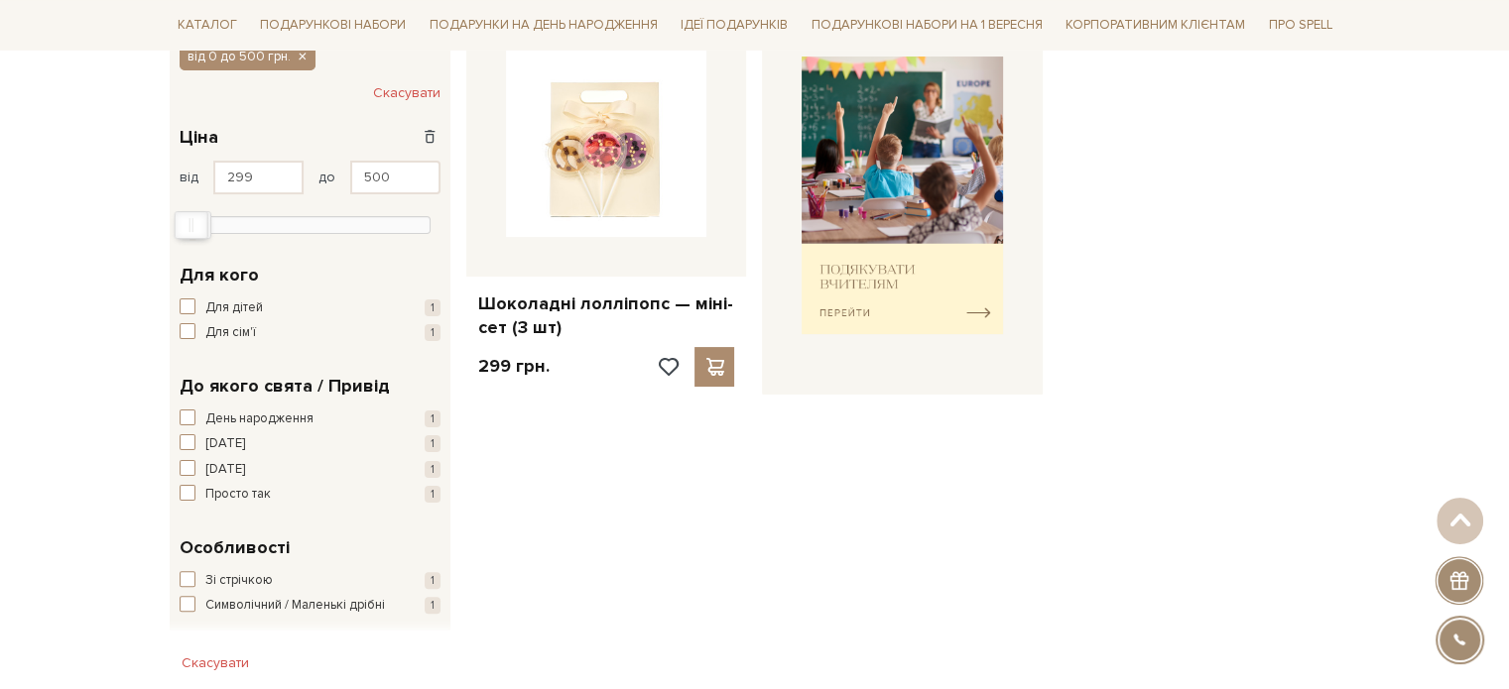
scroll to position [198, 0]
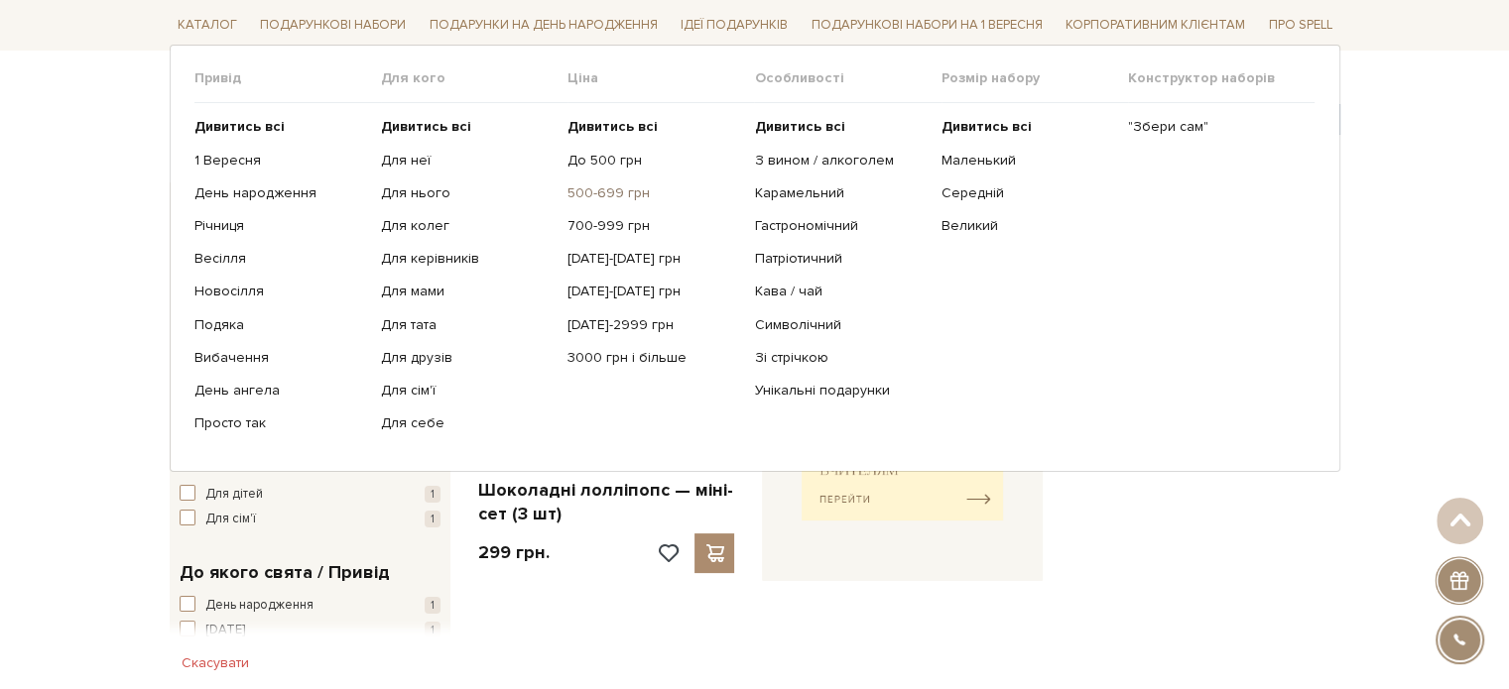
click at [640, 187] on link "500-699 грн" at bounding box center [653, 193] width 172 height 18
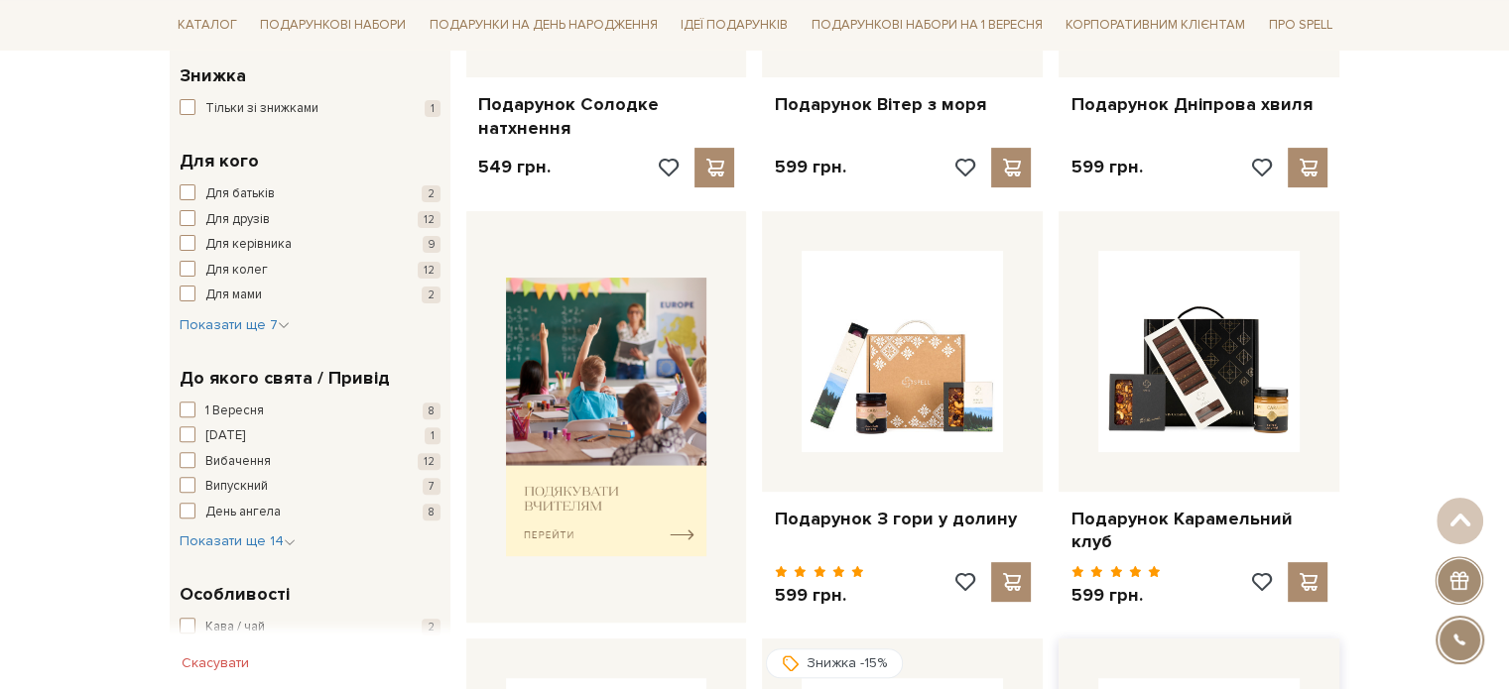
scroll to position [397, 0]
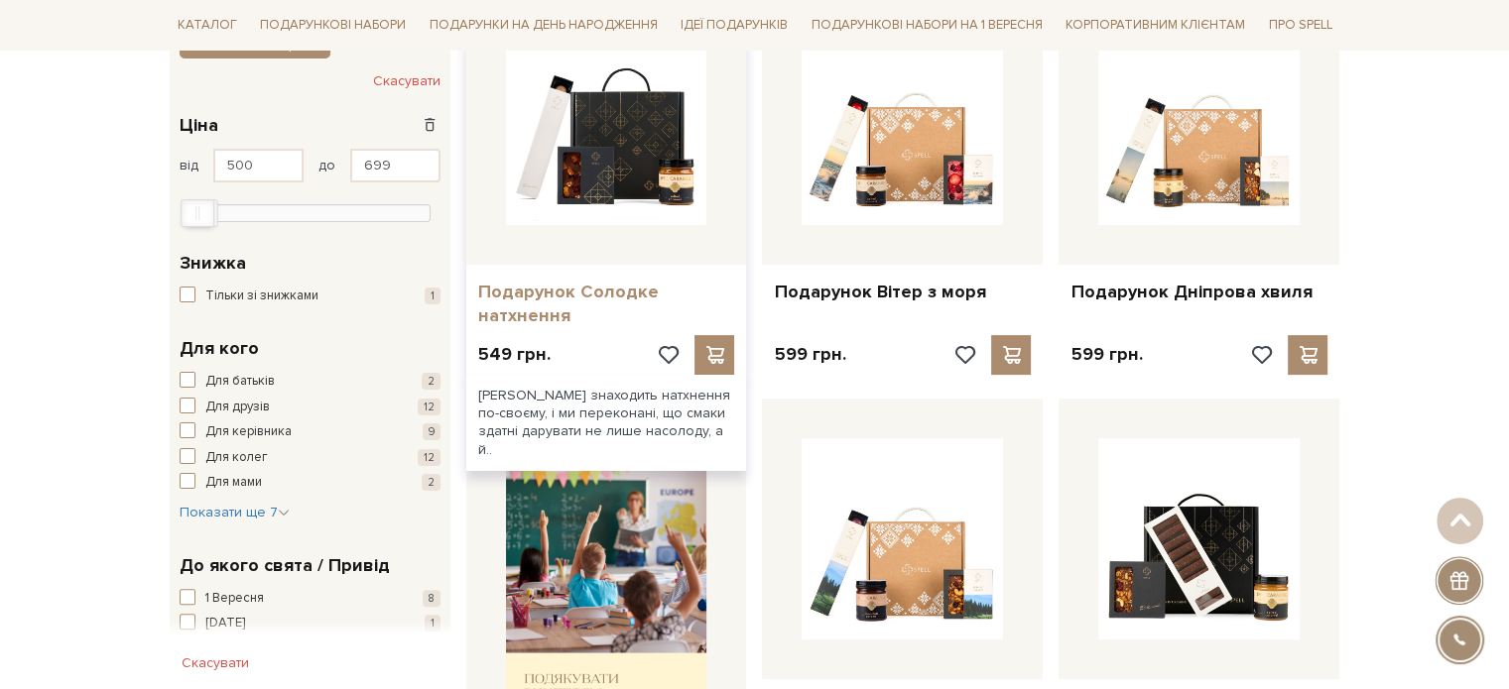
click at [621, 291] on link "Подарунок Солодке натхнення" at bounding box center [606, 304] width 257 height 47
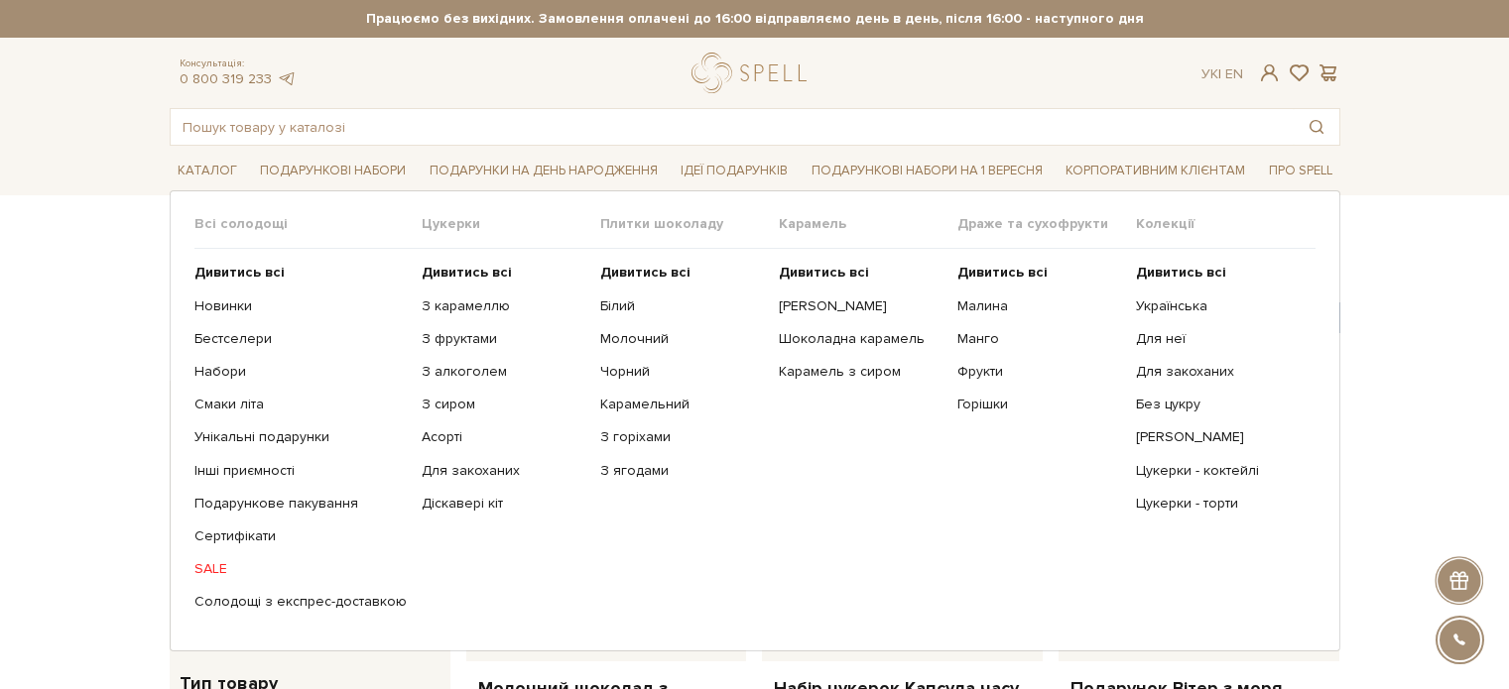
click at [214, 160] on link "Каталог" at bounding box center [207, 171] width 75 height 31
click at [614, 306] on link "Білий" at bounding box center [682, 307] width 164 height 18
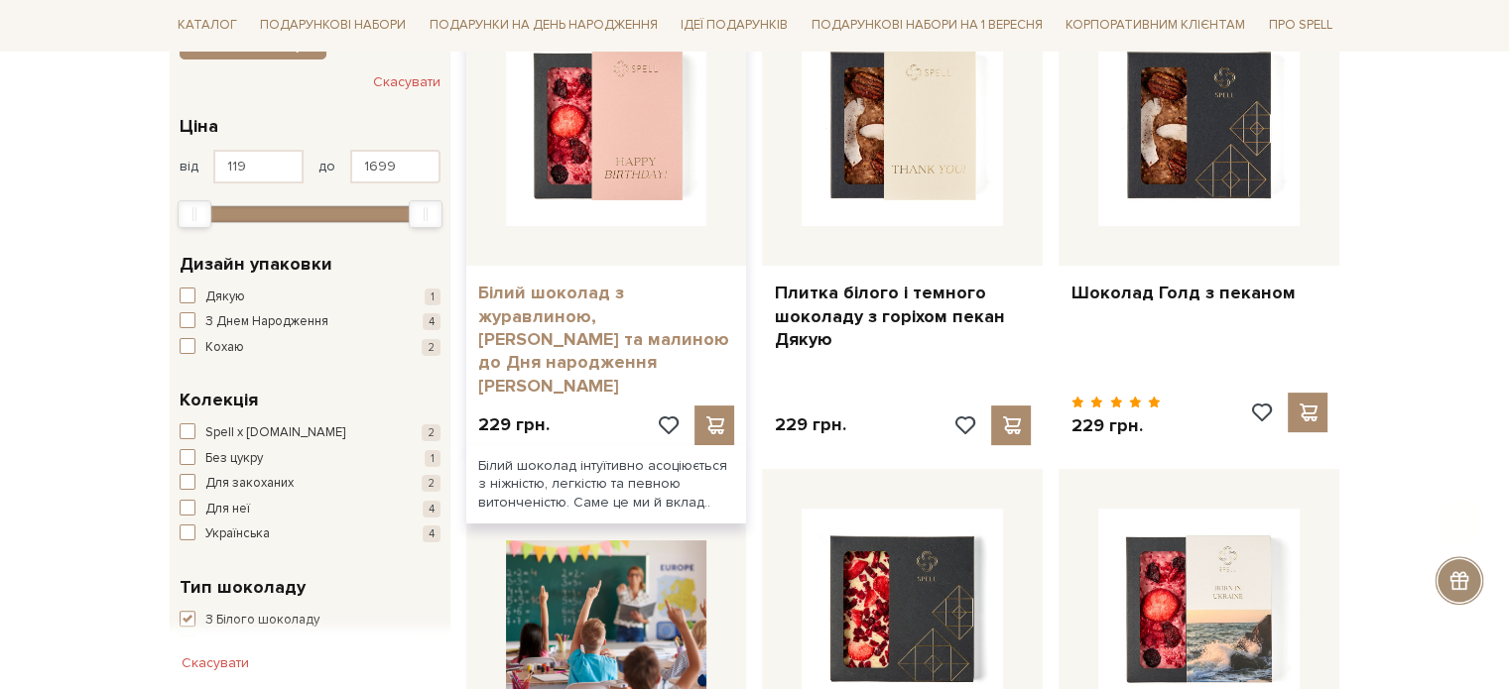
scroll to position [397, 0]
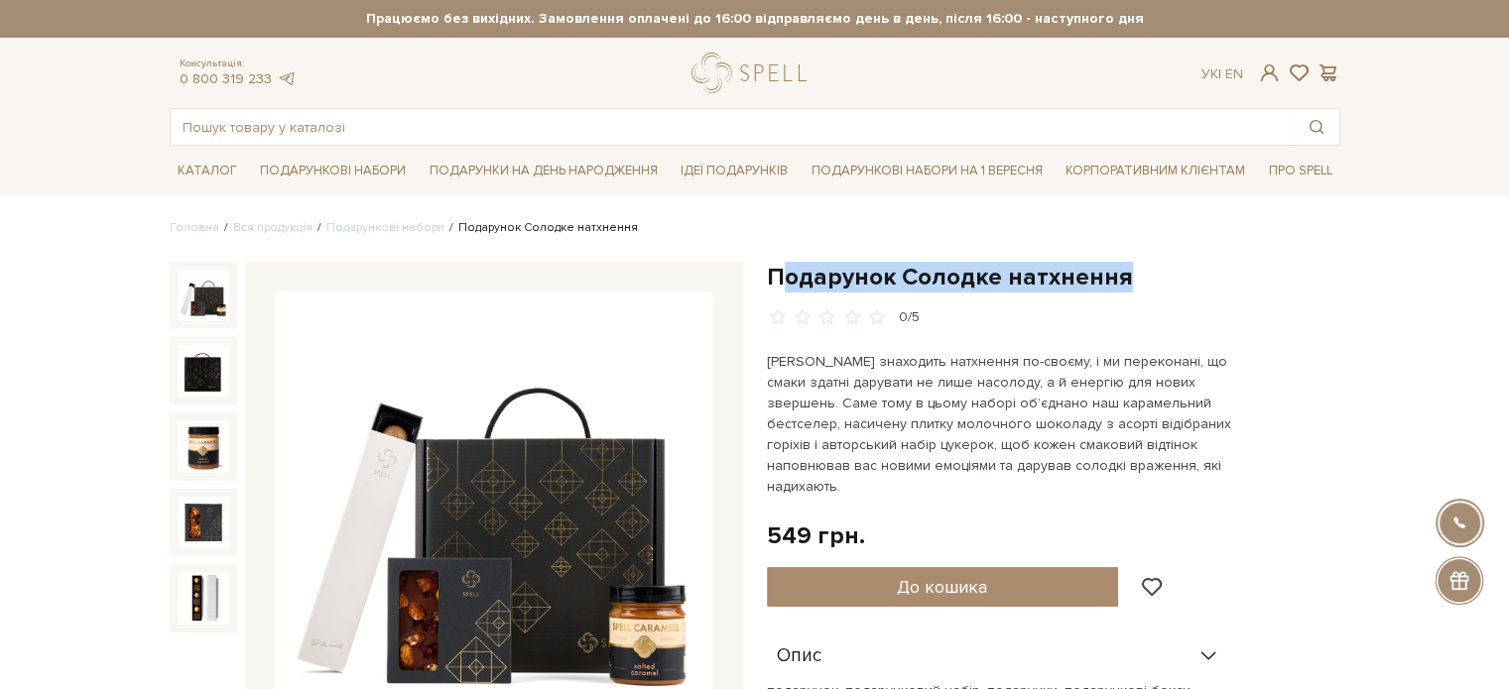
drag, startPoint x: 1045, startPoint y: 289, endPoint x: 779, endPoint y: 279, distance: 267.0
click at [779, 279] on h1 "Подарунок Солодке натхнення" at bounding box center [1053, 277] width 573 height 31
click at [1149, 275] on h1 "Подарунок Солодке натхнення" at bounding box center [1053, 277] width 573 height 31
drag, startPoint x: 996, startPoint y: 282, endPoint x: 769, endPoint y: 278, distance: 227.2
click at [769, 278] on h1 "Подарунок Солодке натхнення" at bounding box center [1053, 277] width 573 height 31
